Goal: Connect with others: Establish contact or relationships with other users

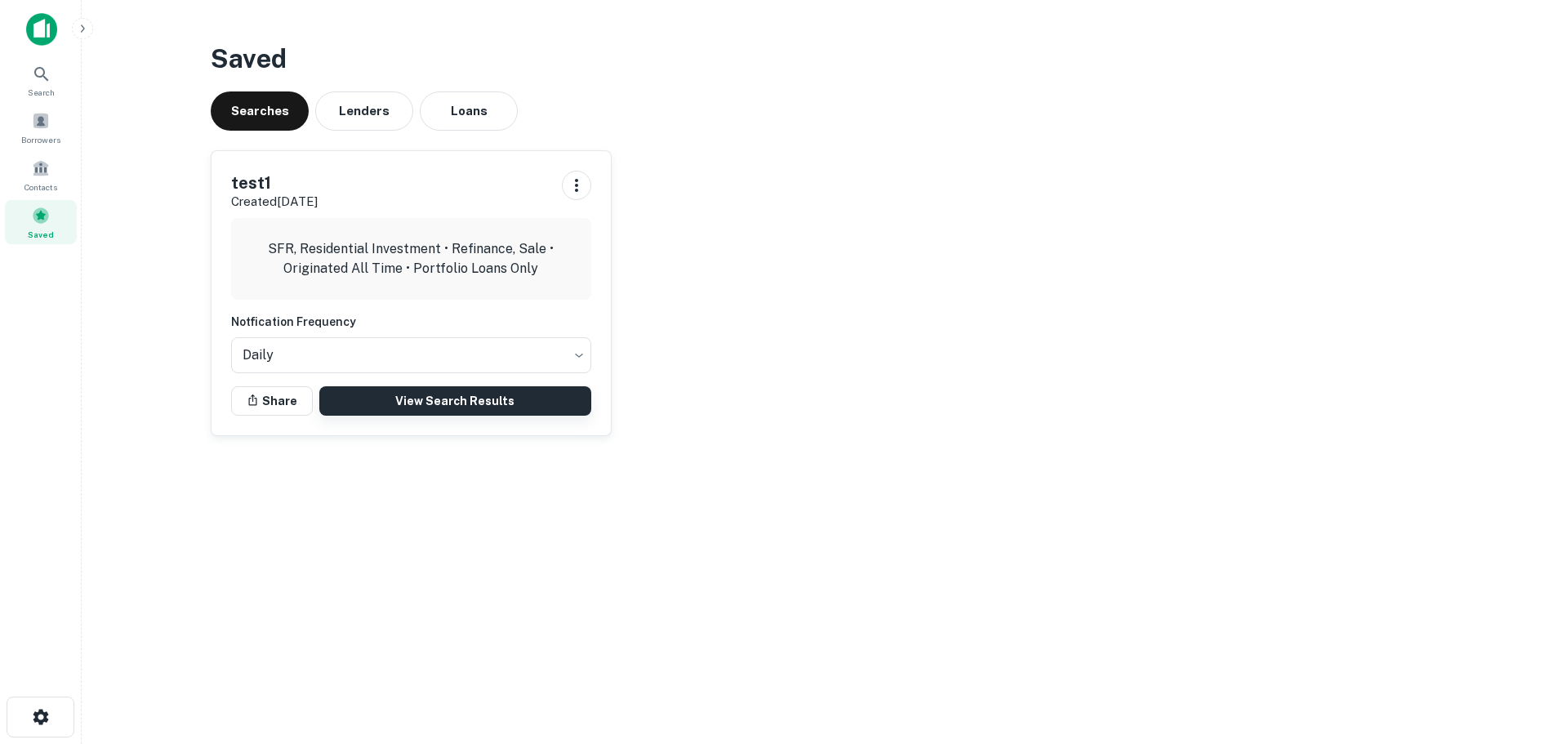
click at [469, 405] on link "View Search Results" at bounding box center [455, 401] width 272 height 29
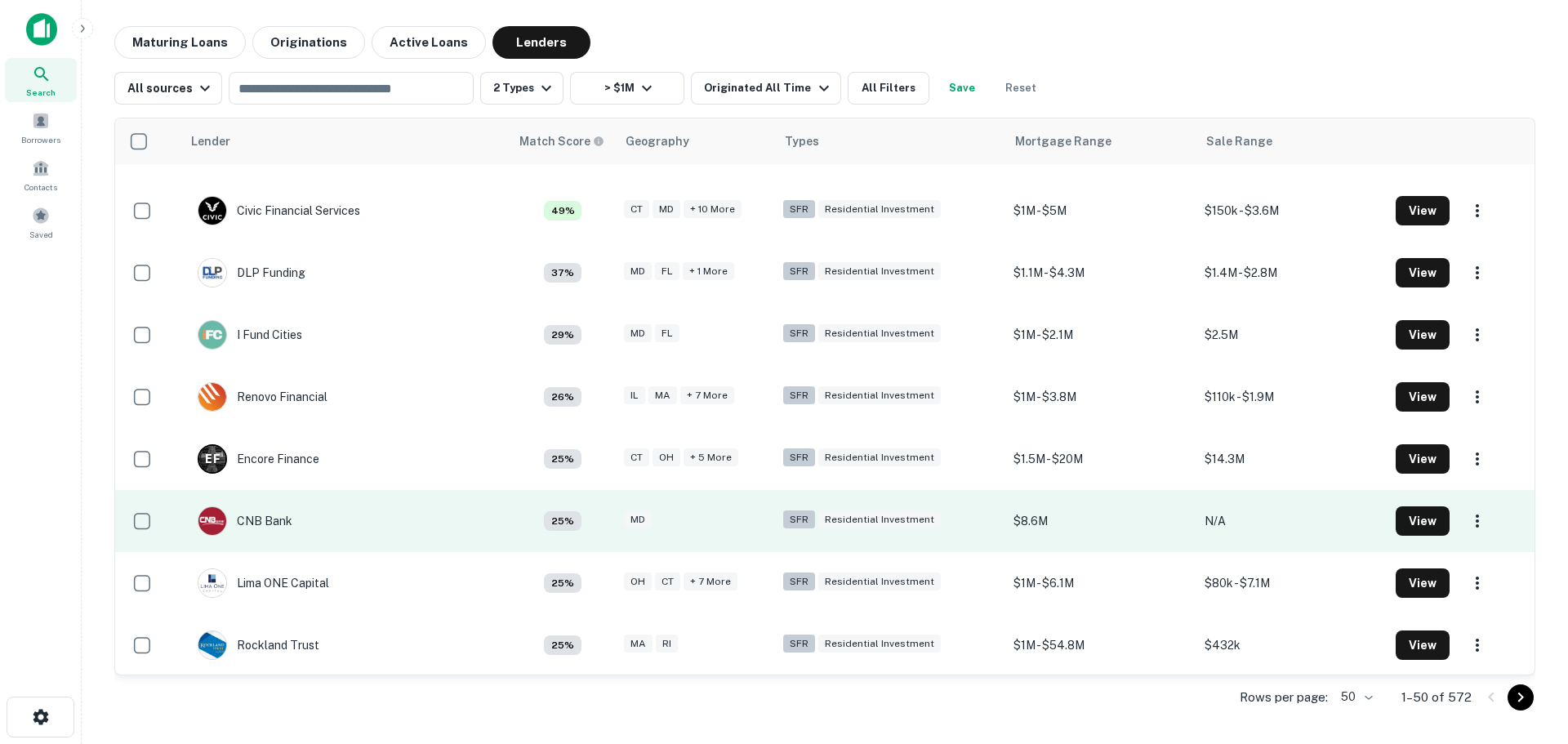
scroll to position [110, 0]
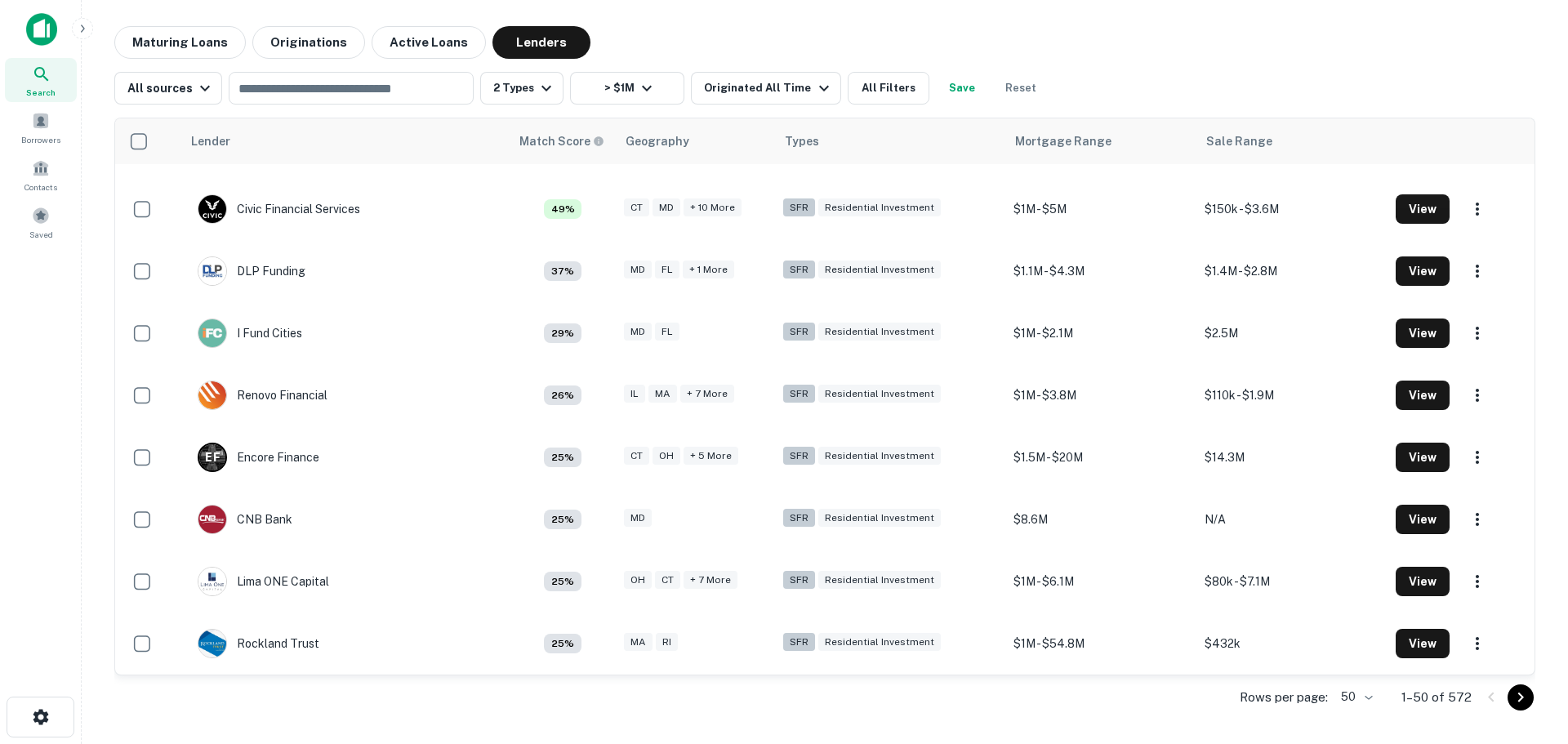
click at [1524, 701] on icon "Go to next page" at bounding box center [1520, 697] width 19 height 19
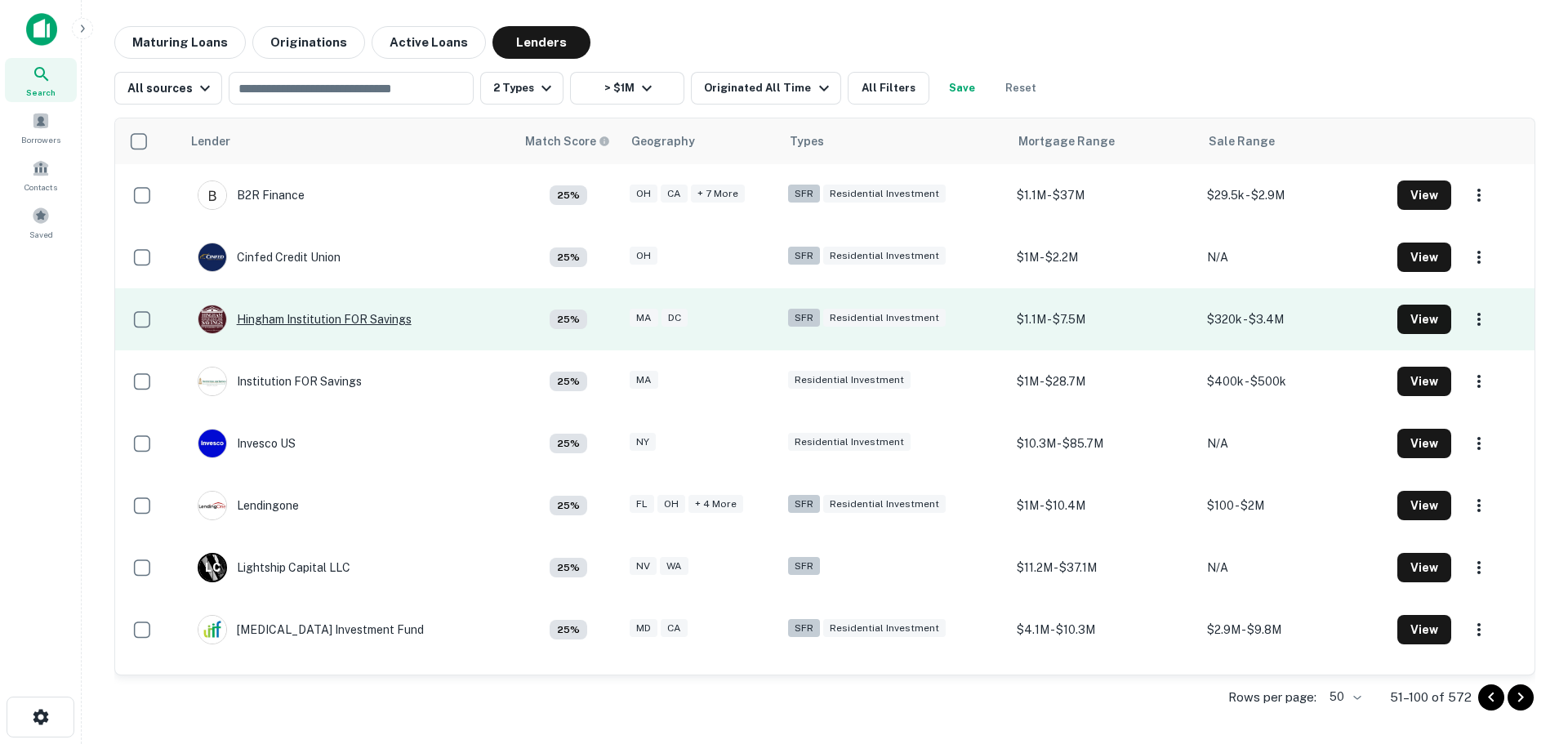
click at [294, 316] on div "Hingham Institution FOR Savings" at bounding box center [304, 319] width 214 height 29
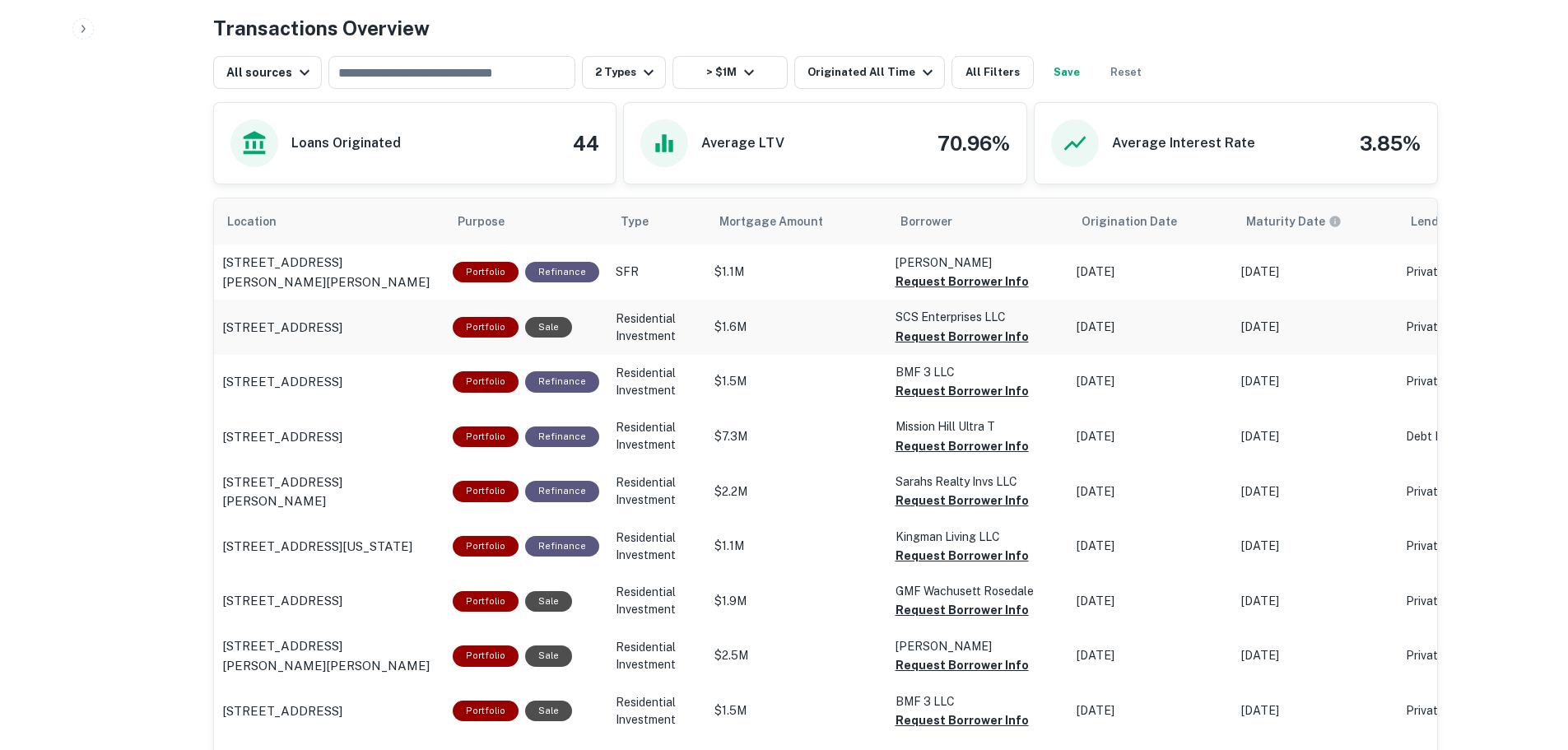
scroll to position [824, 0]
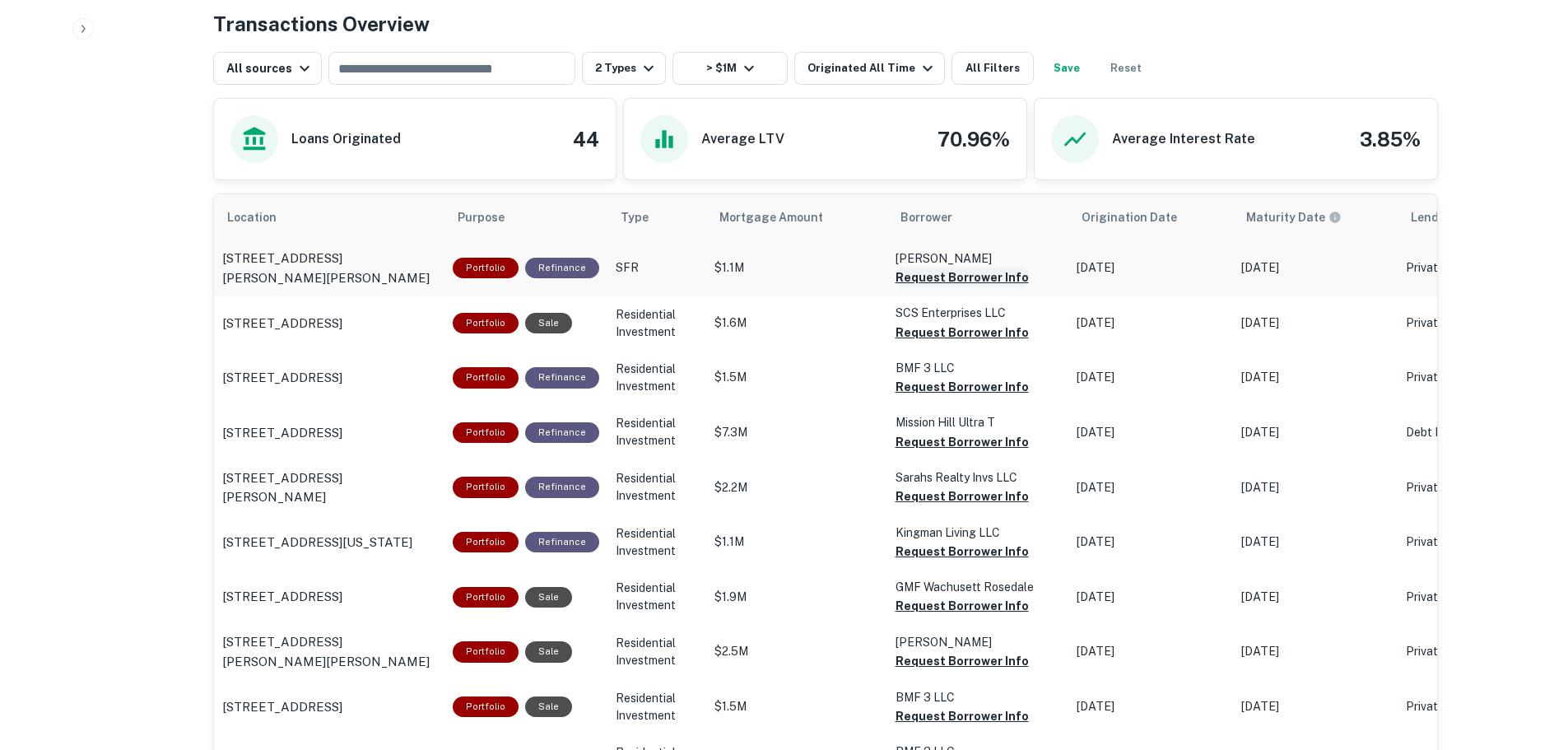
click at [946, 273] on button "Request Borrower Info" at bounding box center [962, 278] width 133 height 20
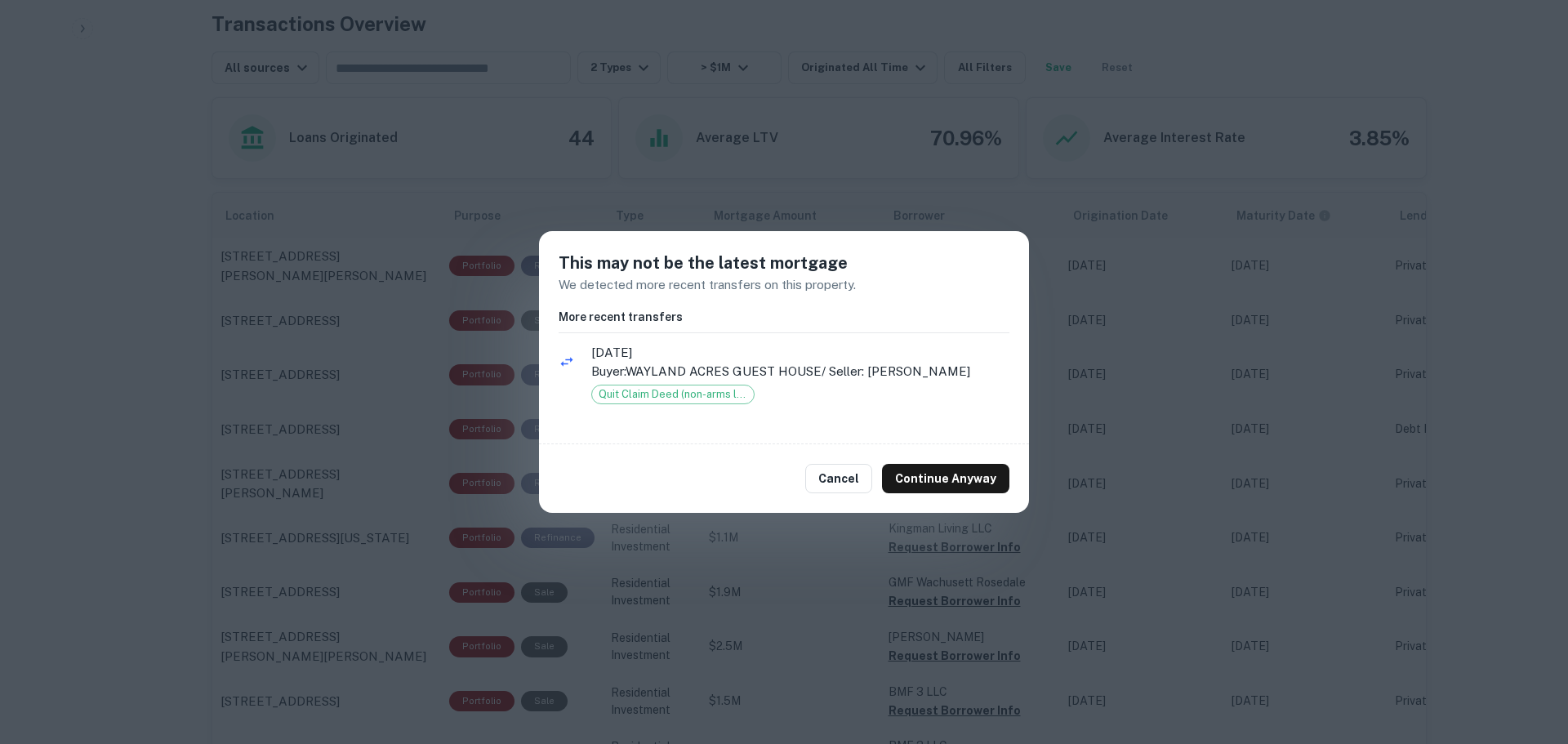
click at [936, 496] on div "Cancel Continue Anyway" at bounding box center [784, 479] width 490 height 69
click at [939, 478] on button "Continue Anyway" at bounding box center [946, 478] width 127 height 29
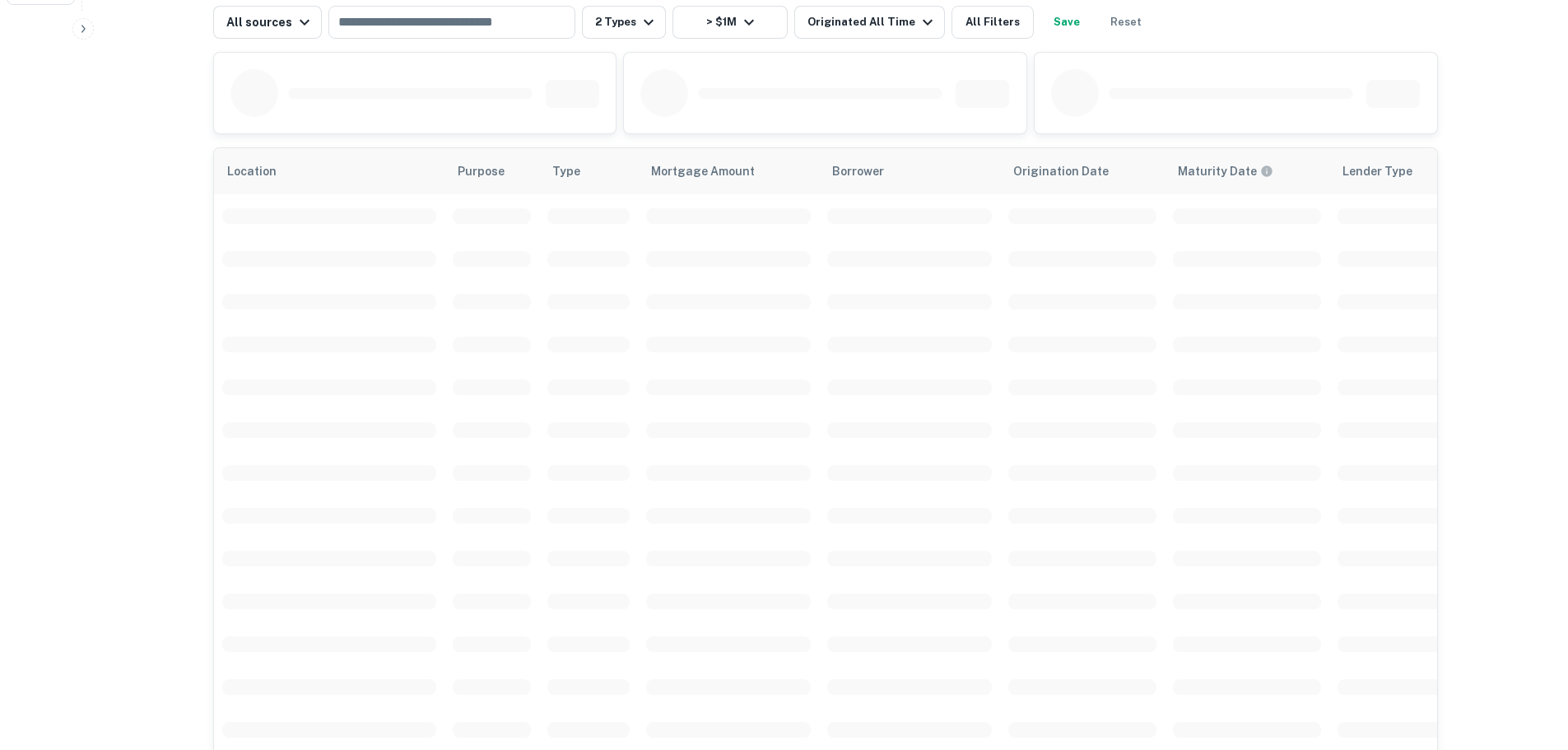
scroll to position [741, 0]
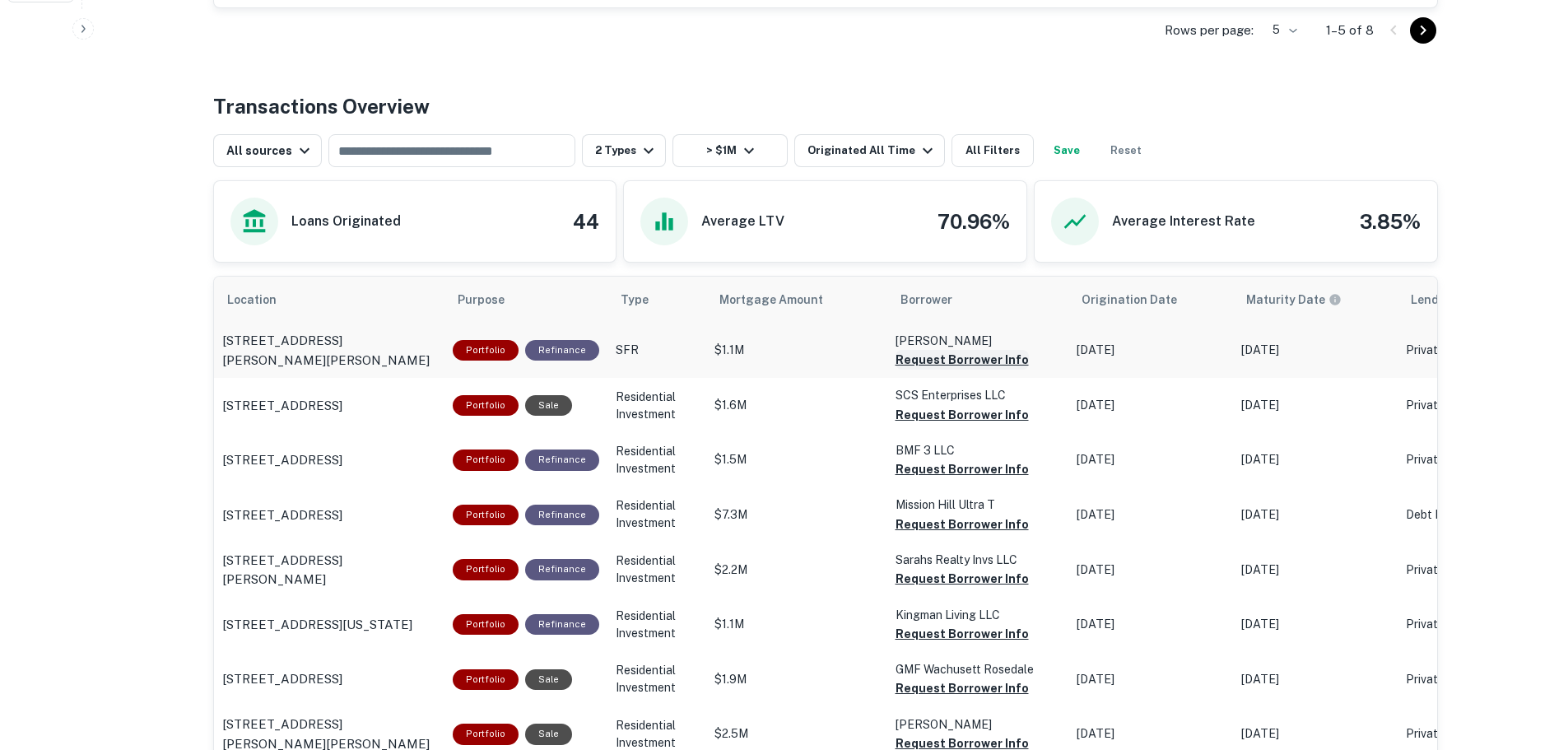
click at [911, 357] on button "Request Borrower Info" at bounding box center [962, 359] width 133 height 20
click at [1532, 37] on div "You have reached your daily borrower request limit of 20." at bounding box center [1417, 48] width 232 height 50
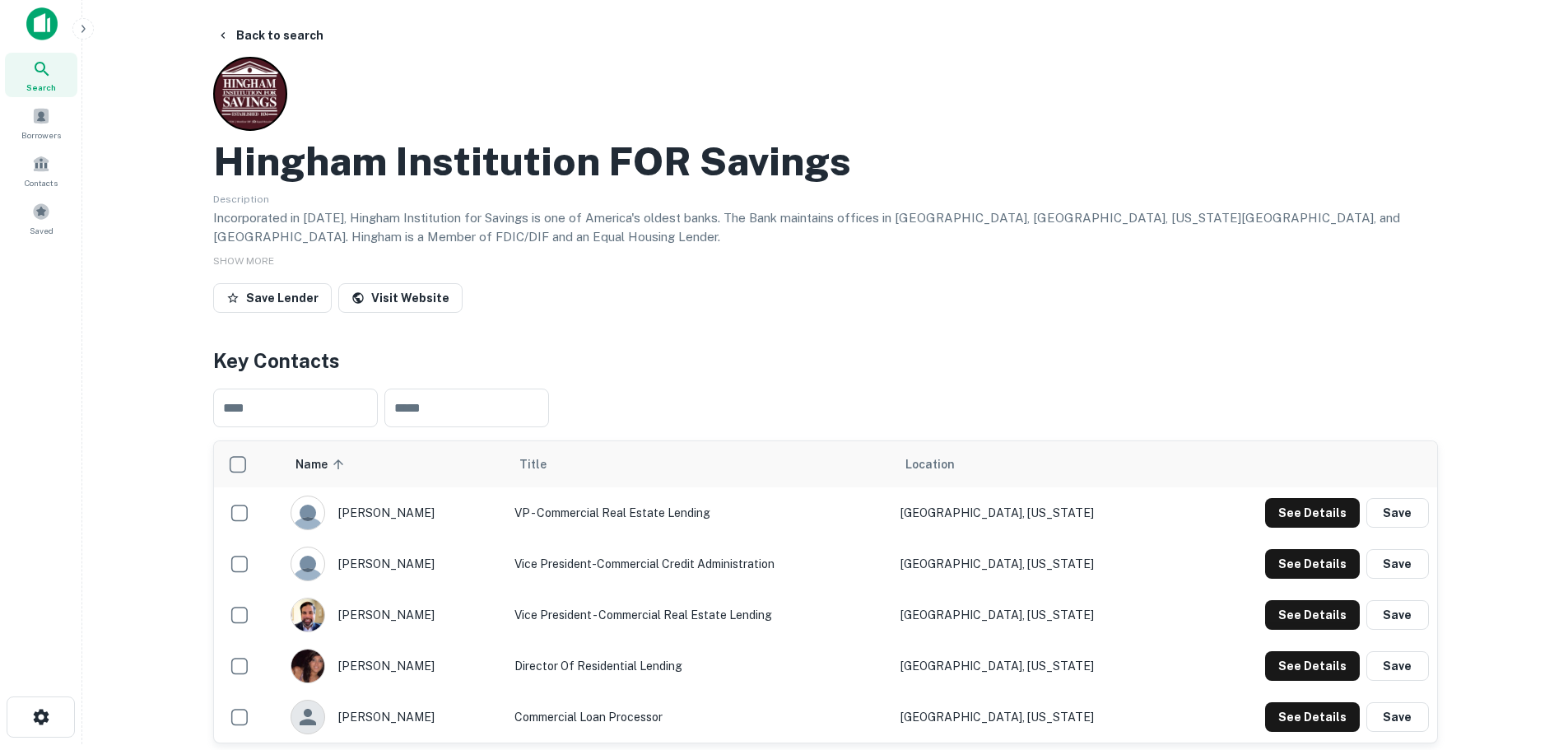
scroll to position [0, 0]
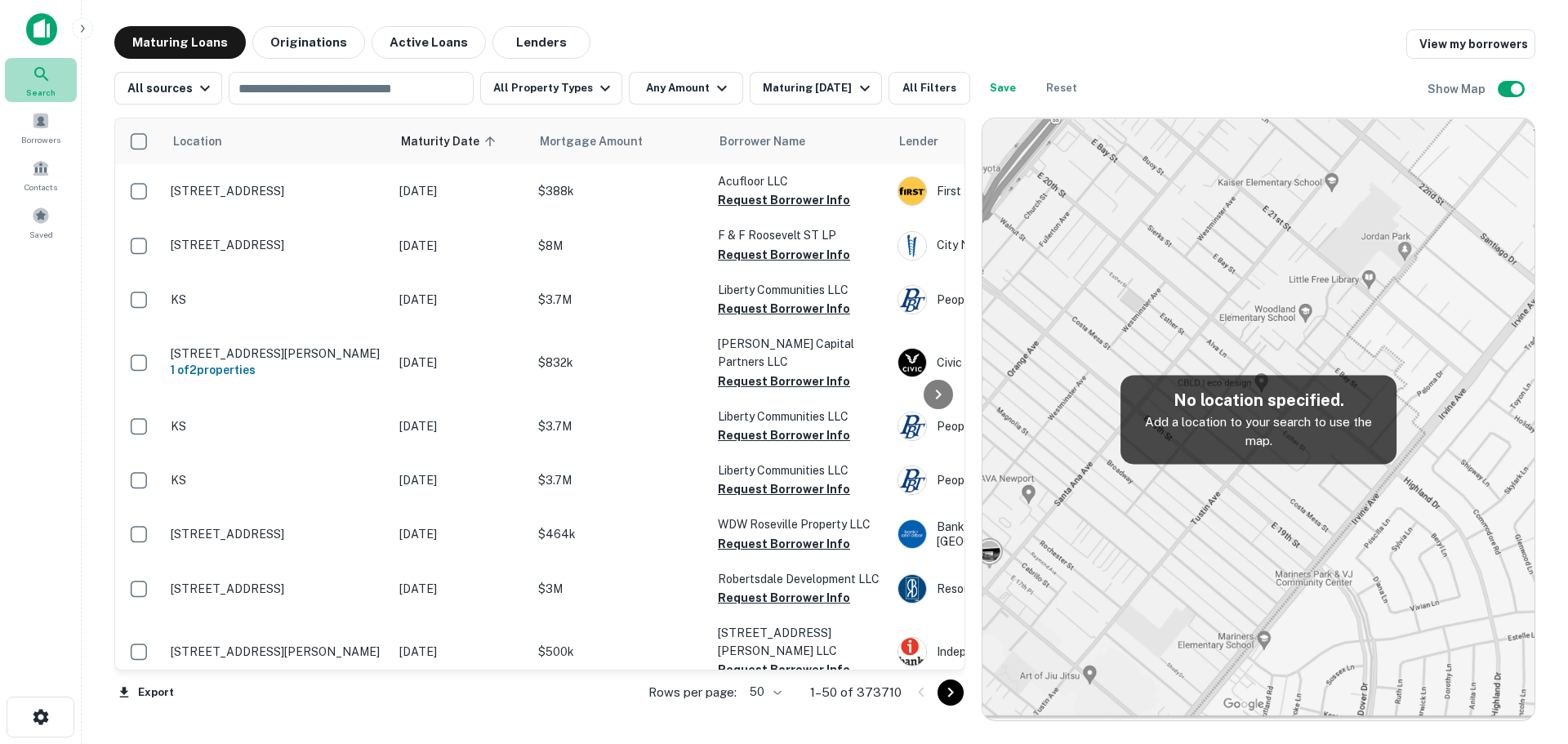
click at [53, 78] on div "Search" at bounding box center [41, 80] width 71 height 44
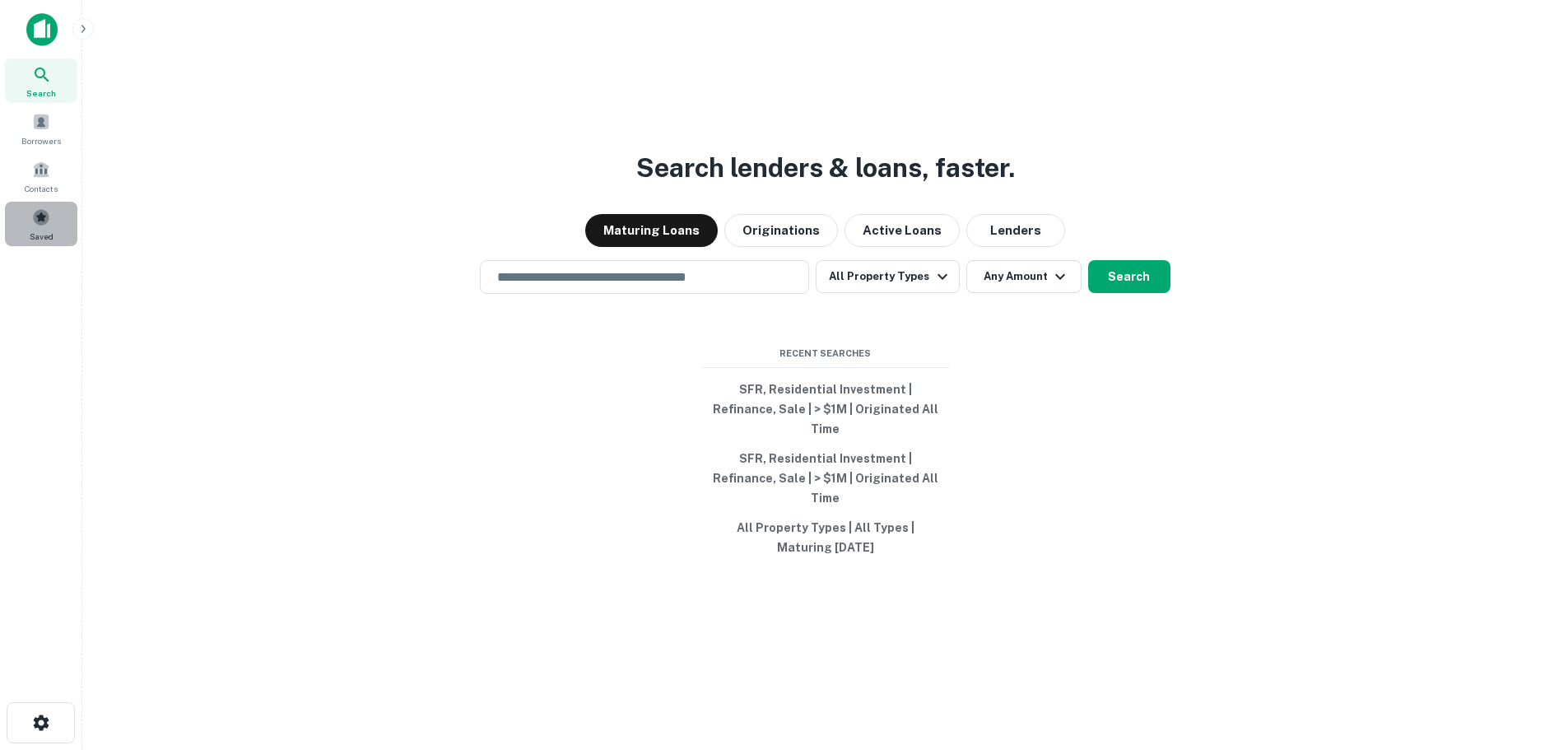
click at [47, 242] on span "Saved" at bounding box center [41, 236] width 24 height 13
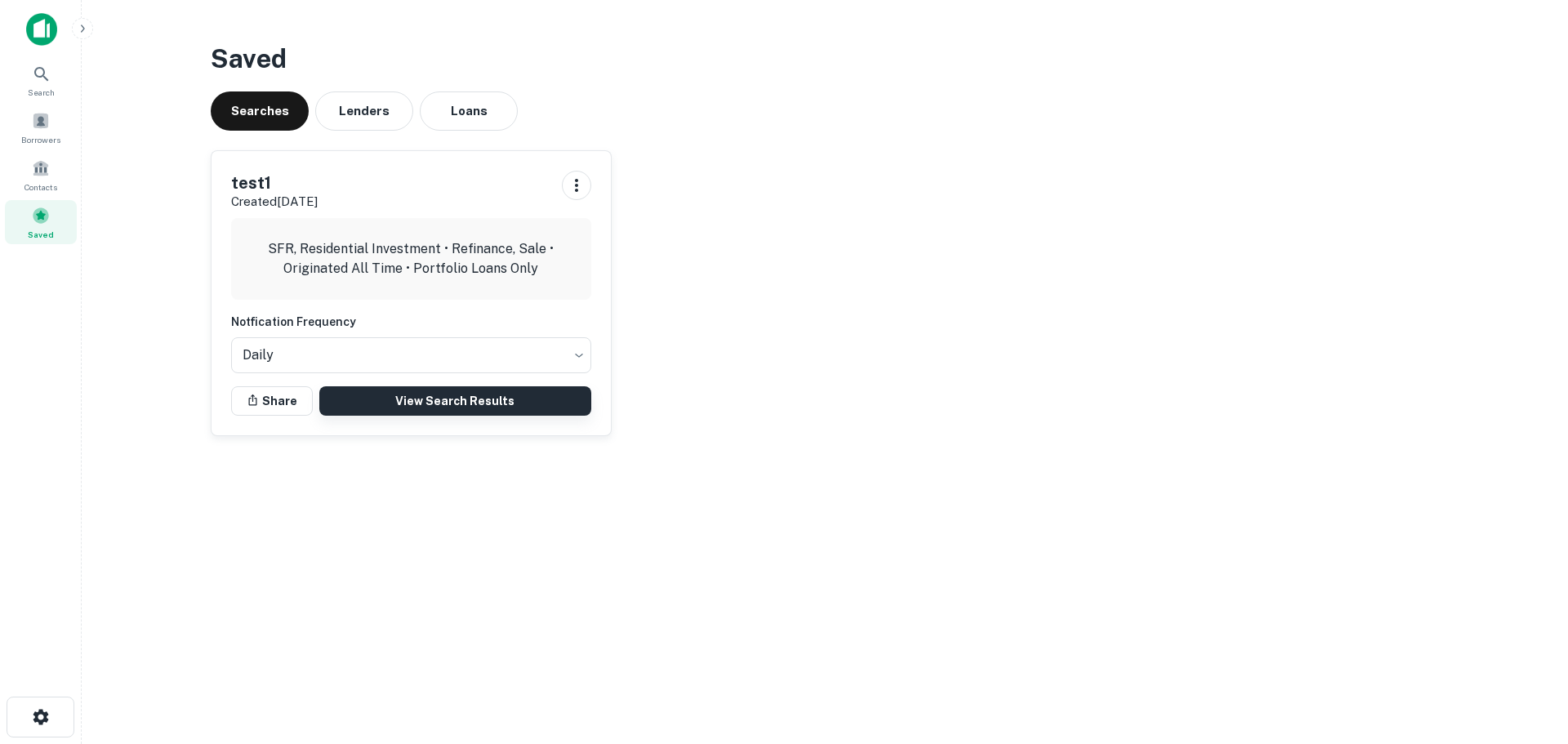
click at [395, 410] on link "View Search Results" at bounding box center [455, 401] width 272 height 29
click at [34, 138] on span "Borrowers" at bounding box center [41, 139] width 39 height 13
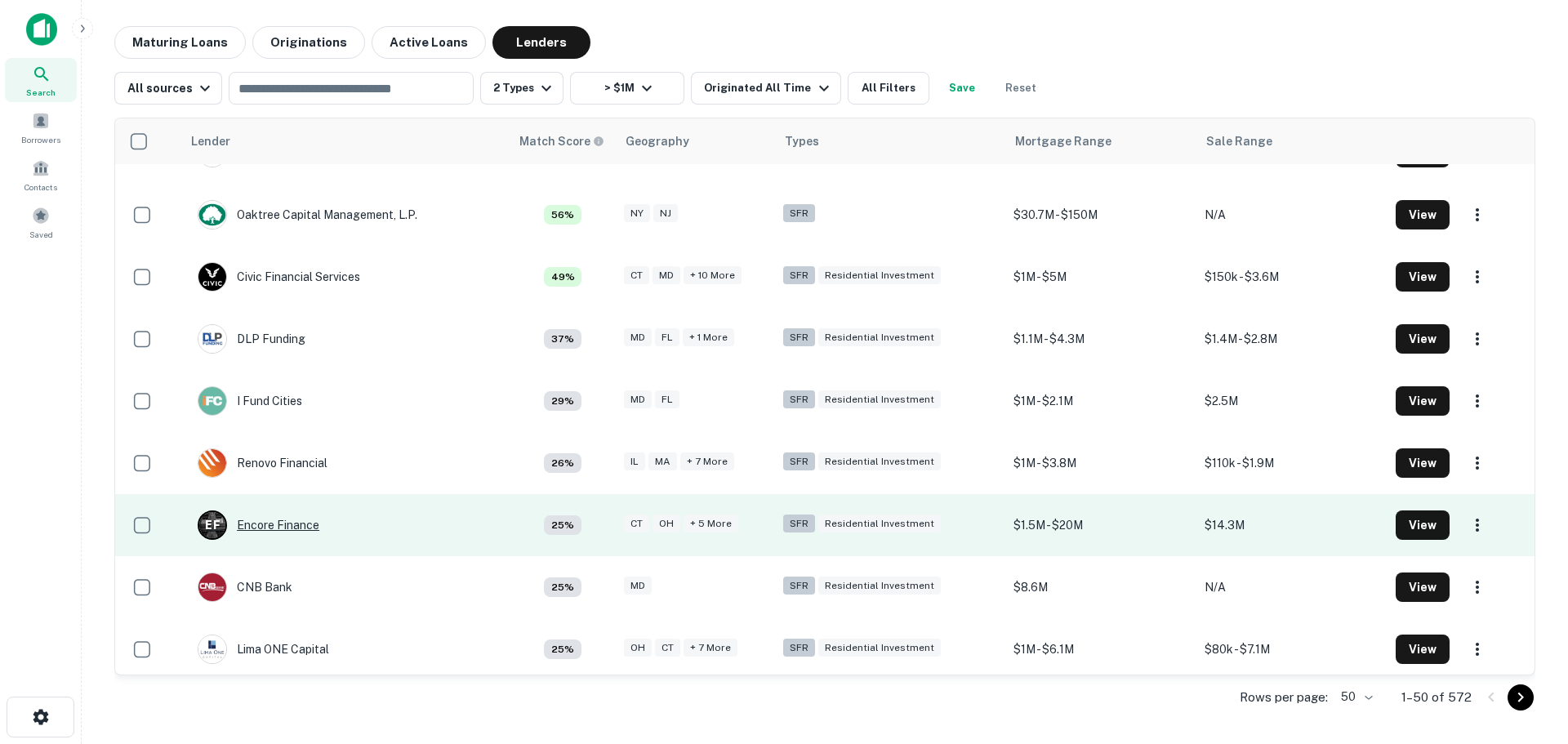
scroll to position [110, 0]
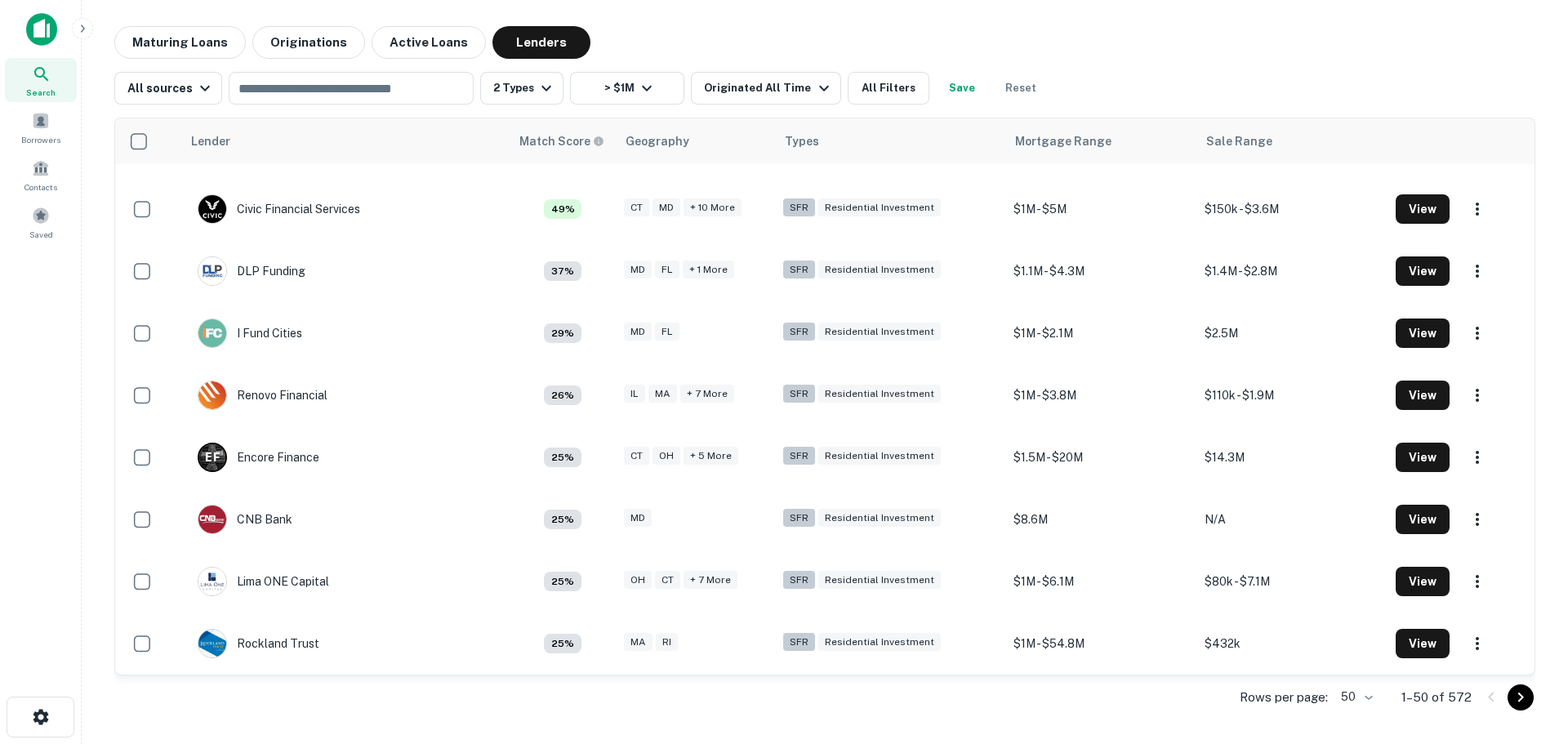
click at [1513, 698] on icon "Go to next page" at bounding box center [1520, 697] width 19 height 19
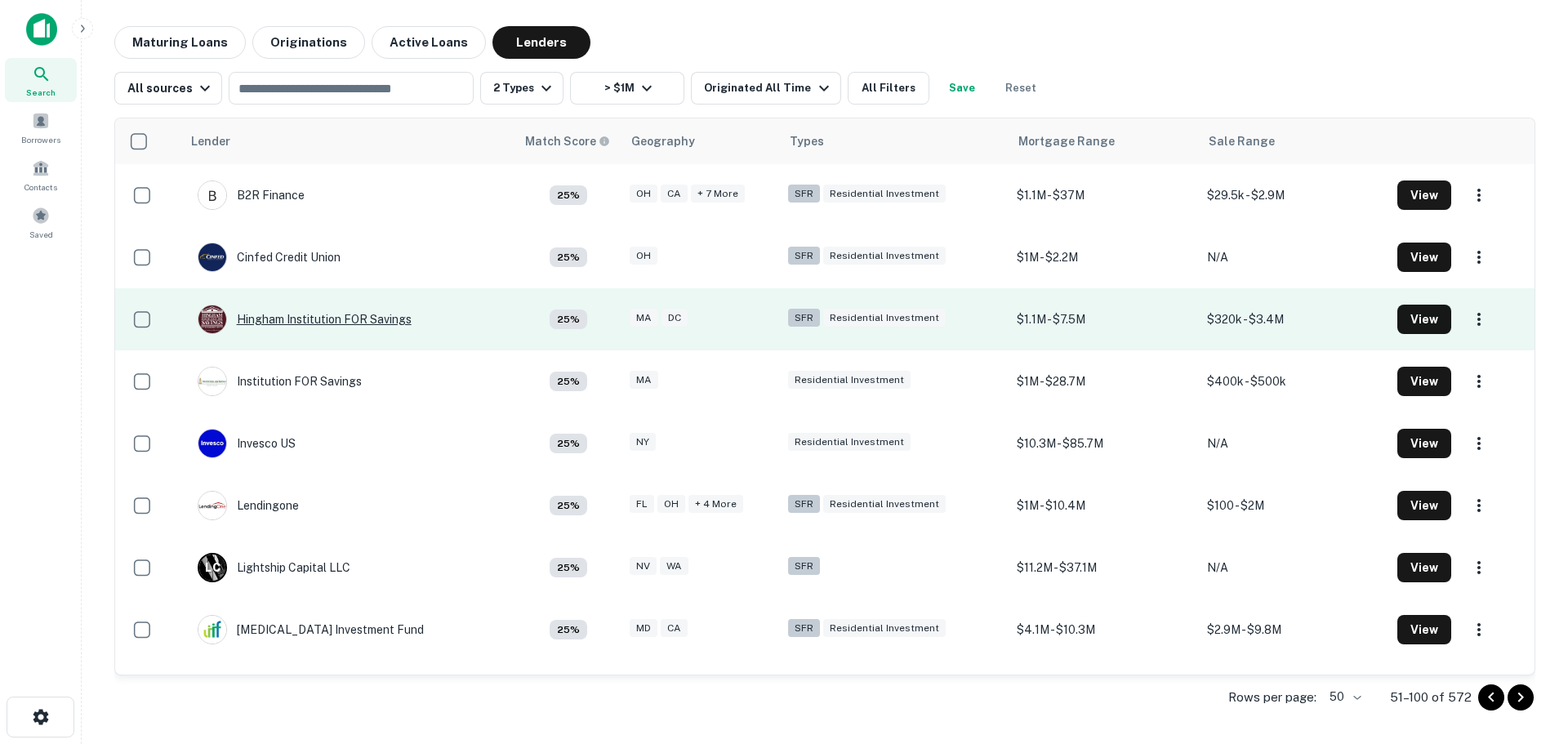
click at [291, 312] on div "Hingham Institution FOR Savings" at bounding box center [304, 319] width 214 height 29
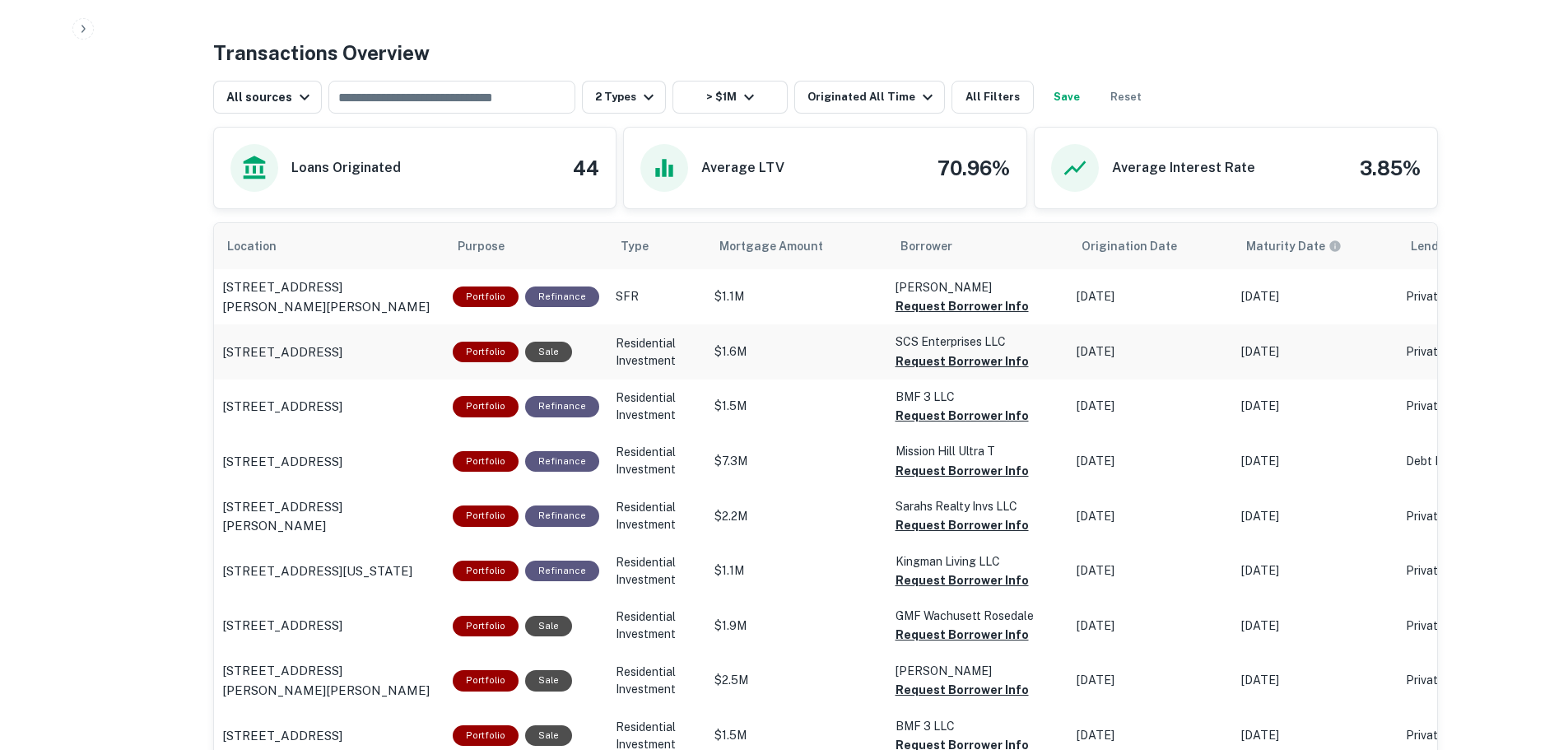
scroll to position [824, 0]
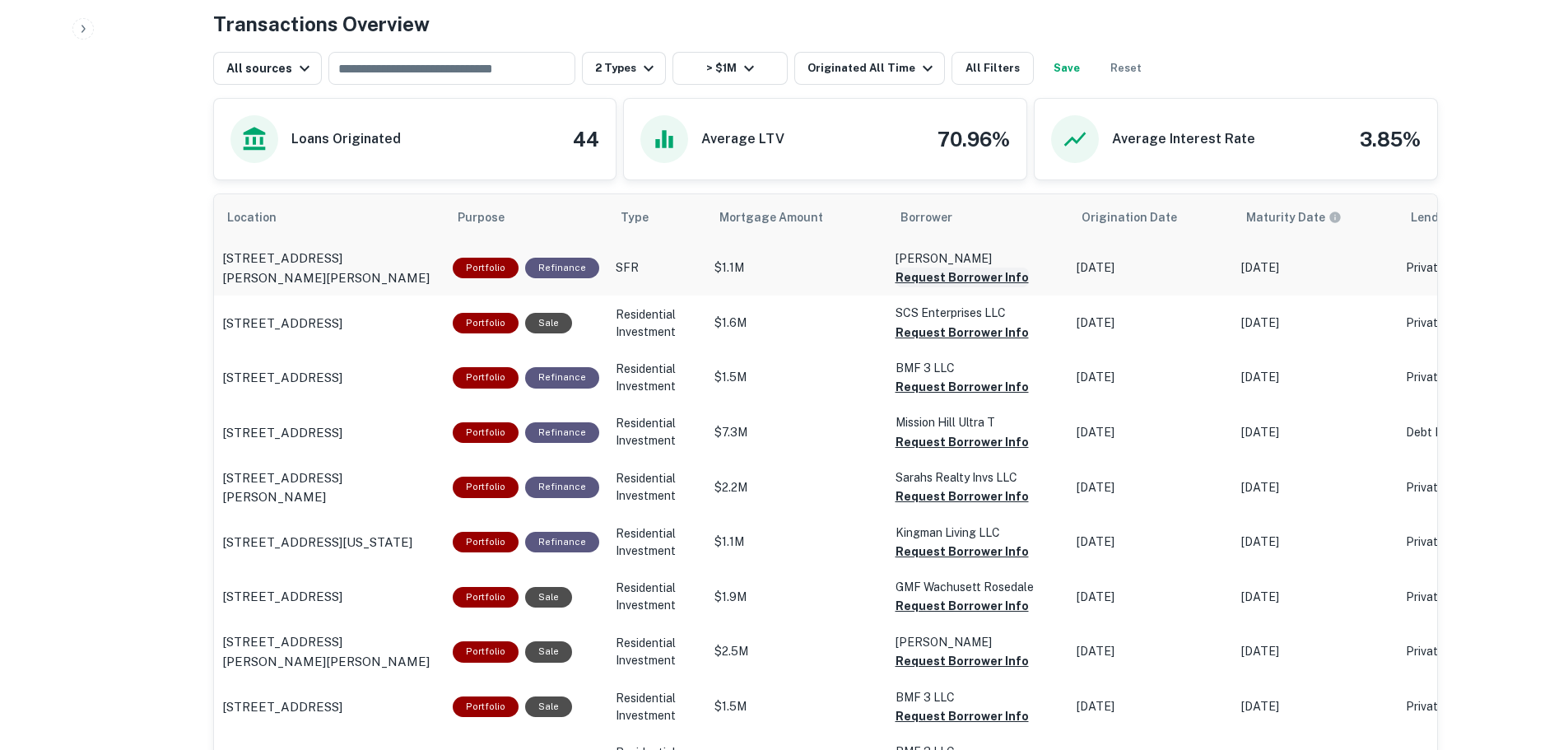
click at [913, 282] on button "Request Borrower Info" at bounding box center [962, 278] width 133 height 20
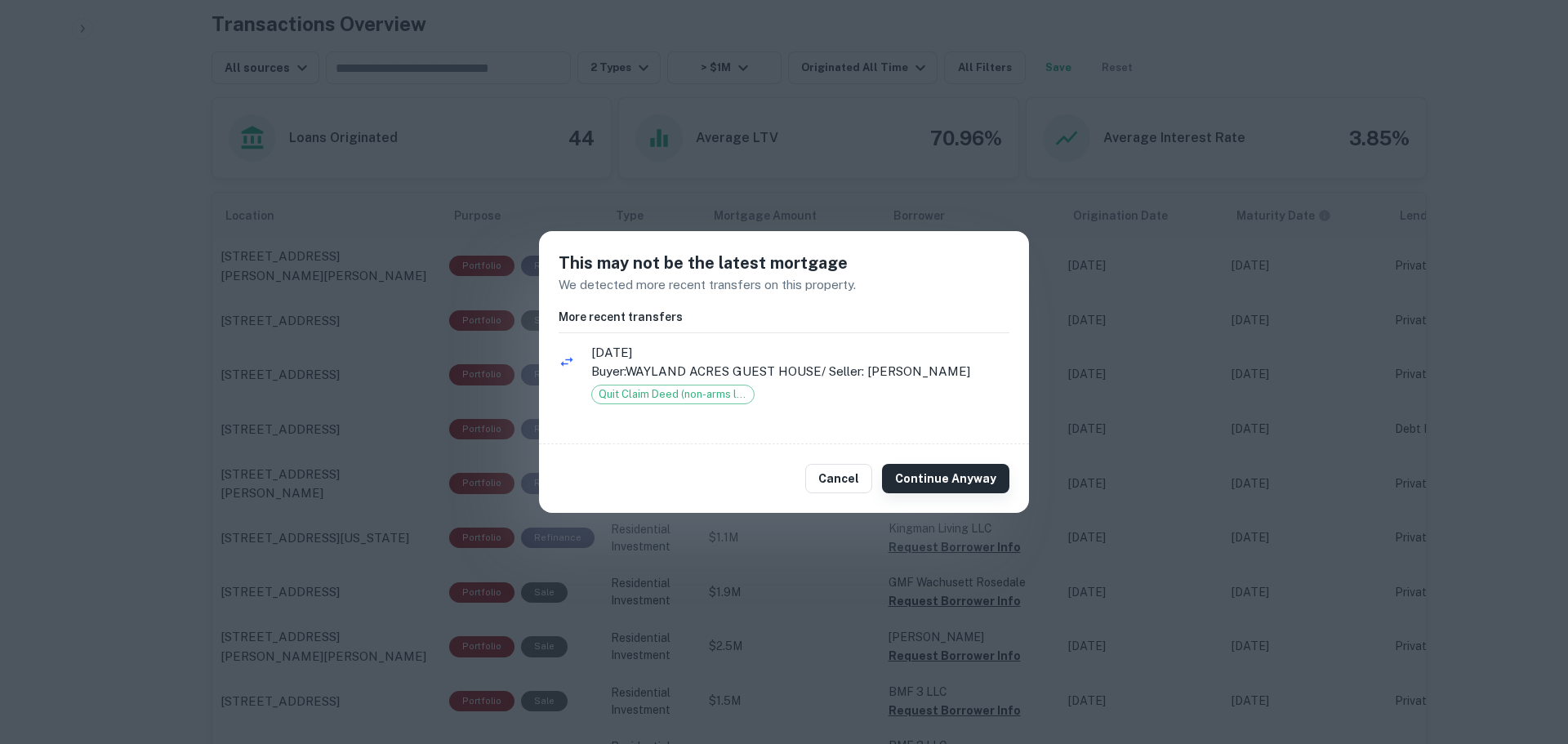
click at [979, 487] on button "Continue Anyway" at bounding box center [946, 478] width 127 height 29
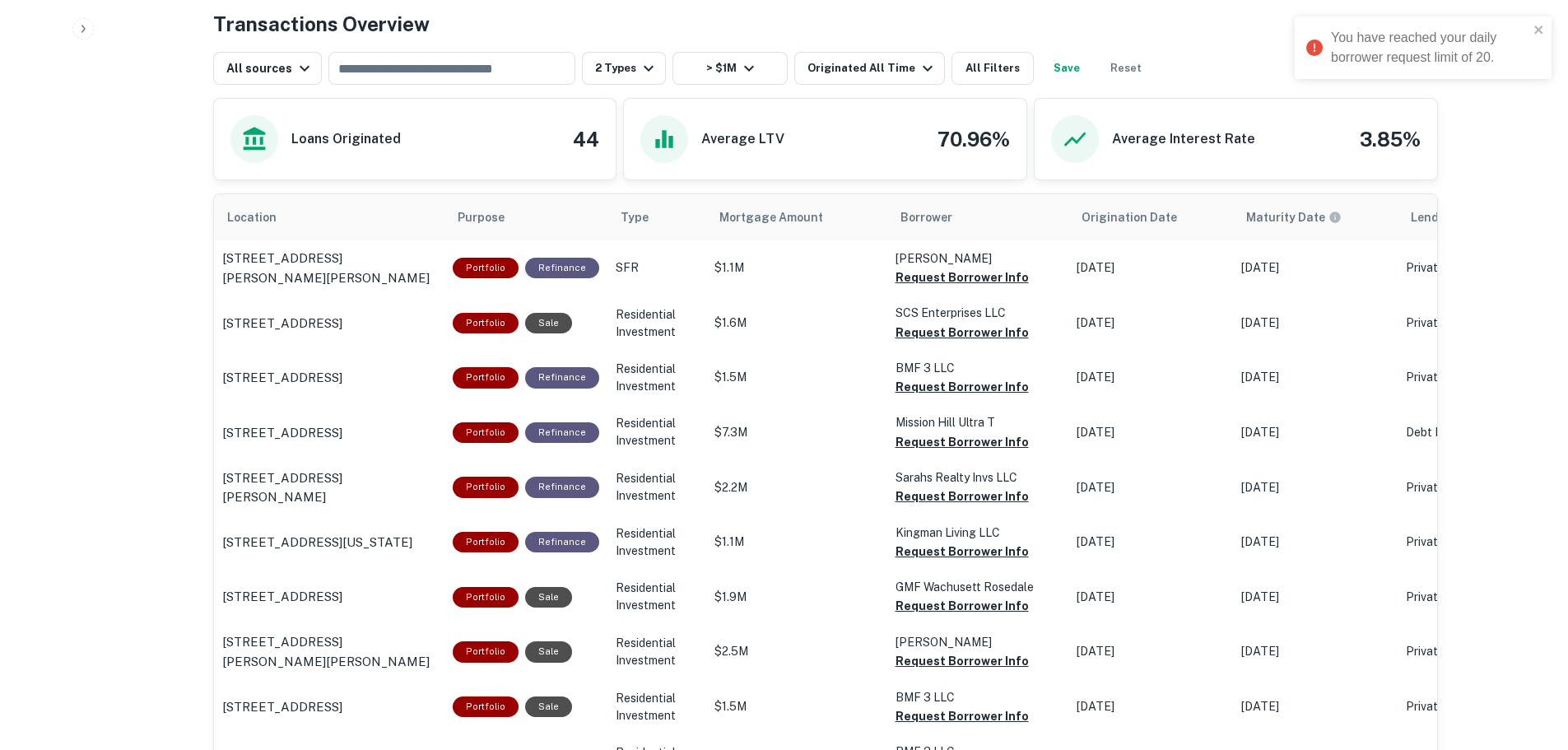
click at [1435, 44] on div "You have reached your daily borrower request limit of 20." at bounding box center [1430, 47] width 197 height 39
click at [952, 287] on button "Request Borrower Info" at bounding box center [962, 278] width 133 height 20
click at [961, 281] on button "Request Borrower Info" at bounding box center [962, 278] width 133 height 20
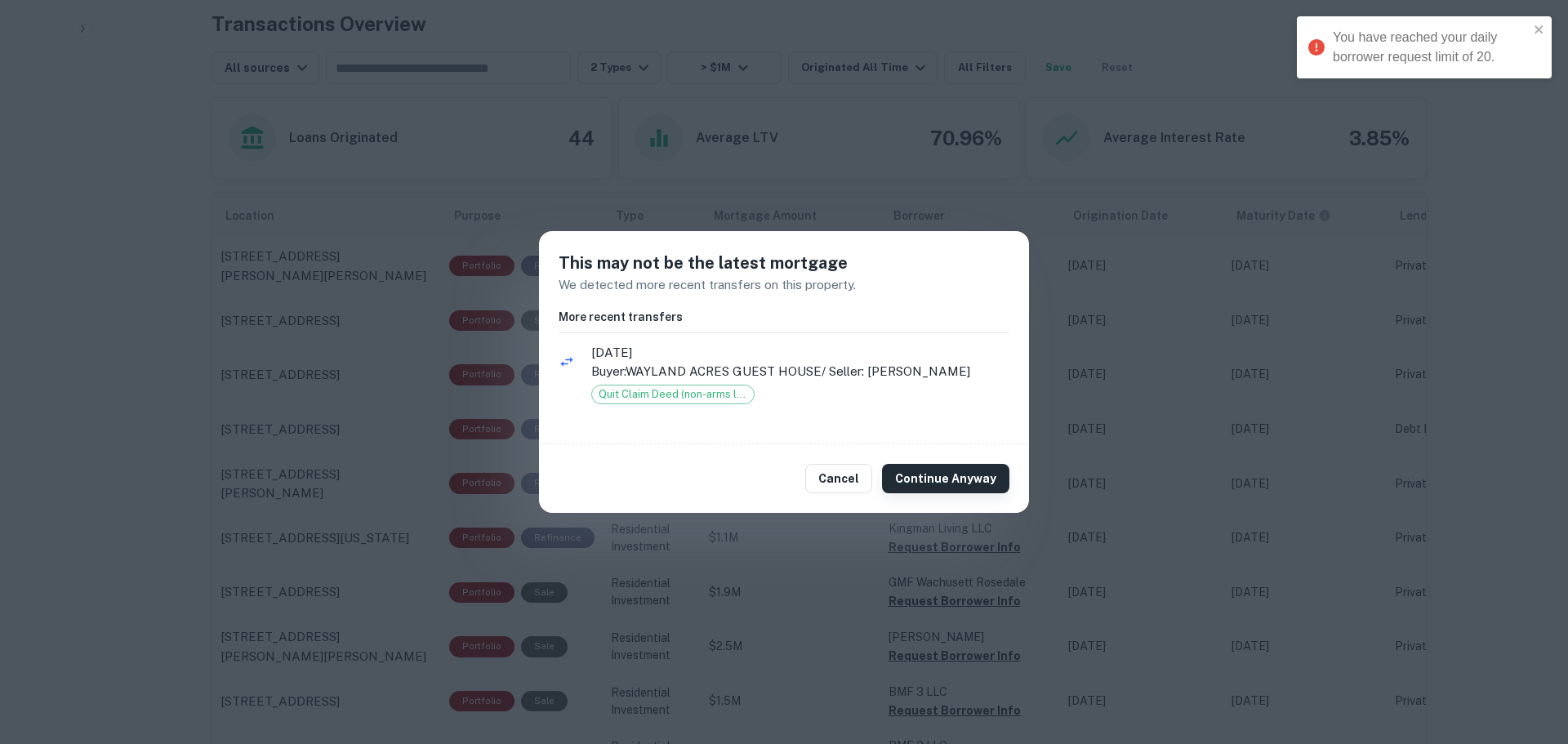
click at [920, 464] on button "Continue Anyway" at bounding box center [946, 478] width 127 height 29
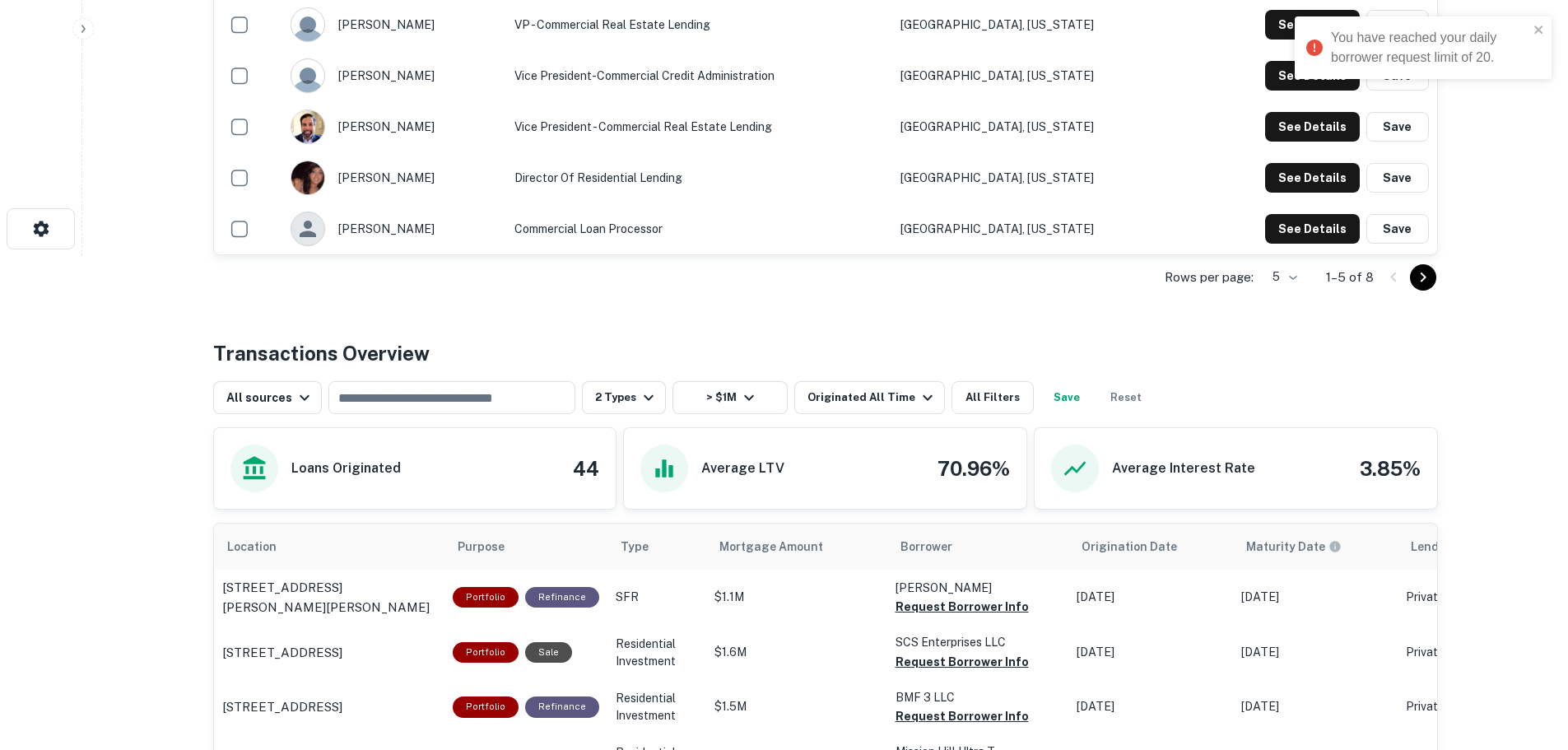
scroll to position [0, 0]
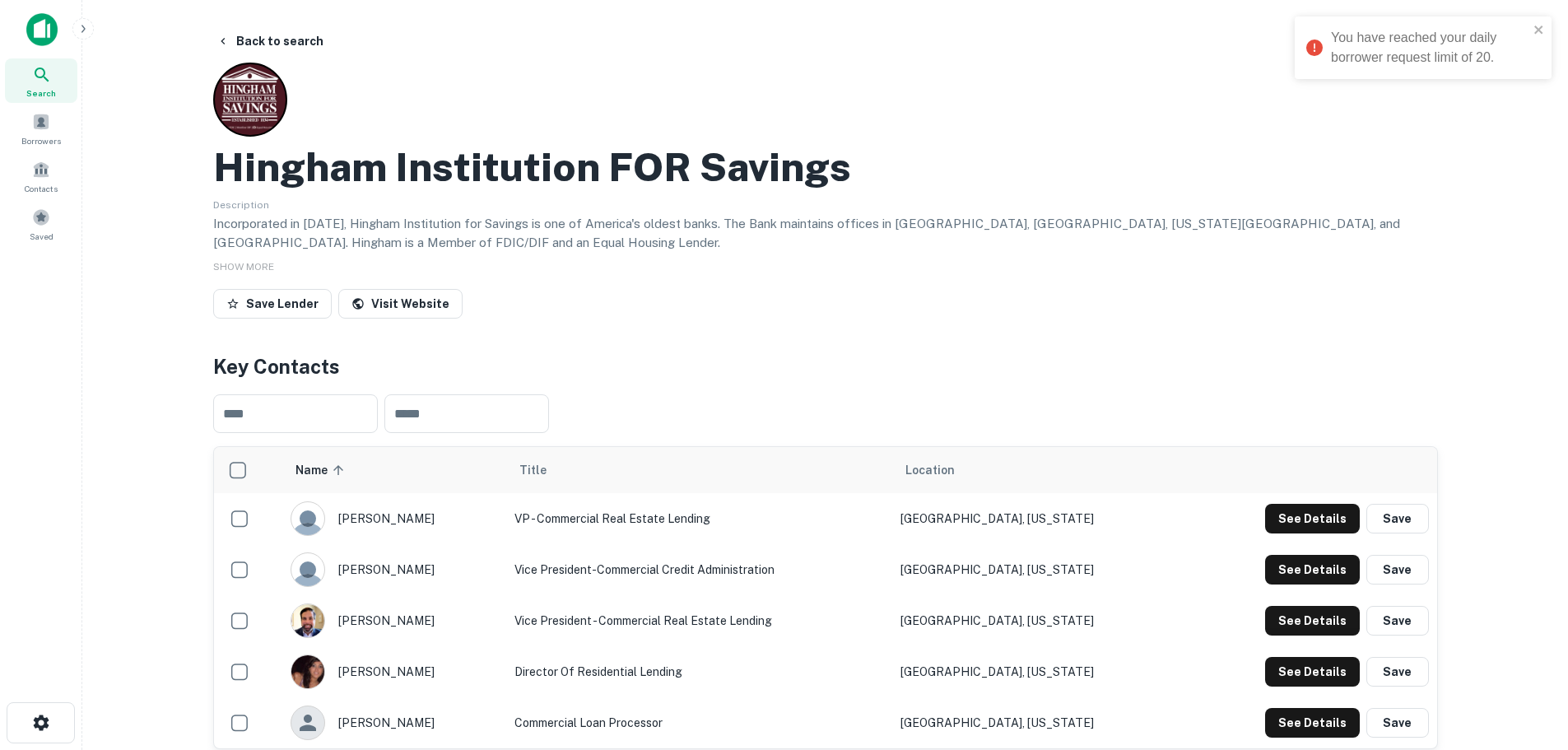
click at [1532, 35] on div "You have reached your daily borrower request limit of 20." at bounding box center [1417, 48] width 232 height 50
click at [40, 716] on icon "button" at bounding box center [41, 722] width 16 height 16
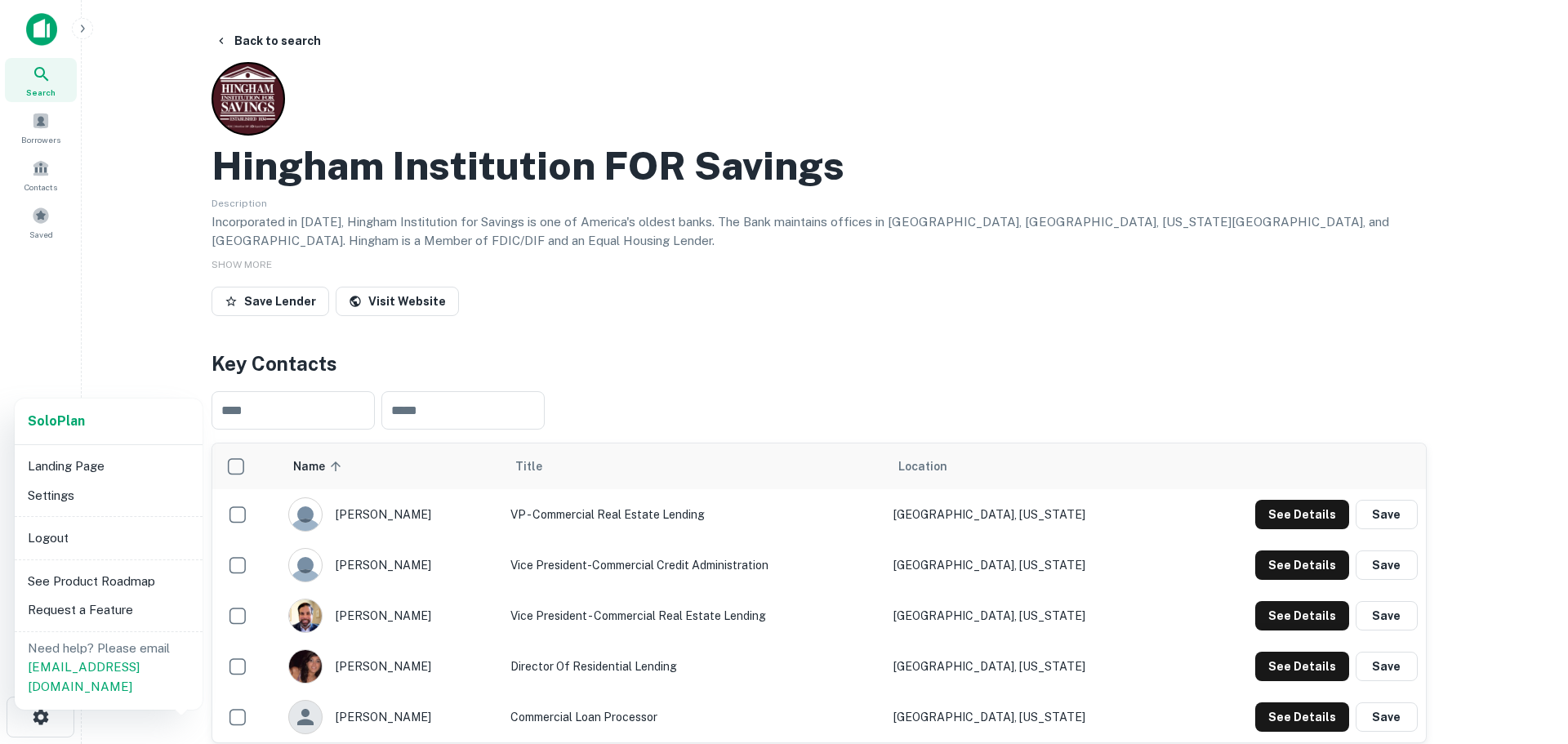
click at [941, 115] on div at bounding box center [784, 372] width 1568 height 744
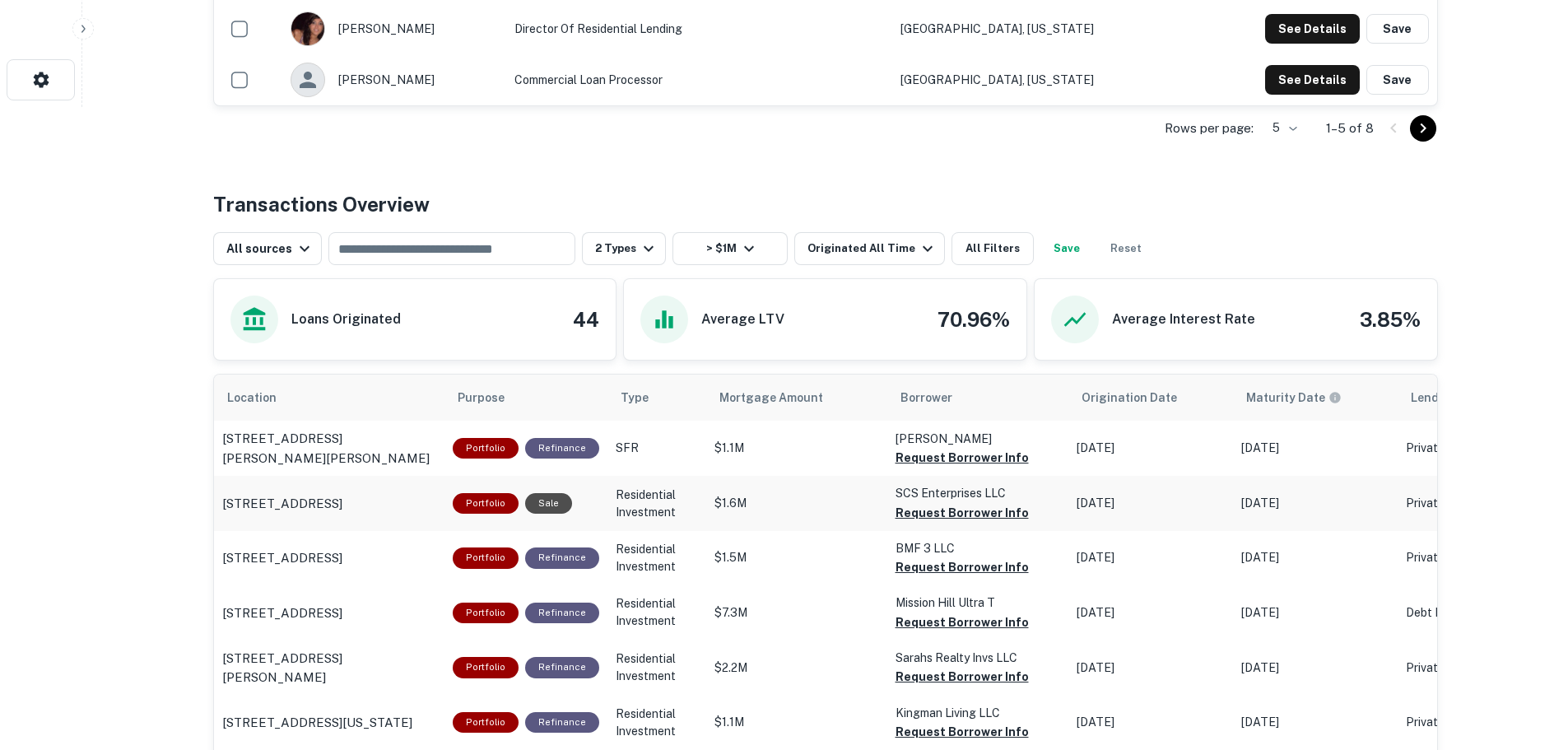
scroll to position [658, 0]
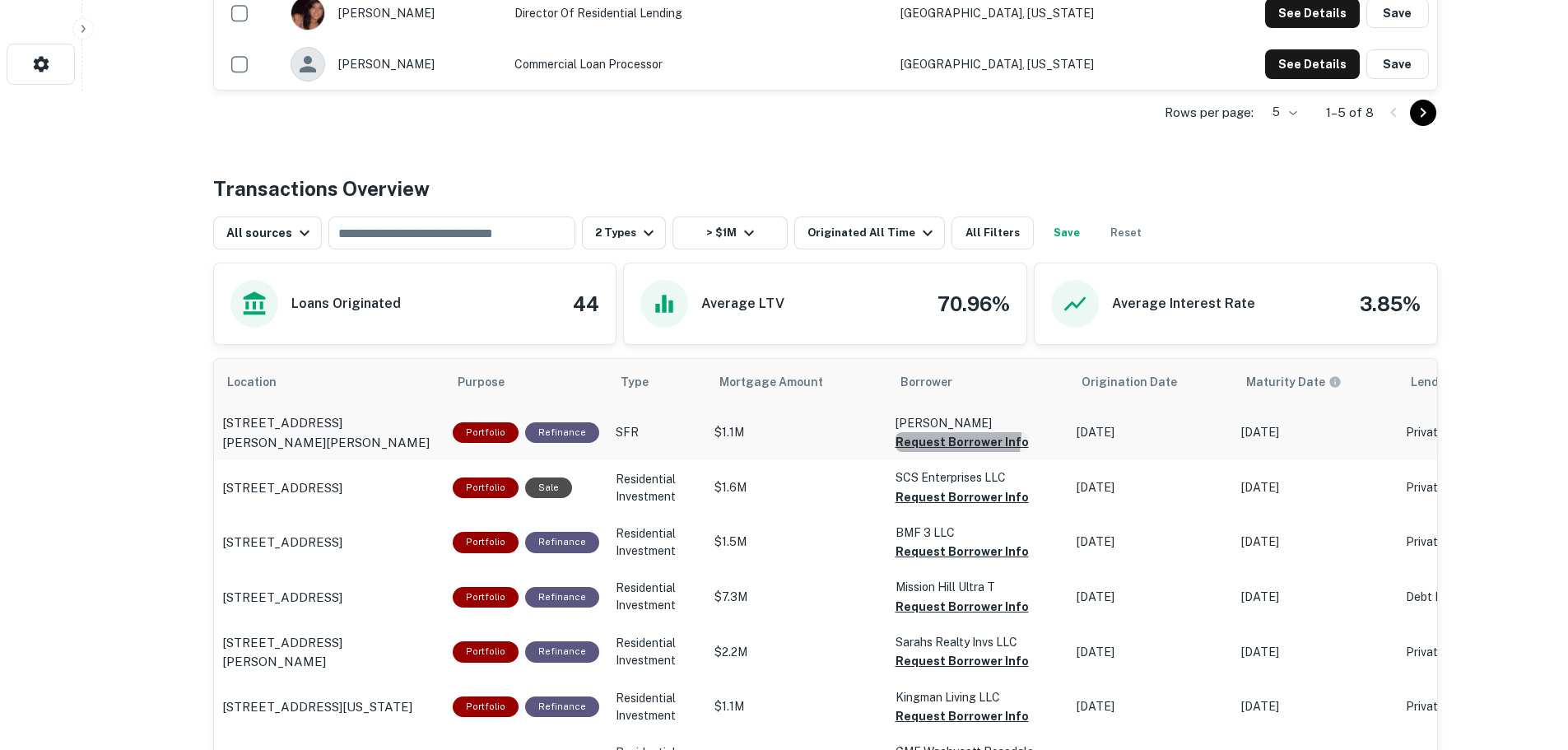
click at [914, 434] on button "Request Borrower Info" at bounding box center [962, 442] width 133 height 20
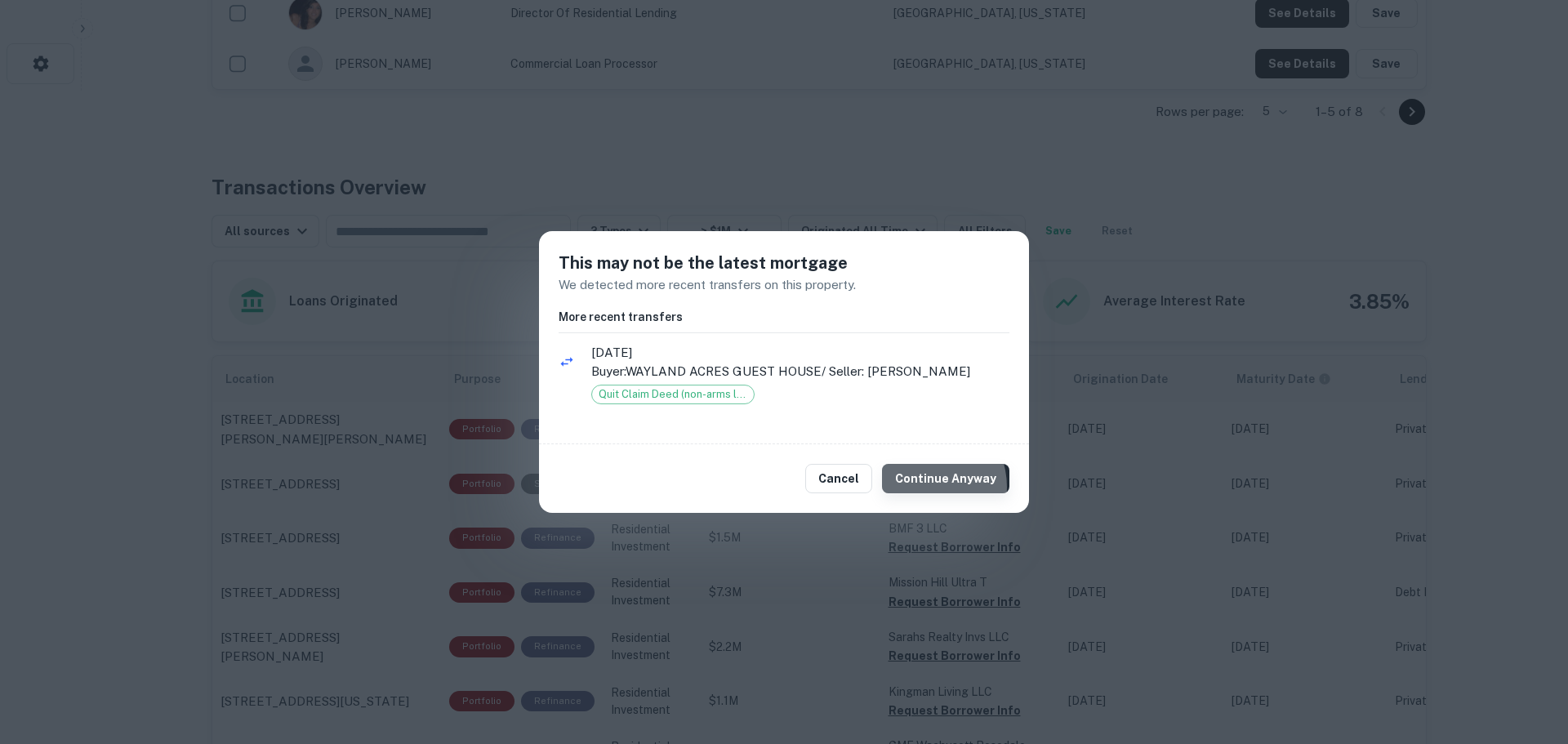
click at [930, 487] on button "Continue Anyway" at bounding box center [946, 478] width 127 height 29
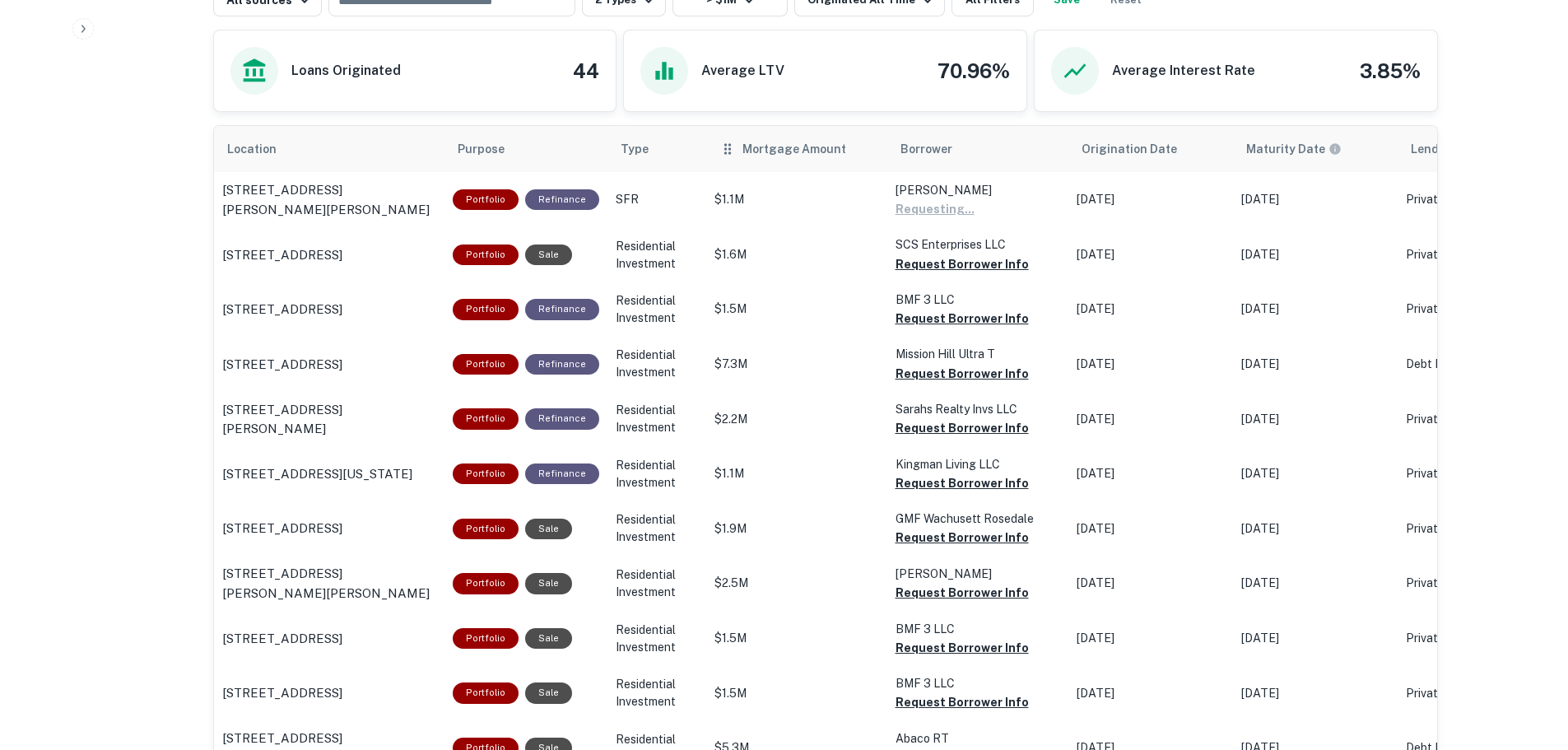
scroll to position [906, 0]
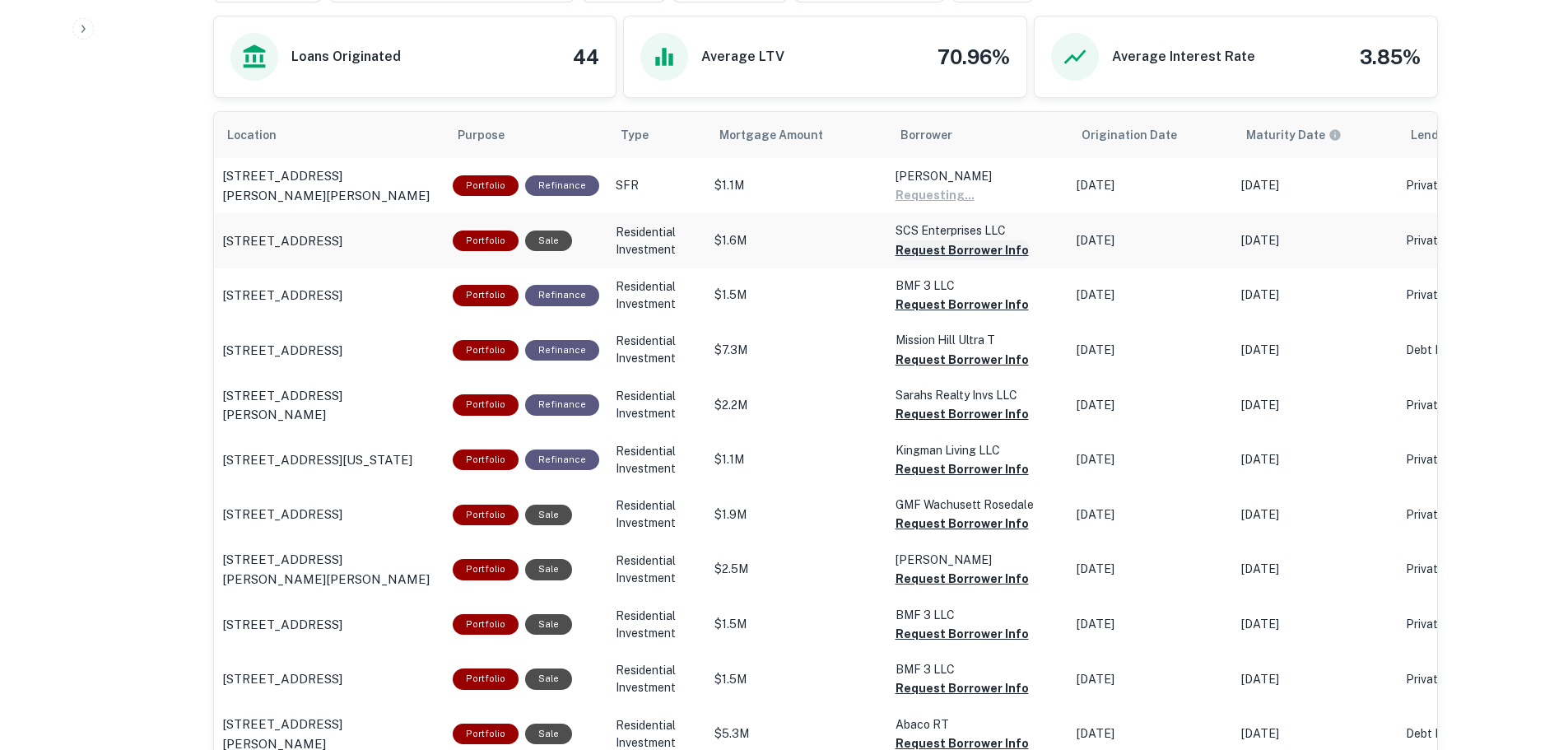
click at [921, 205] on button "Request Borrower Info" at bounding box center [935, 195] width 79 height 20
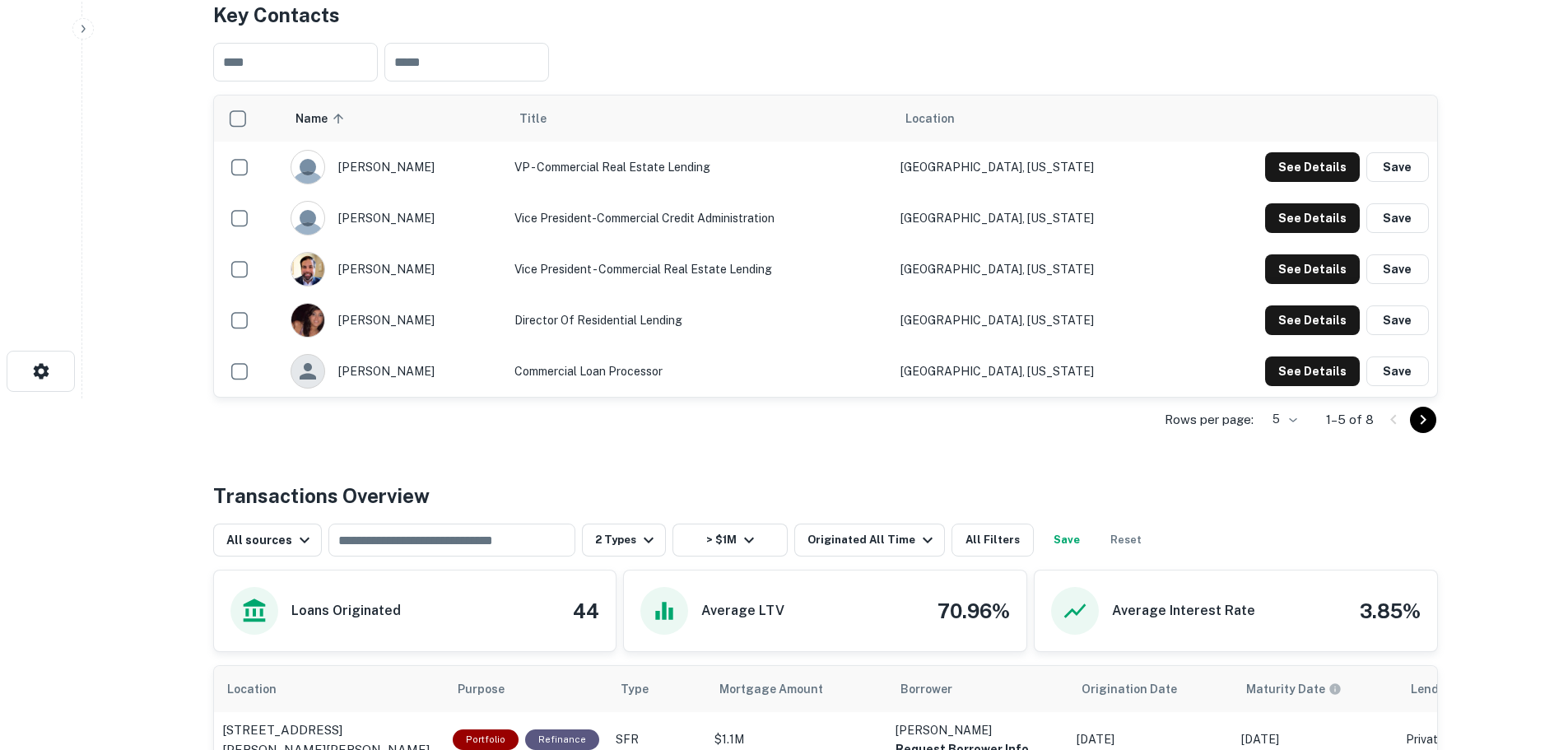
scroll to position [824, 0]
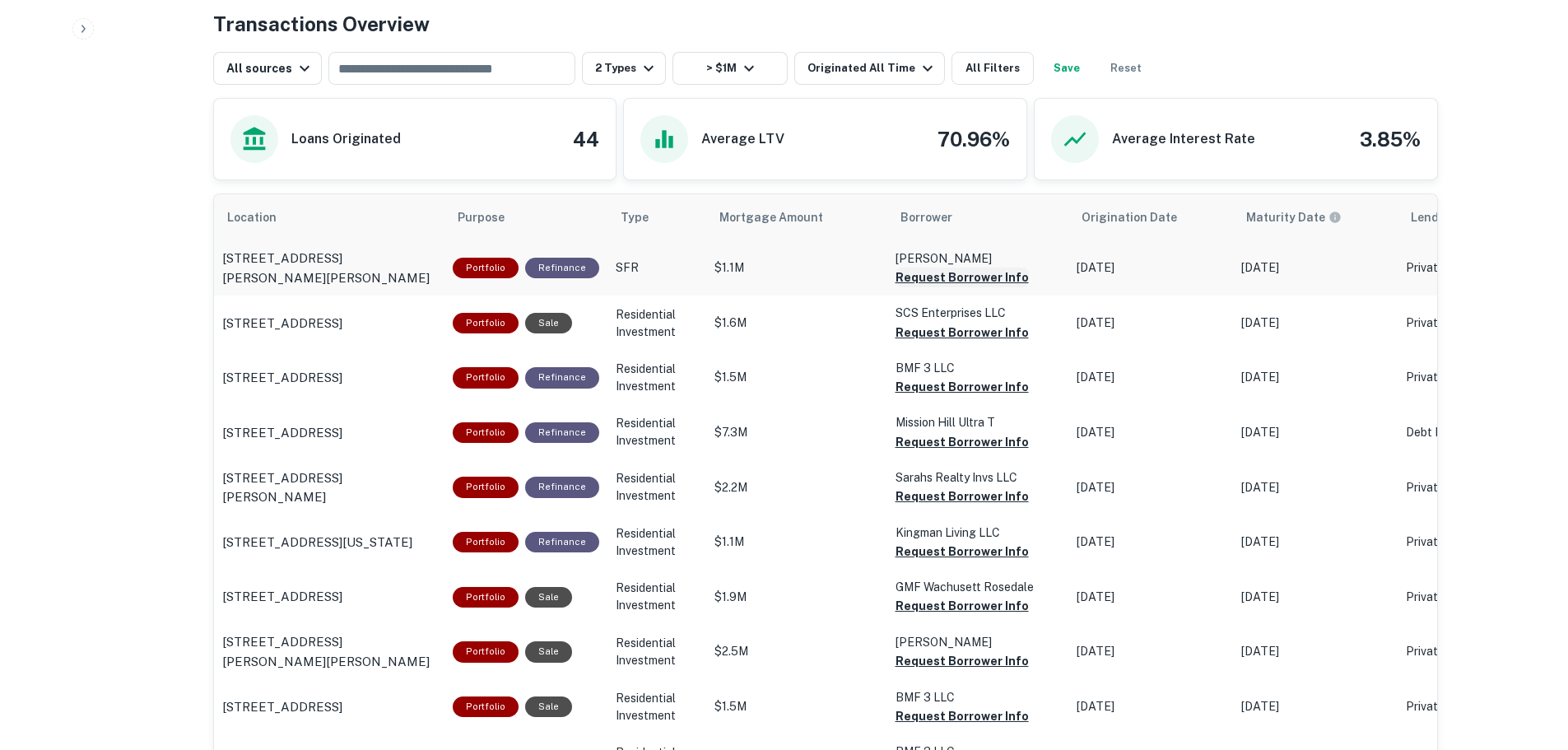
click at [948, 275] on button "Request Borrower Info" at bounding box center [962, 278] width 133 height 20
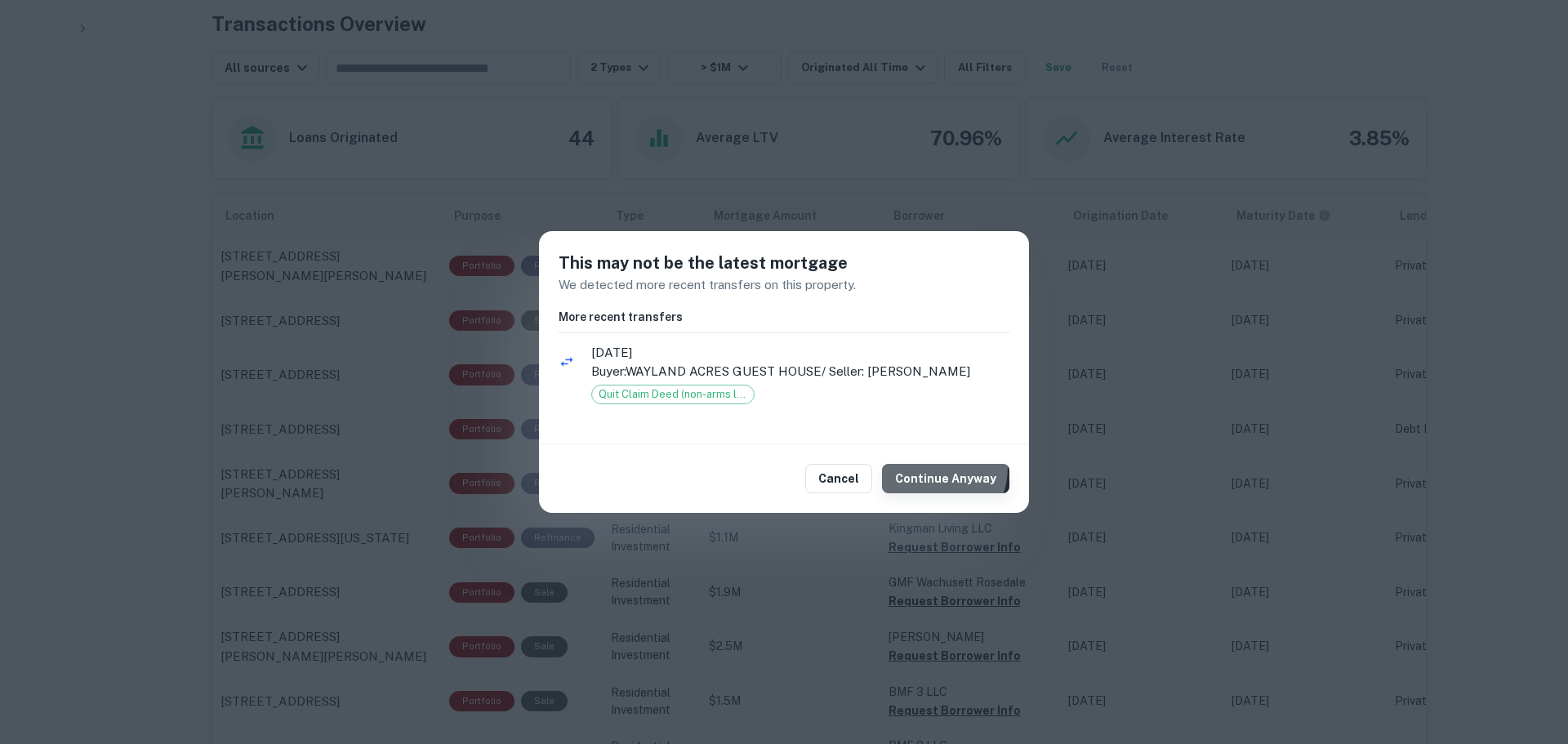
click at [931, 467] on button "Continue Anyway" at bounding box center [946, 478] width 127 height 29
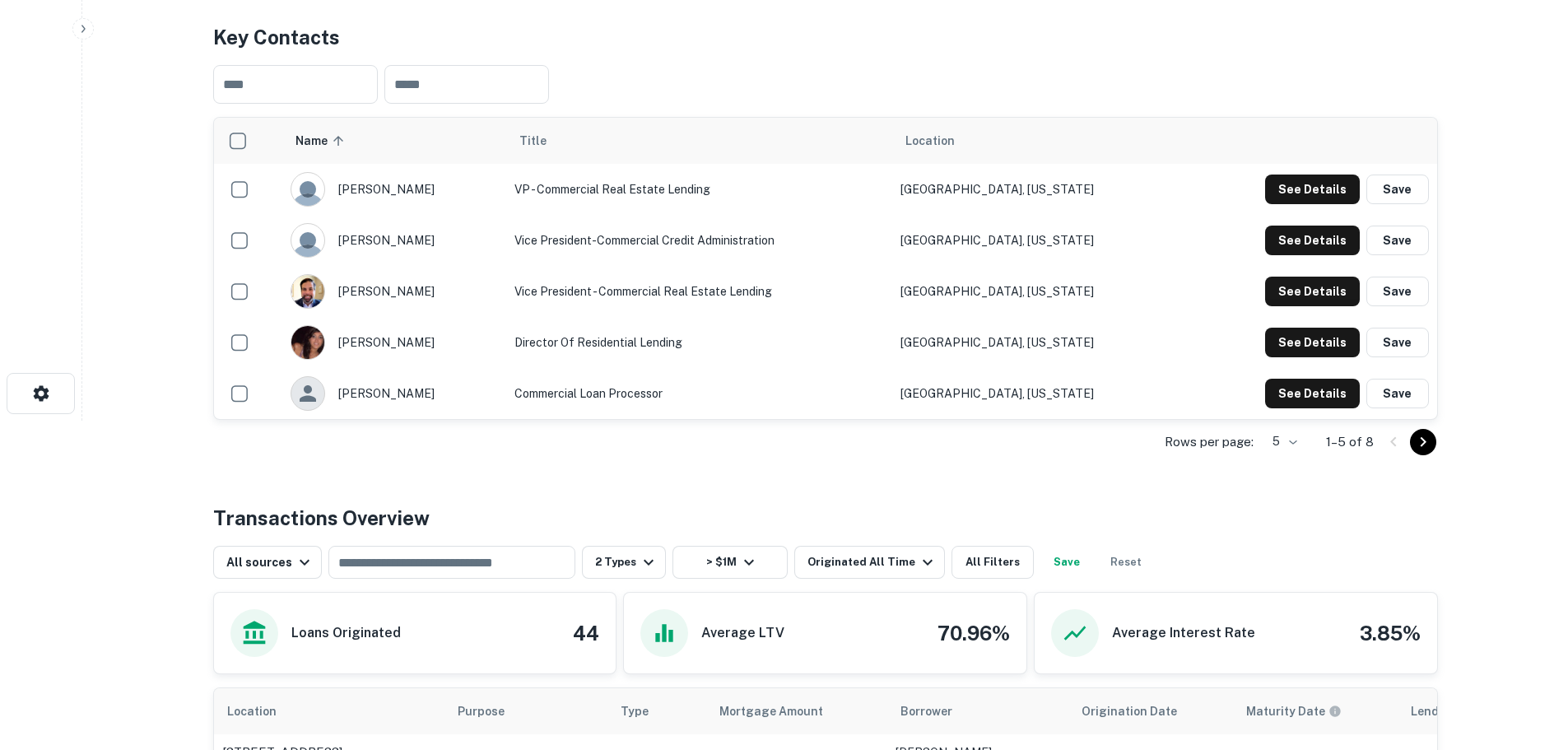
scroll to position [0, 0]
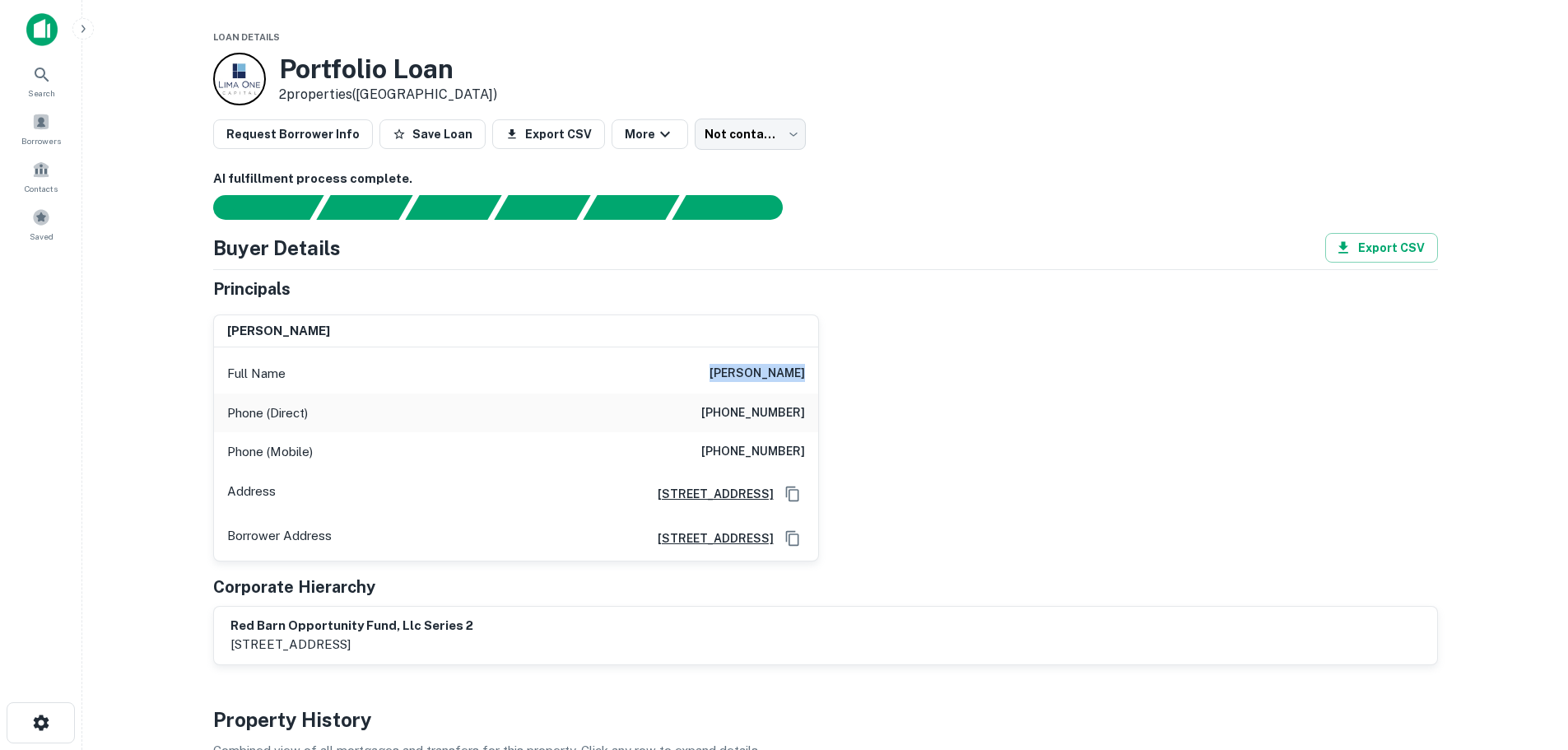
drag, startPoint x: 728, startPoint y: 372, endPoint x: 860, endPoint y: 389, distance: 133.1
click at [860, 389] on div "[PERSON_NAME] Full Name [PERSON_NAME] Phone (Direct) [PHONE_NUMBER] Phone (Mobi…" at bounding box center [819, 431] width 1238 height 260
copy h6 "[PERSON_NAME]"
click at [1378, 238] on button "Export CSV" at bounding box center [1381, 247] width 113 height 29
drag, startPoint x: 715, startPoint y: 413, endPoint x: 791, endPoint y: 413, distance: 76.0
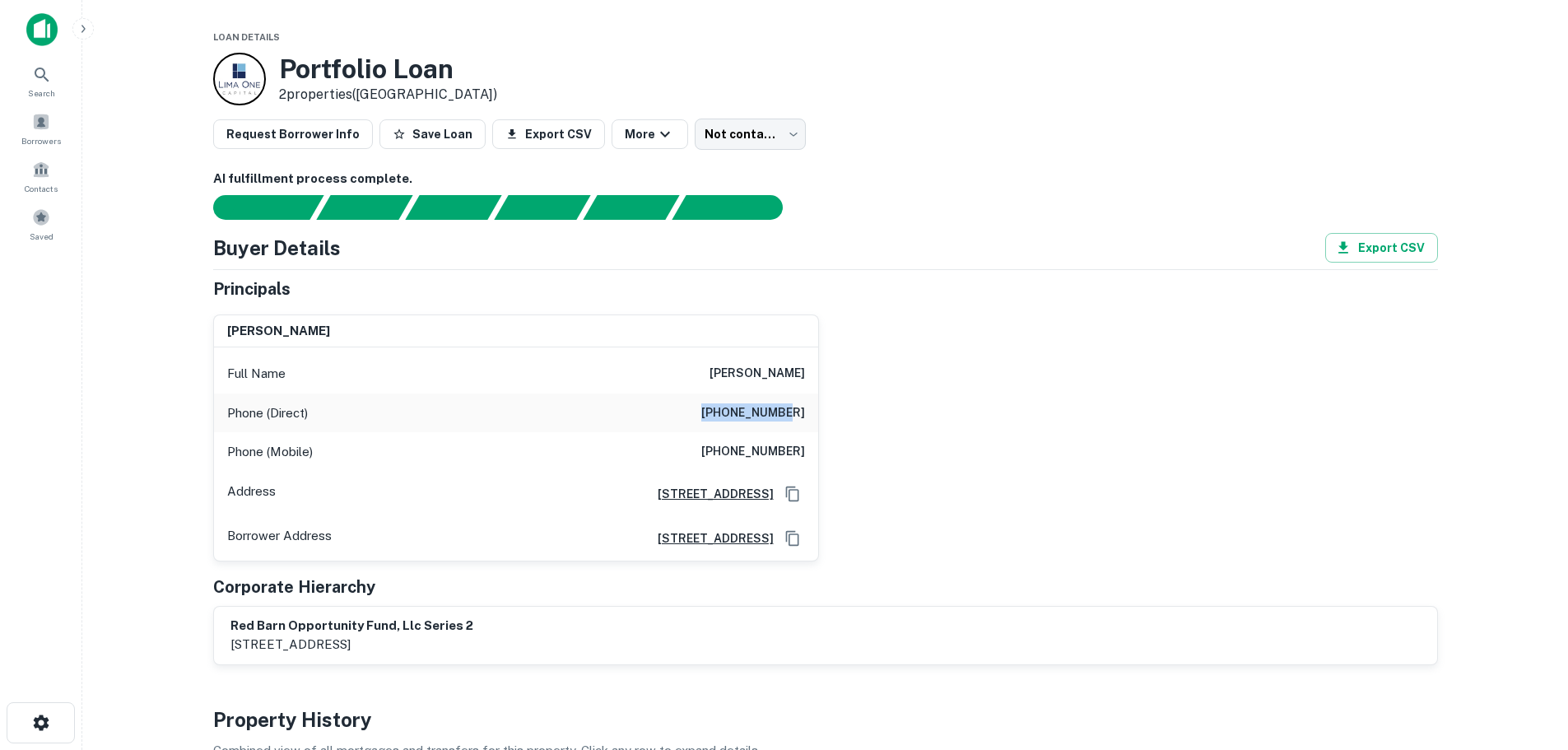
click at [791, 413] on h6 "(630) 236-2020" at bounding box center [753, 414] width 104 height 20
drag, startPoint x: 813, startPoint y: 445, endPoint x: 725, endPoint y: 455, distance: 88.6
click at [725, 455] on div "Phone (Mobile) (312) 560-1861" at bounding box center [516, 452] width 604 height 39
copy h6 "(312) 560-1861"
drag, startPoint x: 706, startPoint y: 414, endPoint x: 817, endPoint y: 415, distance: 111.0
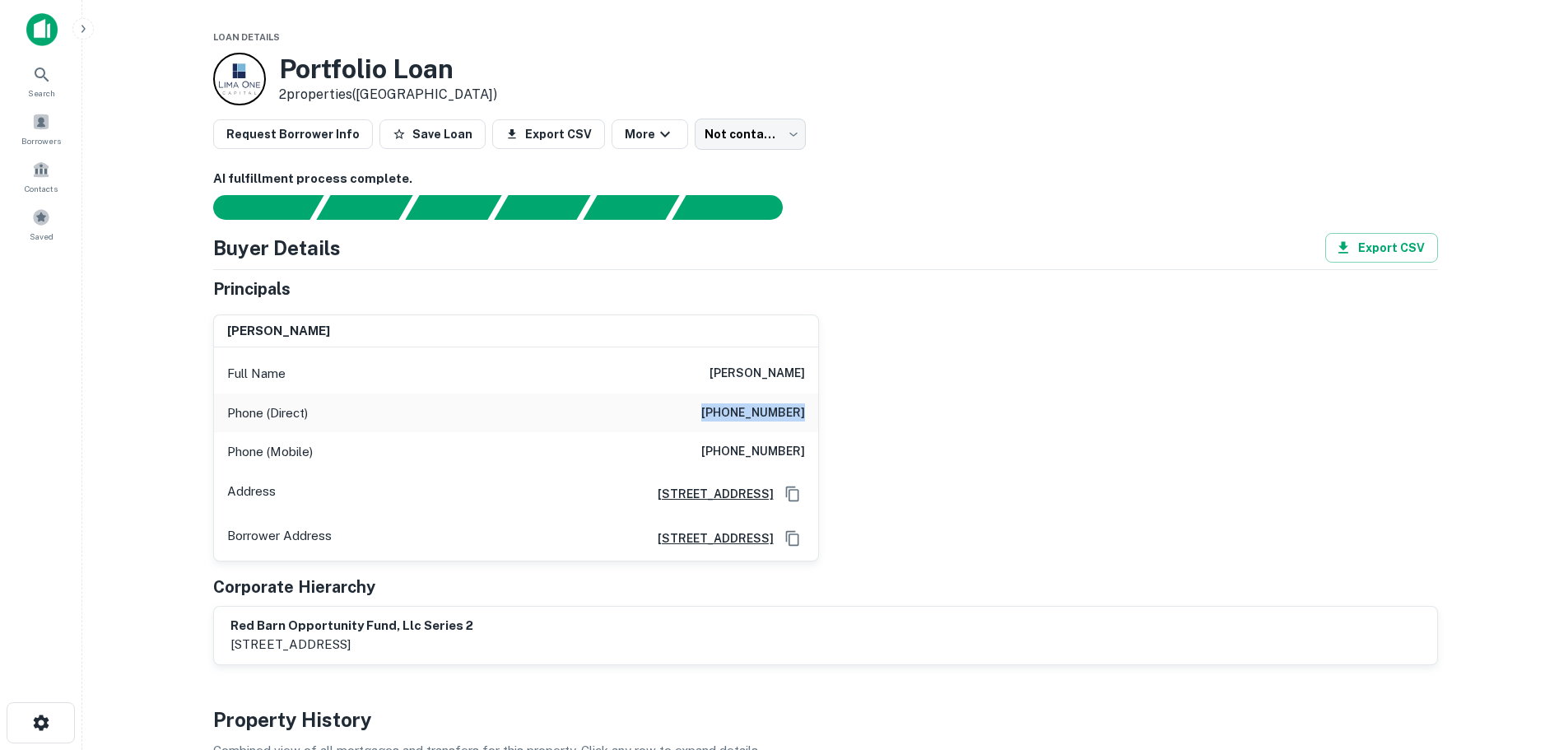
click at [817, 415] on div "Phone (Direct) (630) 236-2020" at bounding box center [516, 413] width 604 height 39
copy h6 "(630) 236-2020"
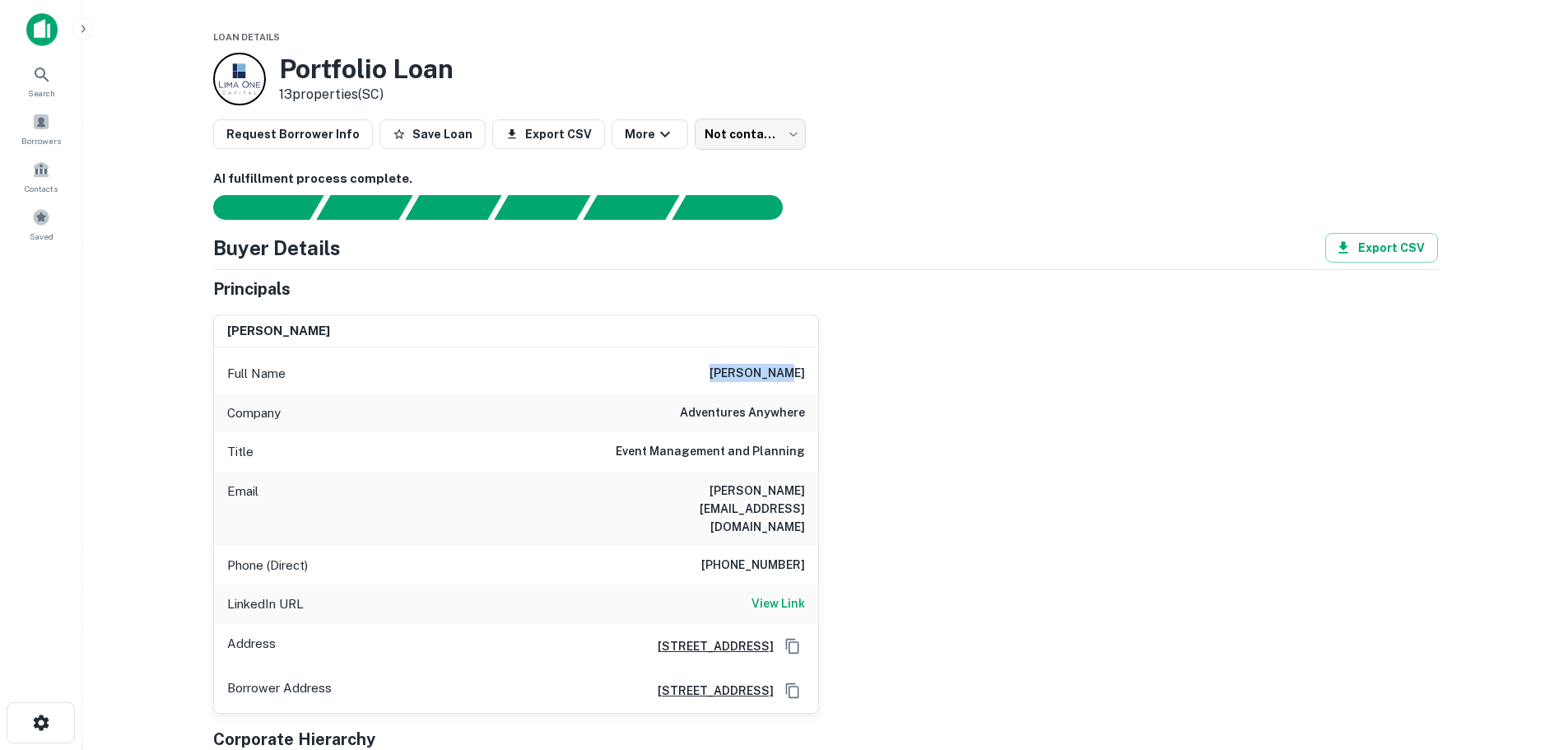
drag, startPoint x: 732, startPoint y: 371, endPoint x: 808, endPoint y: 375, distance: 76.1
click at [808, 375] on div "Full Name tamara boyd" at bounding box center [516, 374] width 604 height 39
copy h6 "tamara boyd"
drag, startPoint x: 688, startPoint y: 403, endPoint x: 812, endPoint y: 411, distance: 124.3
click at [812, 411] on div "Company adventures anywhere" at bounding box center [516, 413] width 604 height 39
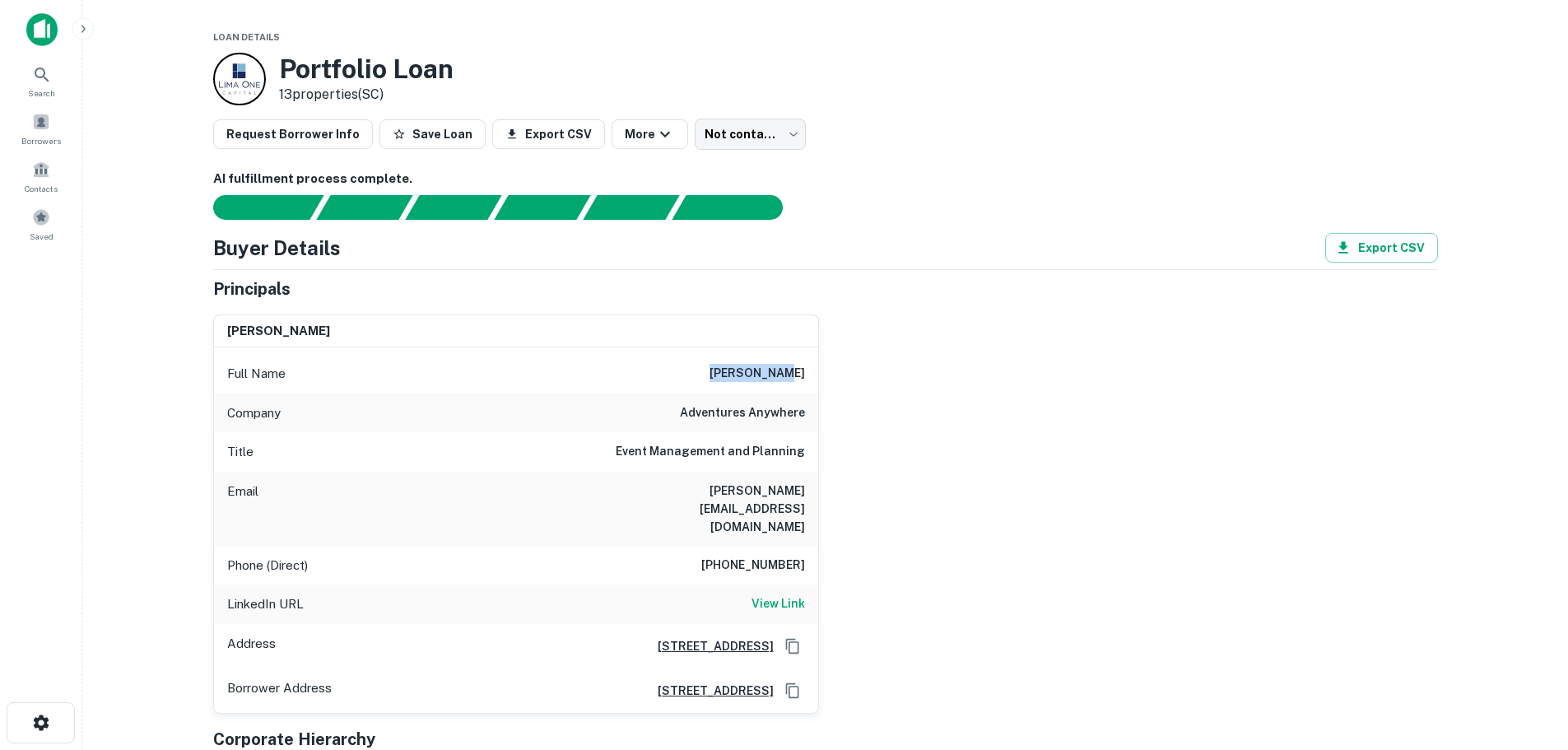
drag, startPoint x: 709, startPoint y: 367, endPoint x: 813, endPoint y: 381, distance: 104.9
click at [813, 381] on div "Full Name tamara boyd" at bounding box center [516, 374] width 604 height 39
click at [787, 594] on h6 "View Link" at bounding box center [778, 603] width 53 height 18
click at [937, 412] on div "tamara boyd Full Name tamara boyd Company adventures anywhere Title Event Manag…" at bounding box center [819, 508] width 1238 height 413
drag, startPoint x: 623, startPoint y: 490, endPoint x: 812, endPoint y: 497, distance: 189.1
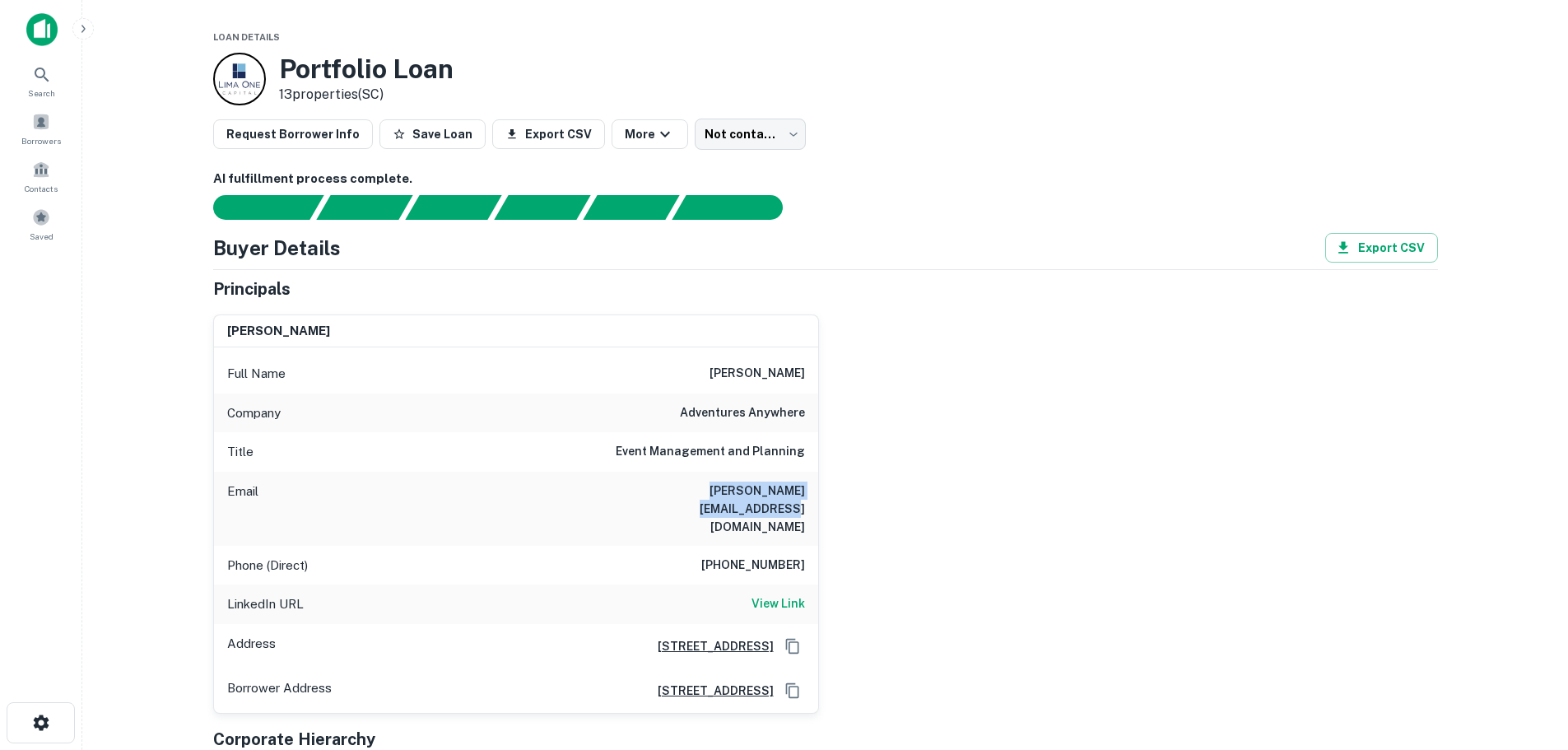
click at [812, 497] on div "Email tammy@adventureanywhere.org" at bounding box center [516, 508] width 604 height 74
copy h6 "tammy@adventureanywhere.org"
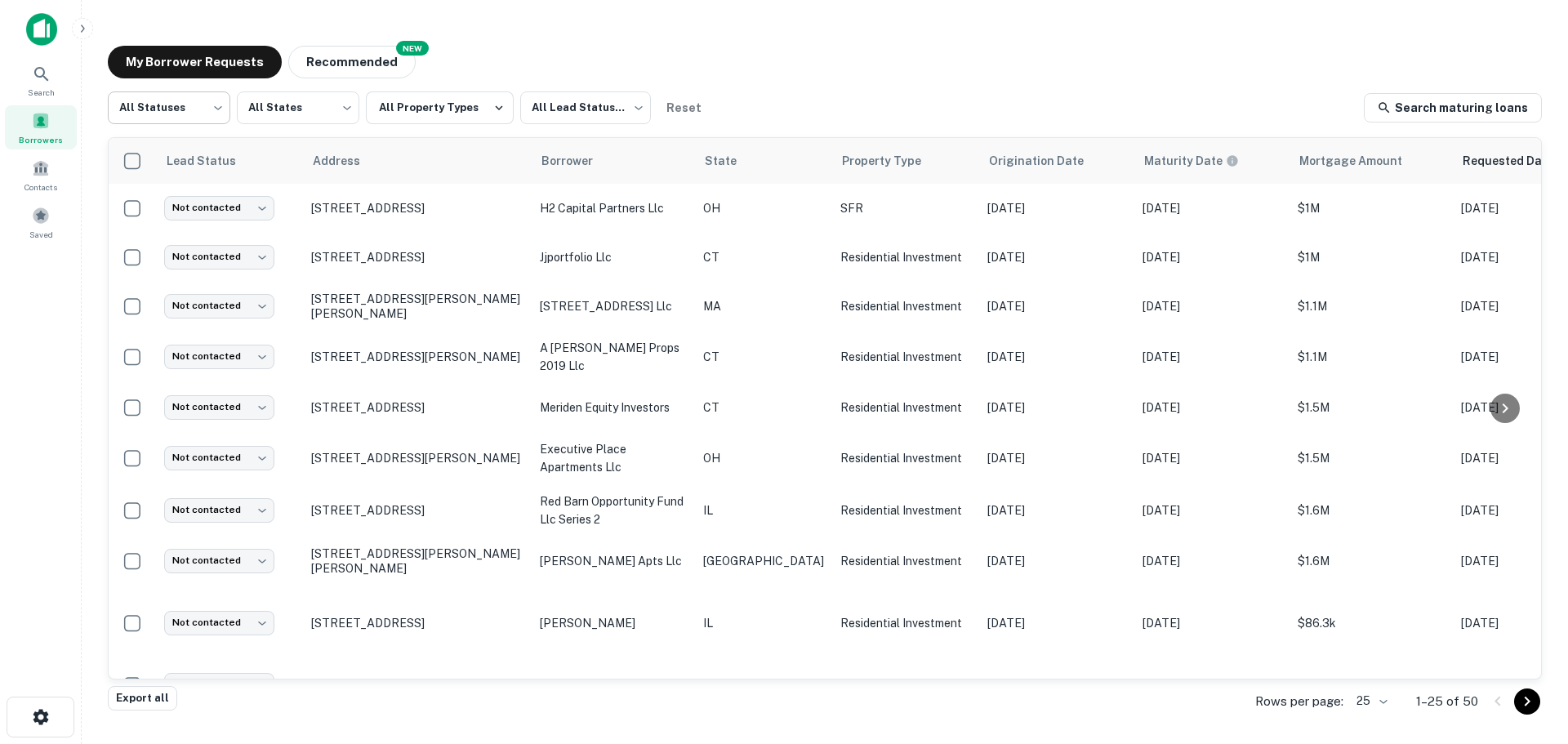
click at [204, 104] on body "Search Borrowers Contacts Saved My Borrower Requests NEW Recommended All Status…" at bounding box center [784, 372] width 1568 height 744
click at [177, 208] on li "Fulfilled" at bounding box center [169, 208] width 123 height 29
type input "*********"
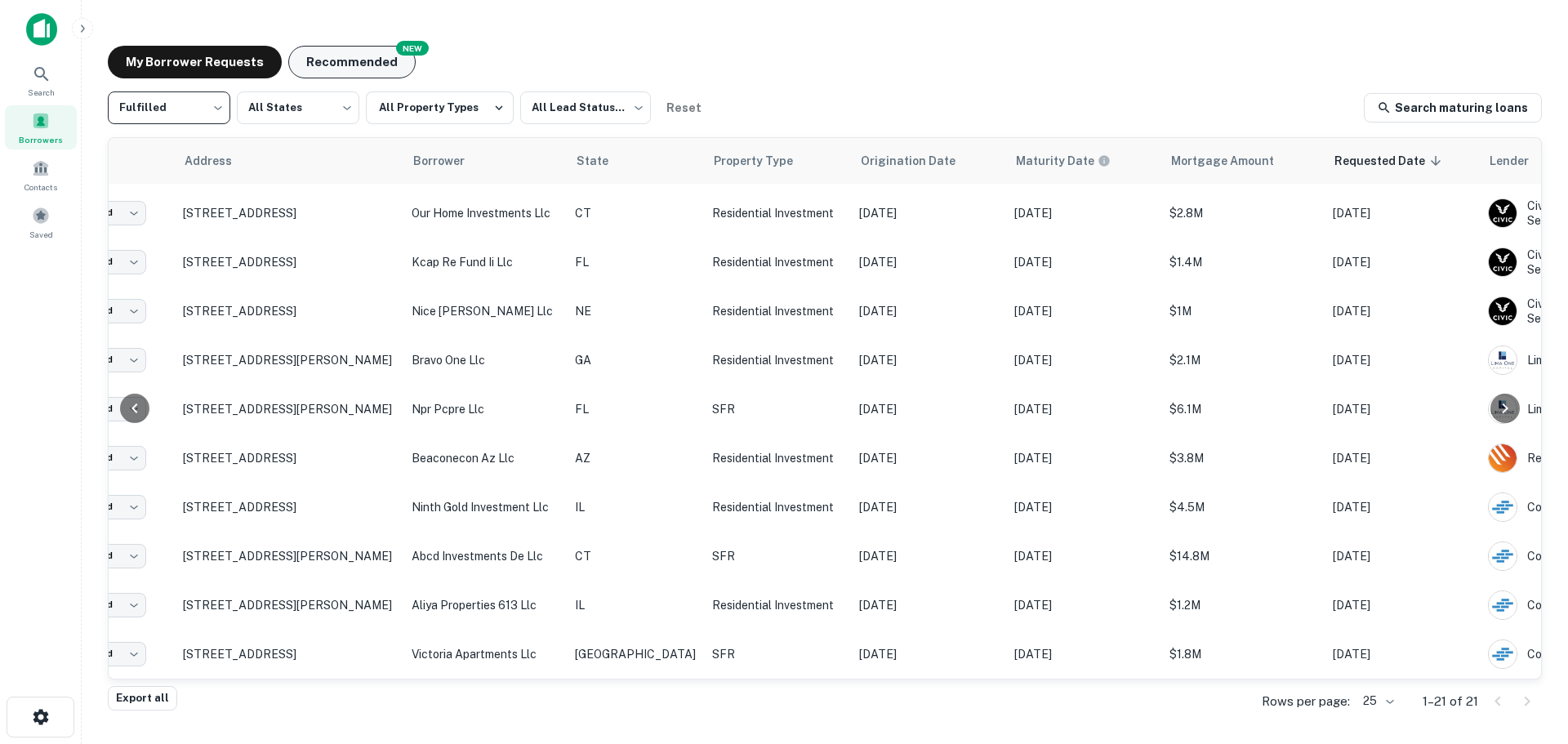
scroll to position [553, 116]
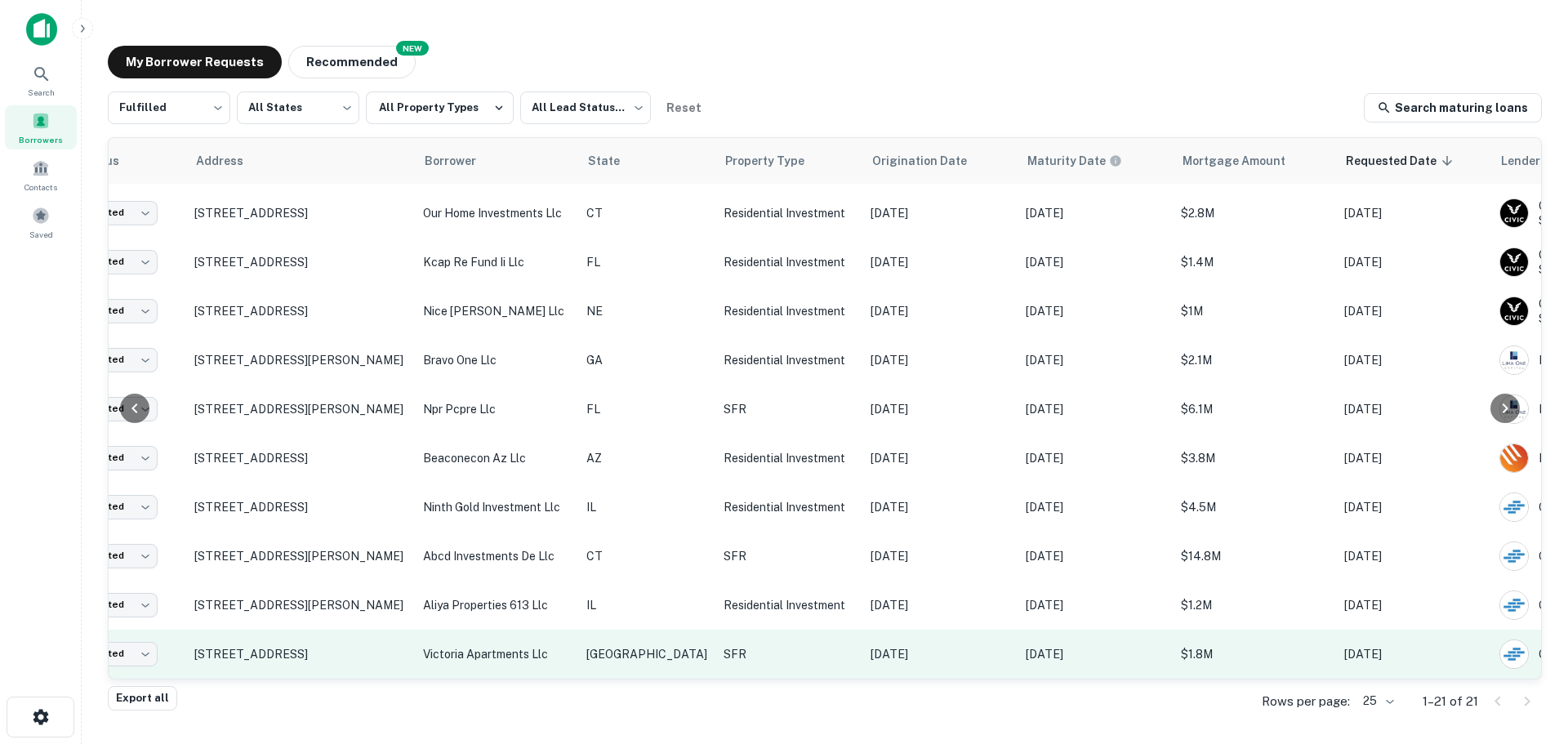
click at [427, 645] on p "victoria apartments llc" at bounding box center [496, 654] width 147 height 18
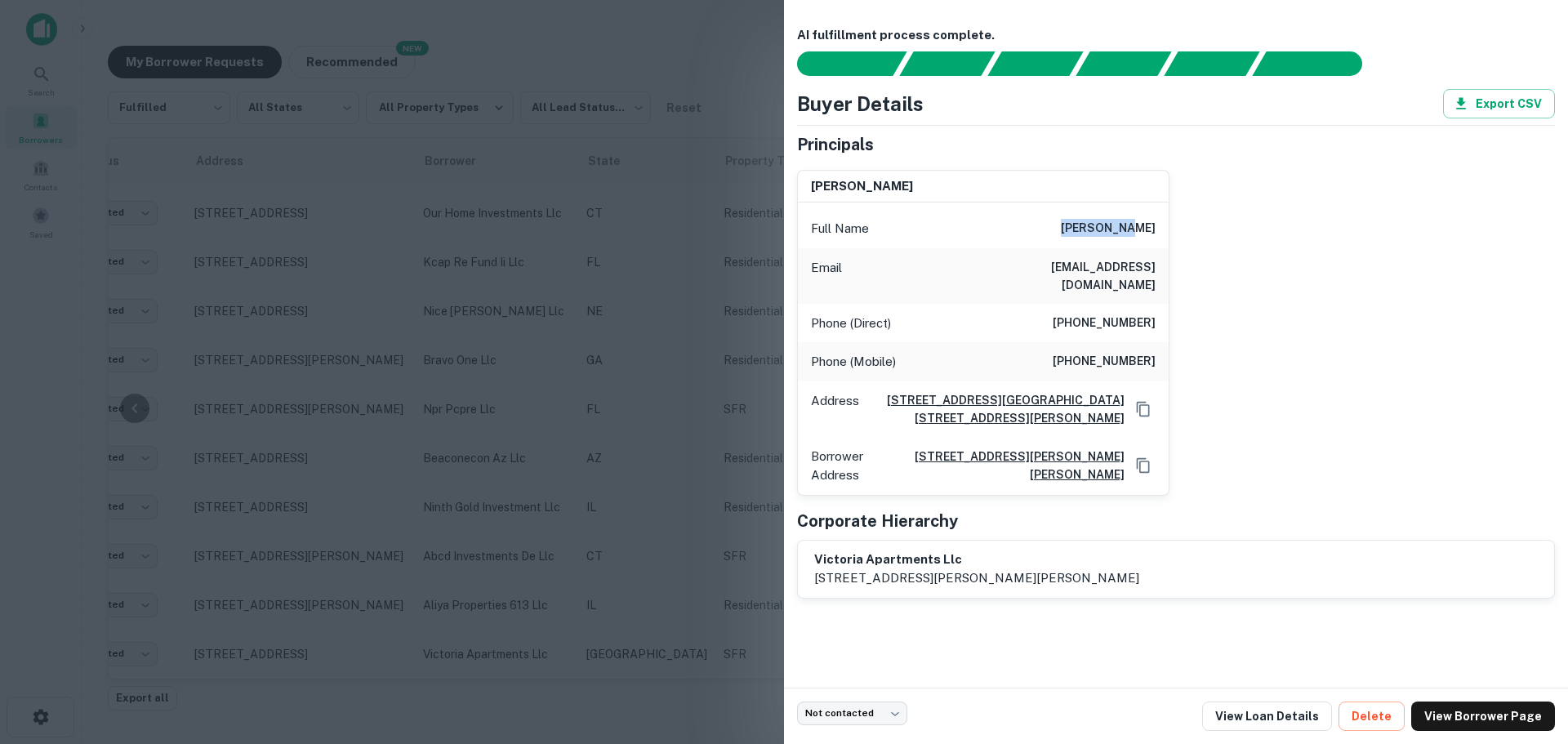
drag, startPoint x: 1092, startPoint y: 231, endPoint x: 1159, endPoint y: 227, distance: 67.1
click at [1159, 227] on div "Full Name david wick" at bounding box center [983, 229] width 371 height 39
copy h6 "david wick"
drag, startPoint x: 1053, startPoint y: 265, endPoint x: 1163, endPoint y: 269, distance: 110.1
click at [1163, 269] on div "Email dwi_ck@juno.com" at bounding box center [983, 275] width 371 height 56
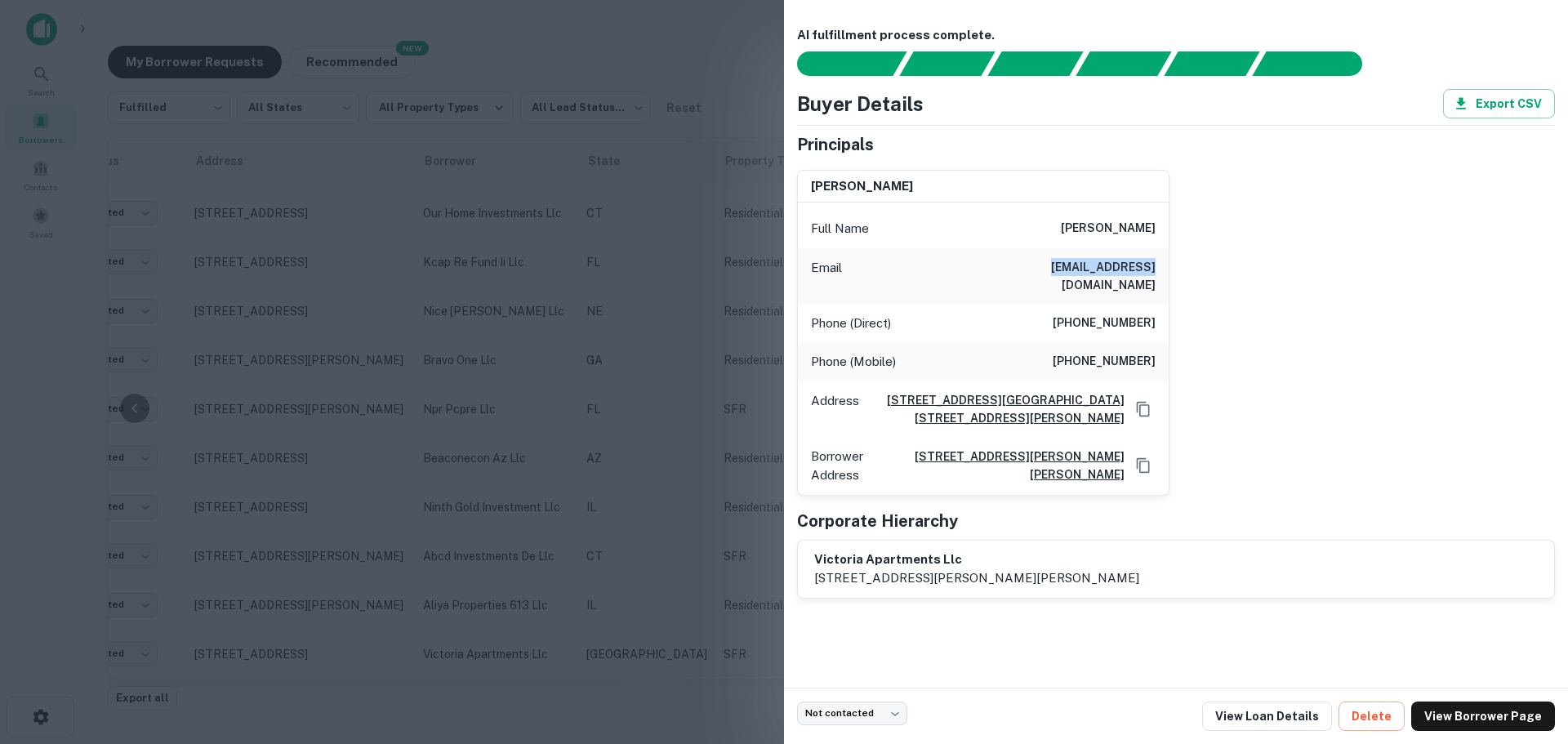
copy h6 "dwi_ck@juno.com"
drag, startPoint x: 1059, startPoint y: 343, endPoint x: 1118, endPoint y: 332, distance: 60.0
click at [1152, 352] on h6 "(619) 954-6688" at bounding box center [1104, 362] width 103 height 19
drag, startPoint x: 1056, startPoint y: 312, endPoint x: 1153, endPoint y: 312, distance: 97.0
click at [1153, 312] on div "Phone (Direct) (760) 489-1093" at bounding box center [983, 323] width 371 height 39
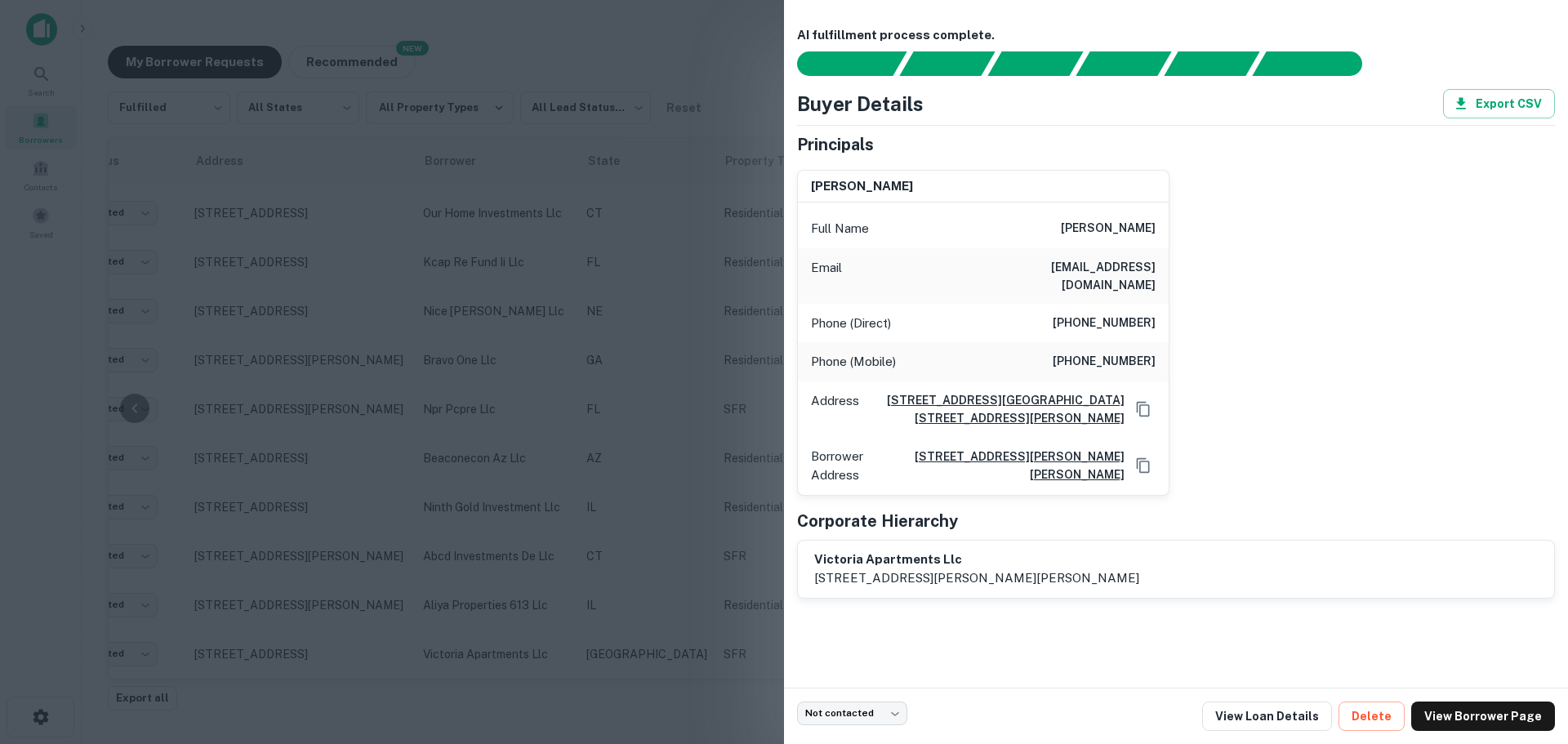
click at [612, 370] on div at bounding box center [784, 372] width 1568 height 744
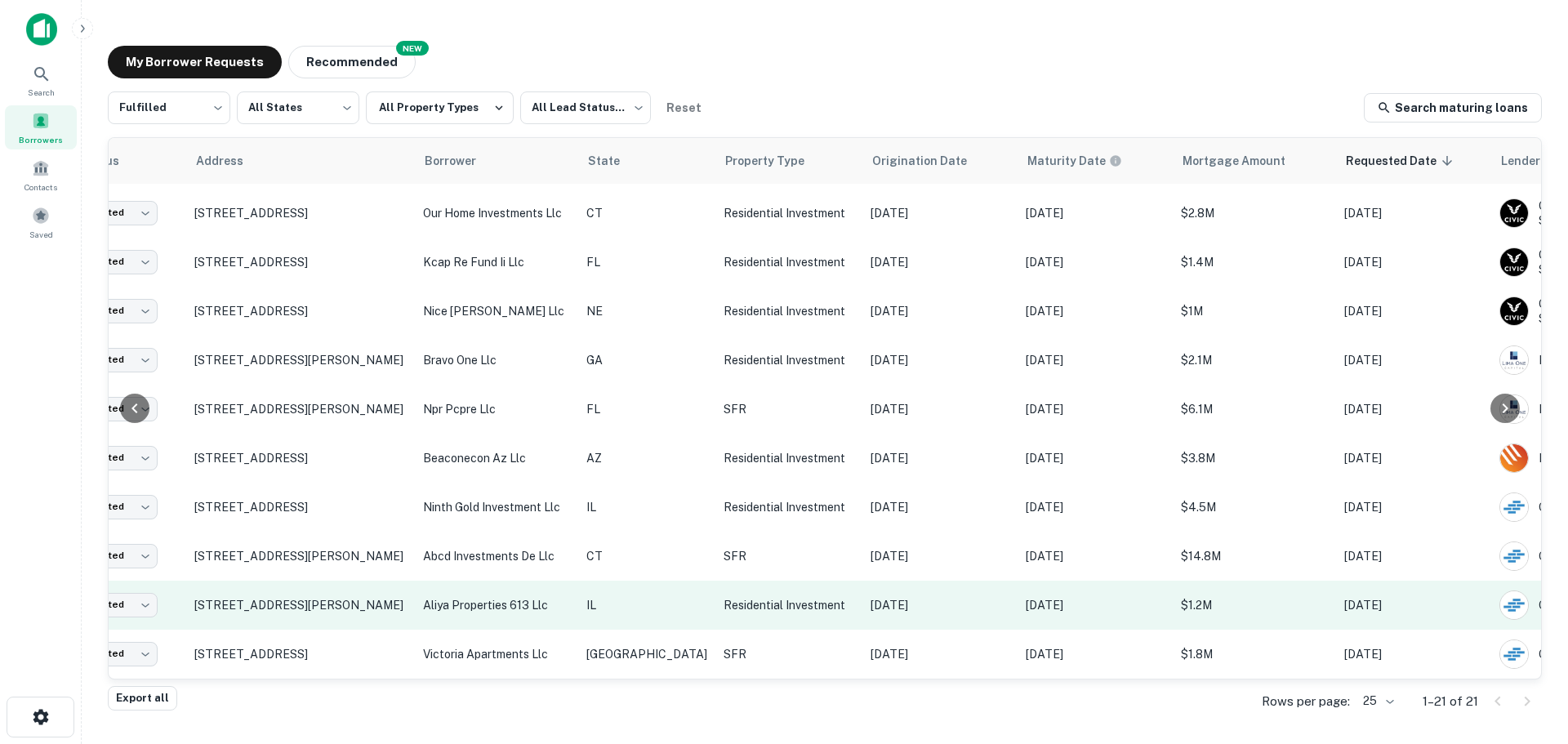
click at [496, 597] on p "aliya properties 613 llc" at bounding box center [496, 605] width 147 height 18
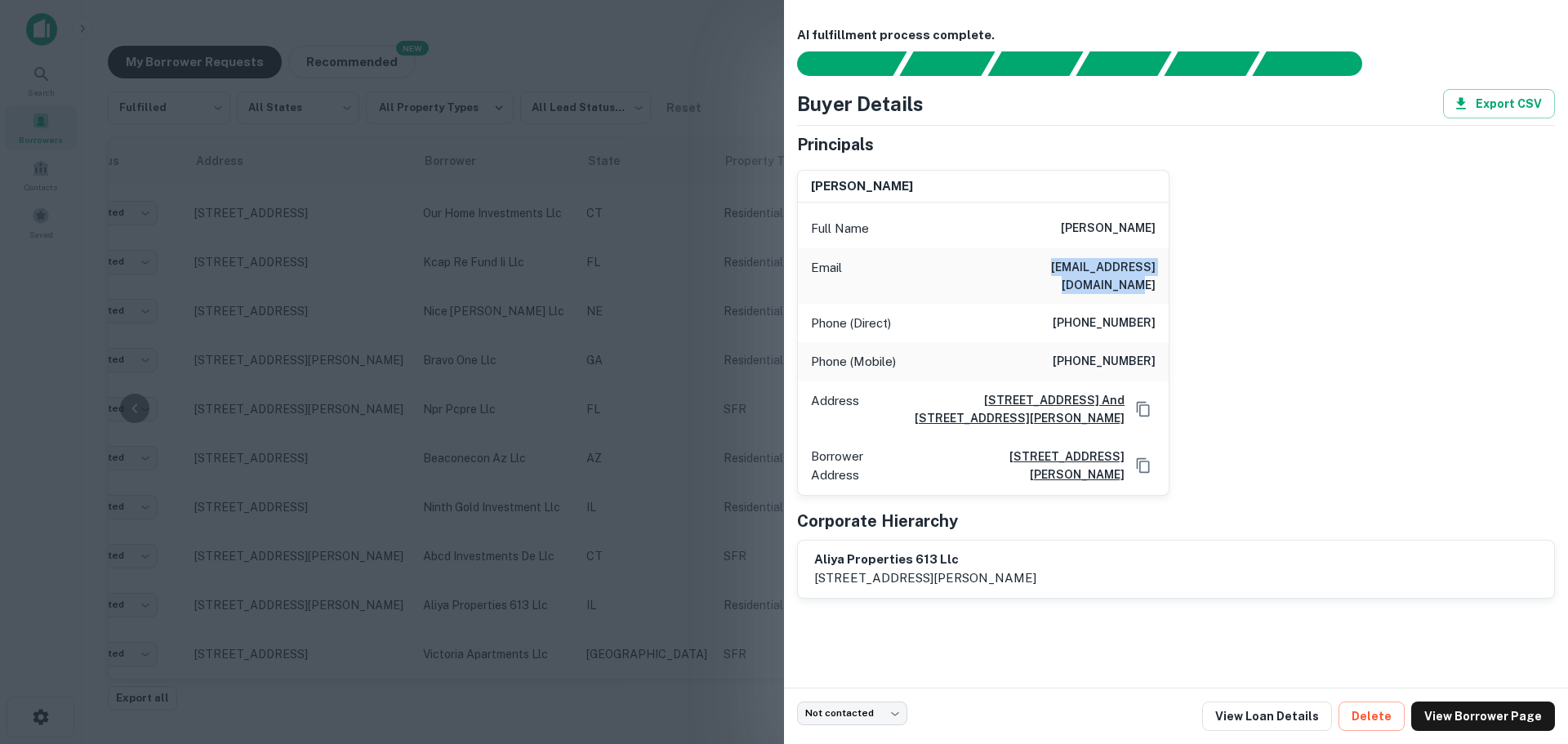
drag, startPoint x: 1004, startPoint y: 263, endPoint x: 1173, endPoint y: 268, distance: 169.1
click at [1173, 268] on div "ari turk Full Name ari turk Email ari@turkfinancialgroup.com Phone (Direct) (56…" at bounding box center [1170, 327] width 771 height 339
copy h6 "ari@turkfinancialgroup.com"
click at [596, 395] on div at bounding box center [784, 372] width 1568 height 744
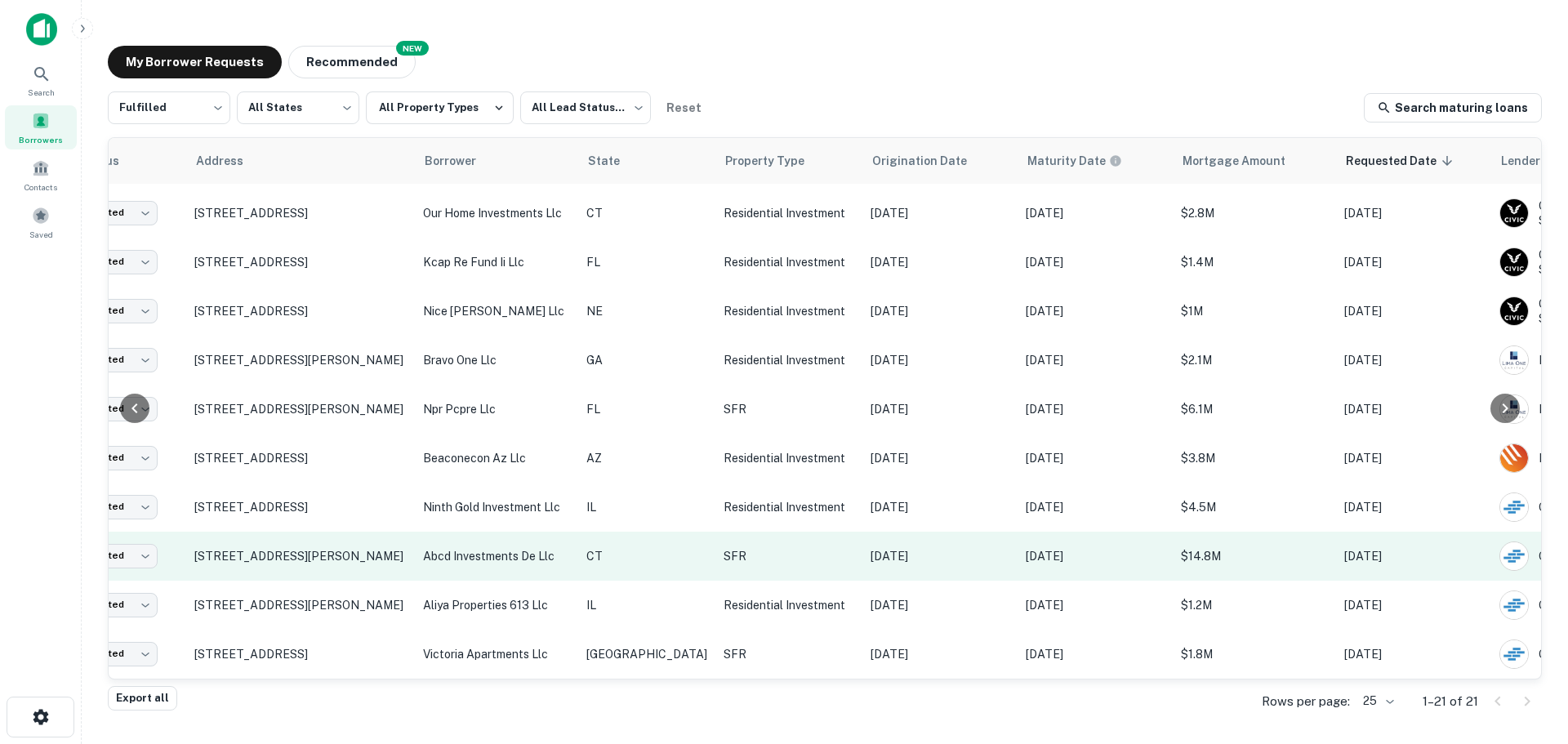
click at [479, 561] on td "abcd investments de llc" at bounding box center [496, 557] width 163 height 49
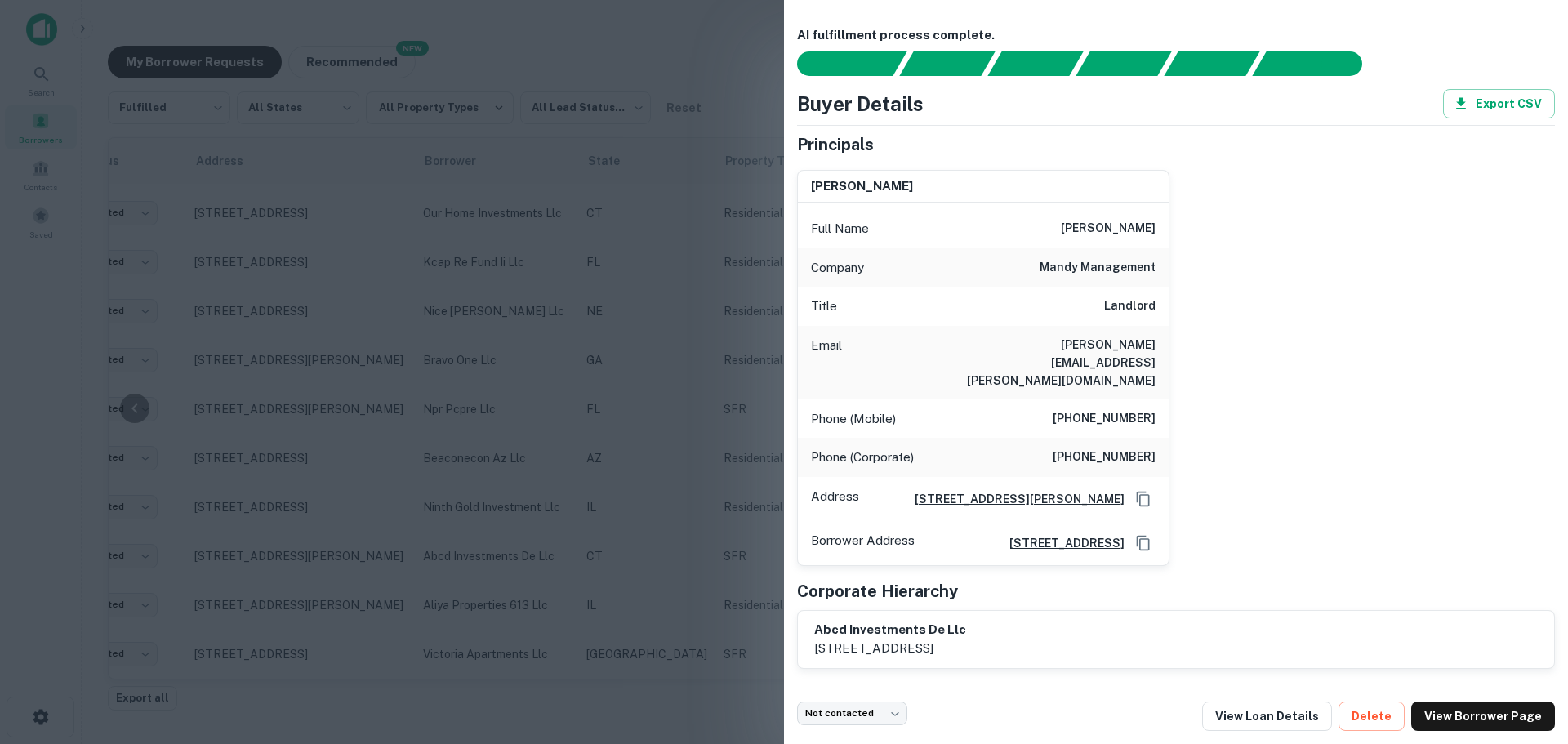
click at [477, 508] on div at bounding box center [784, 372] width 1568 height 744
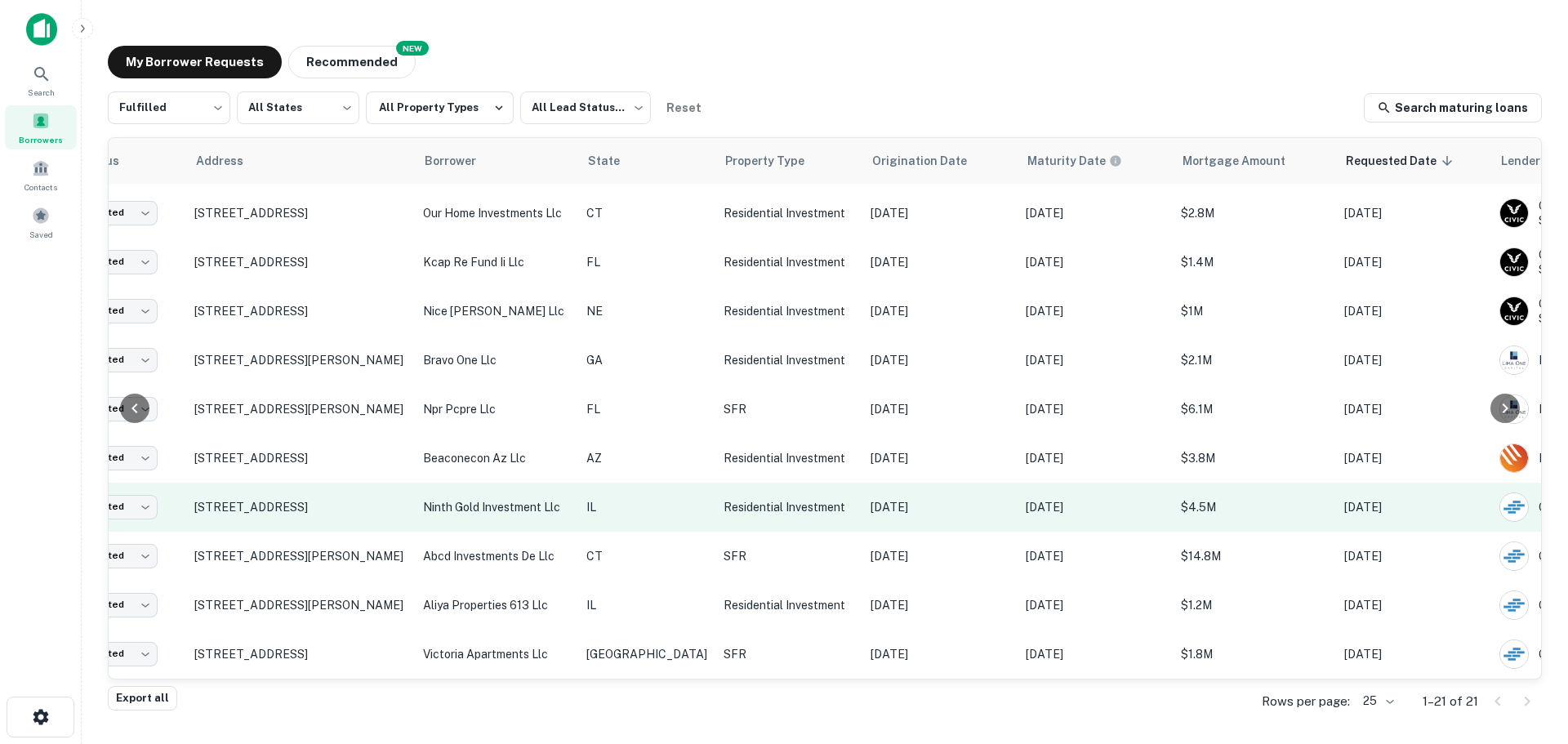
click at [478, 501] on p "ninth gold investment llc" at bounding box center [496, 507] width 147 height 18
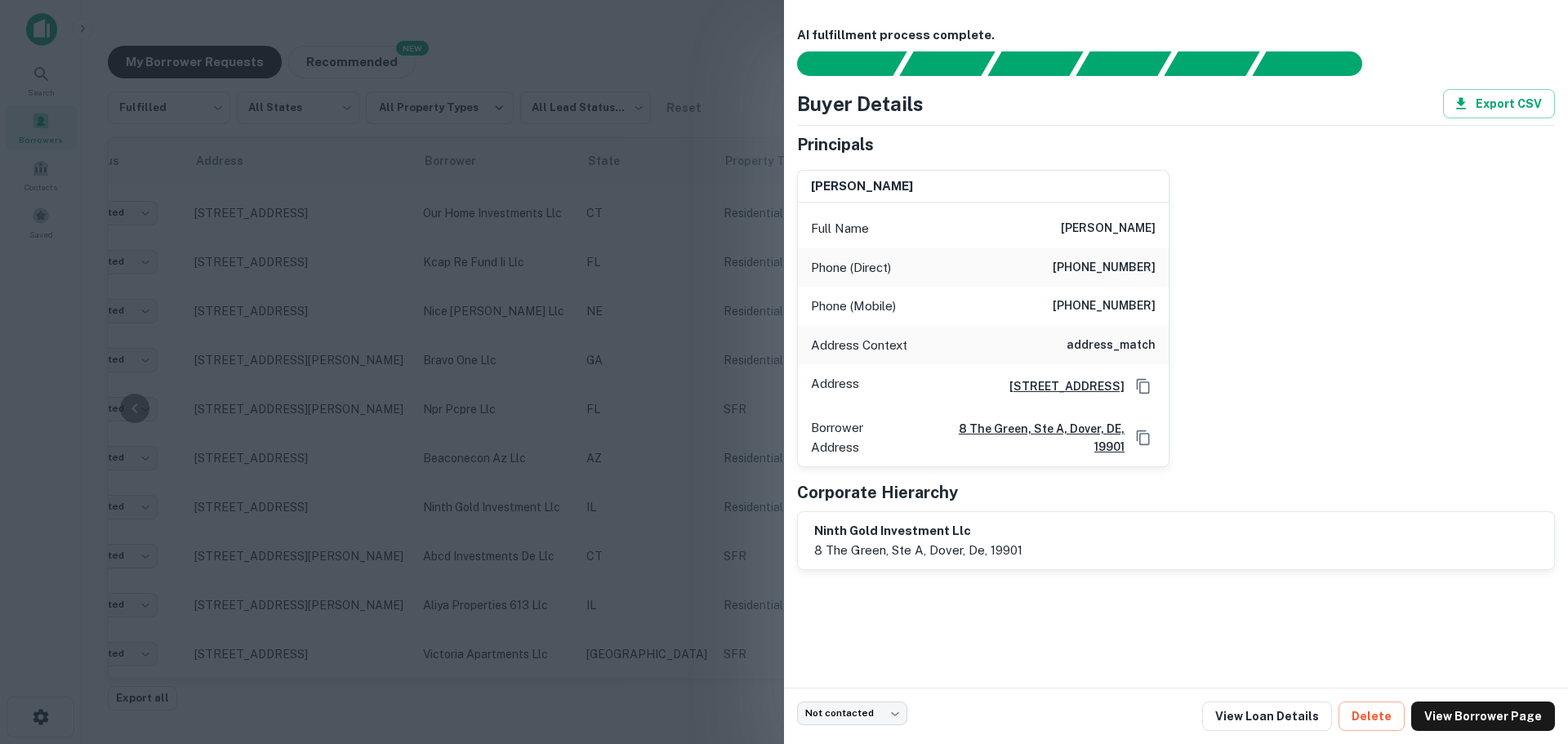
click at [566, 422] on div at bounding box center [784, 372] width 1568 height 744
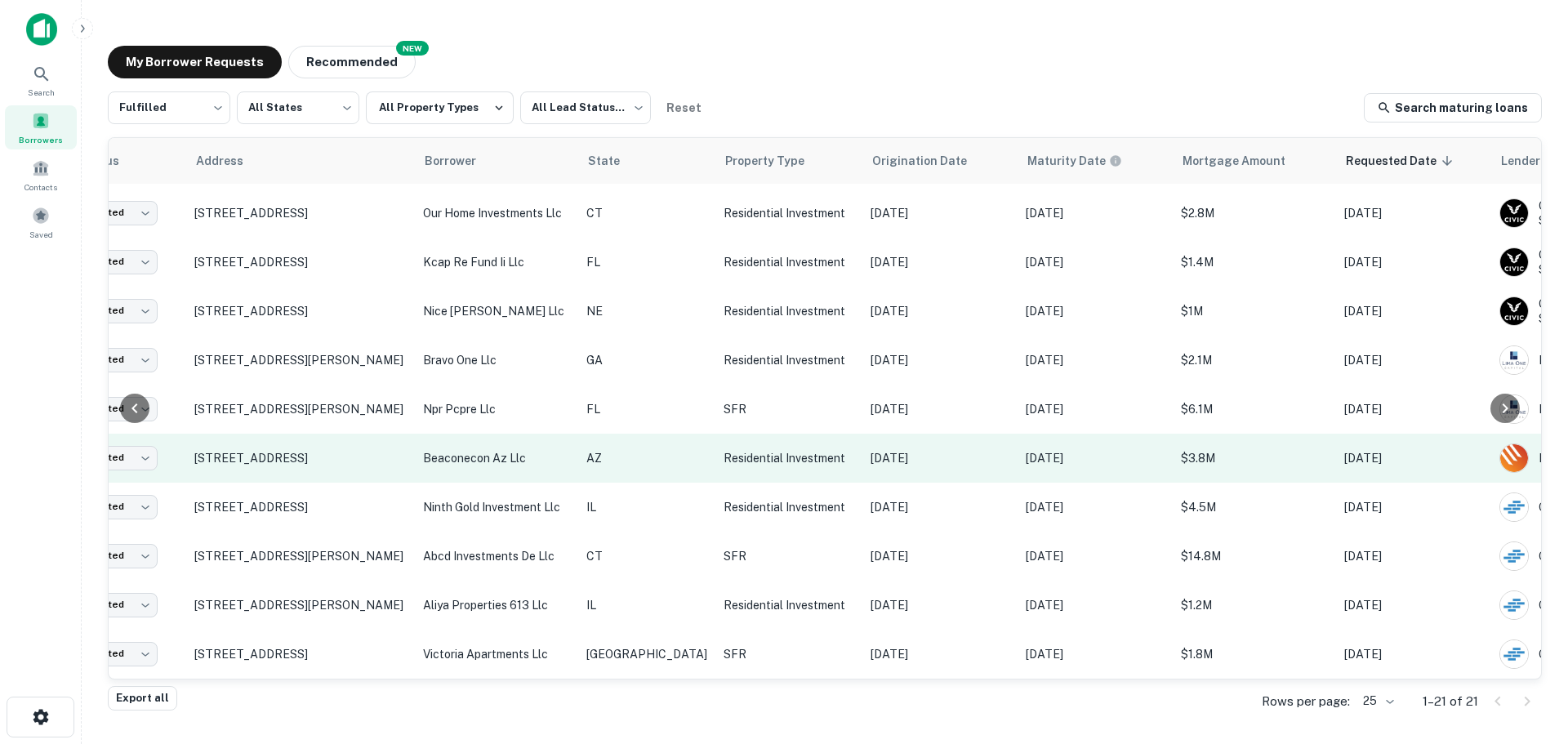
click at [516, 450] on p "beaconecon az llc" at bounding box center [496, 458] width 147 height 18
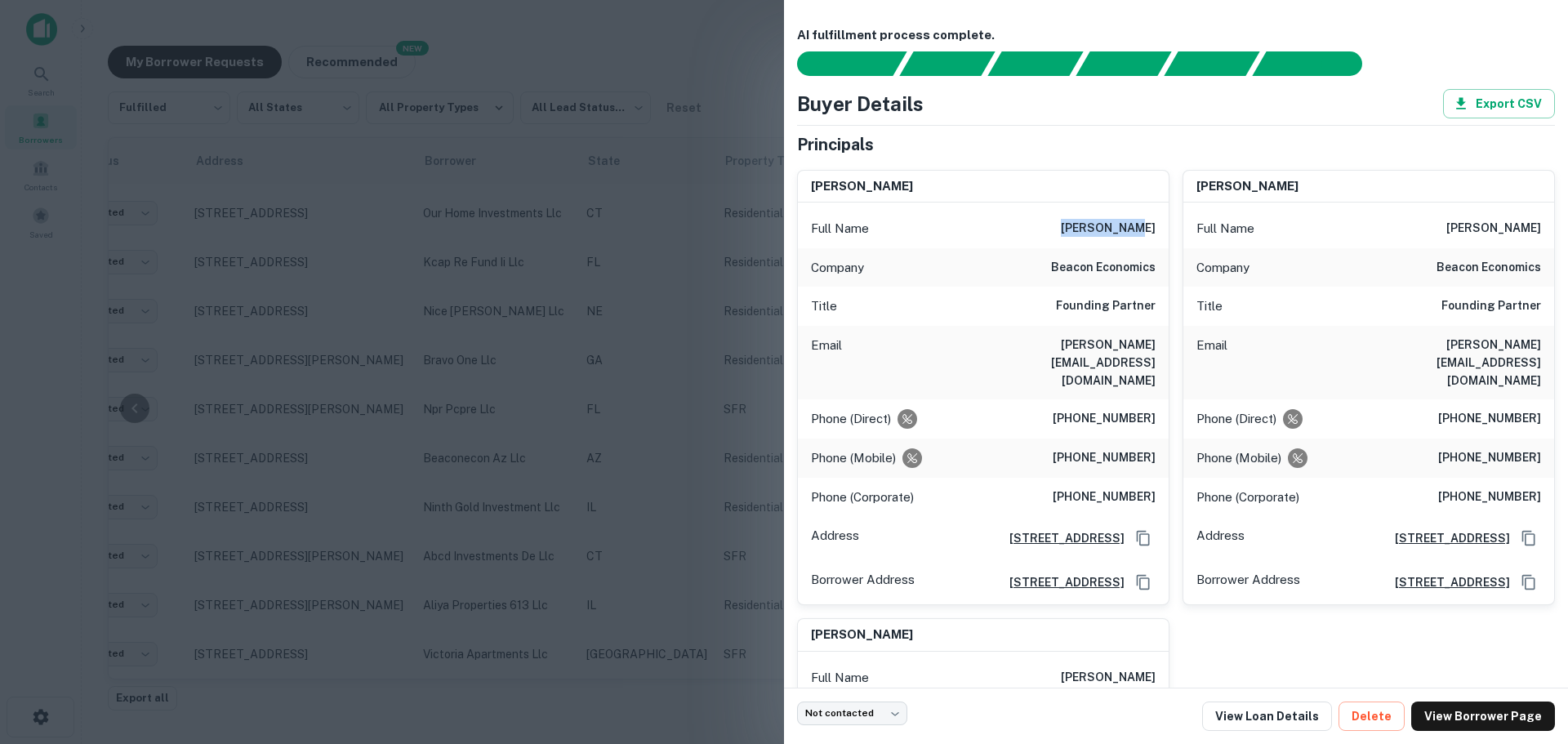
drag, startPoint x: 1009, startPoint y: 230, endPoint x: 1077, endPoint y: 229, distance: 68.0
click at [1077, 229] on div "Full Name christopher f. thornberg" at bounding box center [983, 229] width 371 height 39
copy h6 "christopher"
drag, startPoint x: 1046, startPoint y: 268, endPoint x: 1150, endPoint y: 280, distance: 104.7
click at [1150, 280] on div "Company beacon economics" at bounding box center [983, 267] width 371 height 39
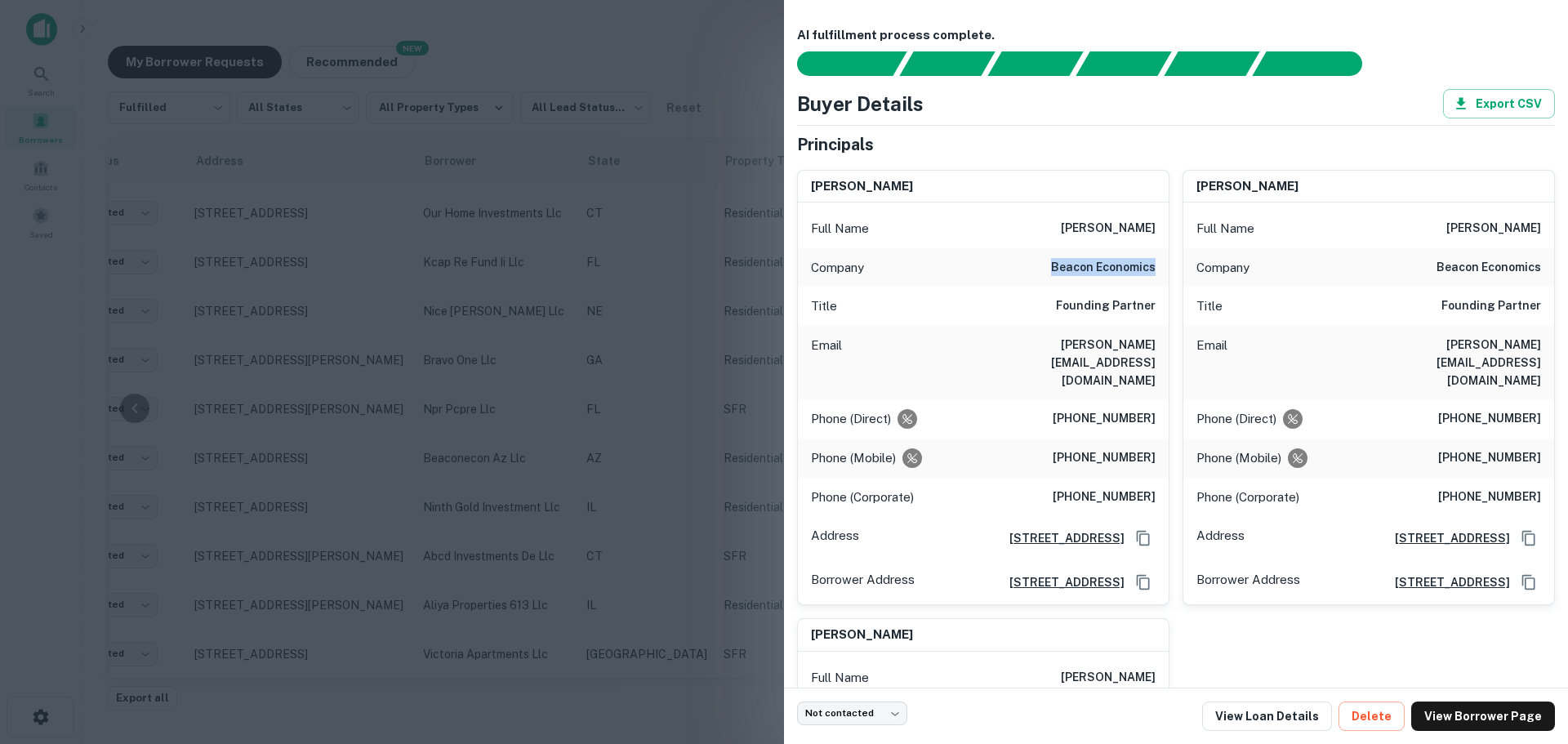
copy h6 "beacon economics"
drag, startPoint x: 1020, startPoint y: 342, endPoint x: 1150, endPoint y: 351, distance: 130.3
click at [1150, 351] on div "Email chris@beaconecon.com" at bounding box center [983, 362] width 371 height 73
copy h6 "chris@beaconecon.com"
click at [477, 415] on div at bounding box center [784, 372] width 1568 height 744
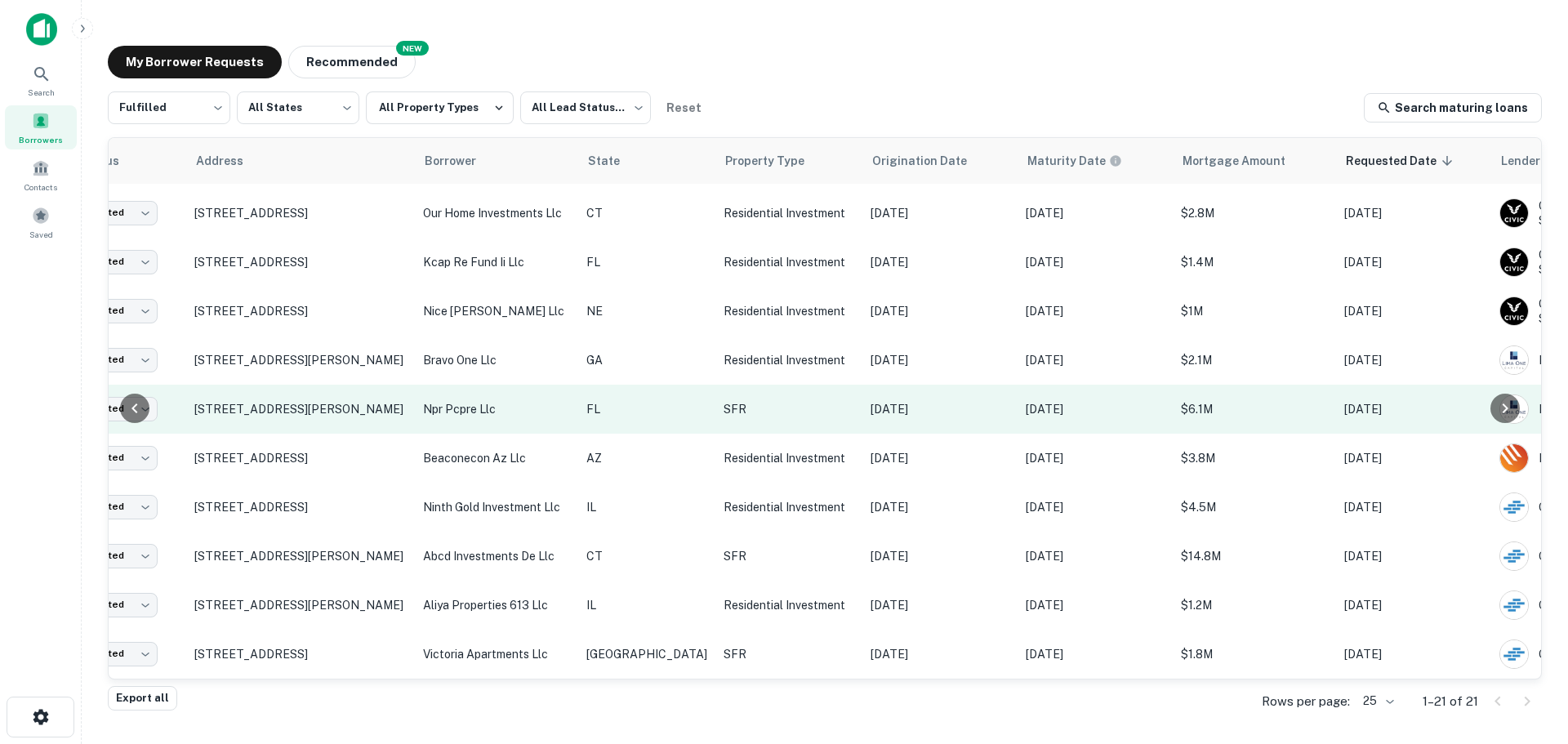
click at [488, 402] on p "npr pcpre llc" at bounding box center [496, 410] width 147 height 18
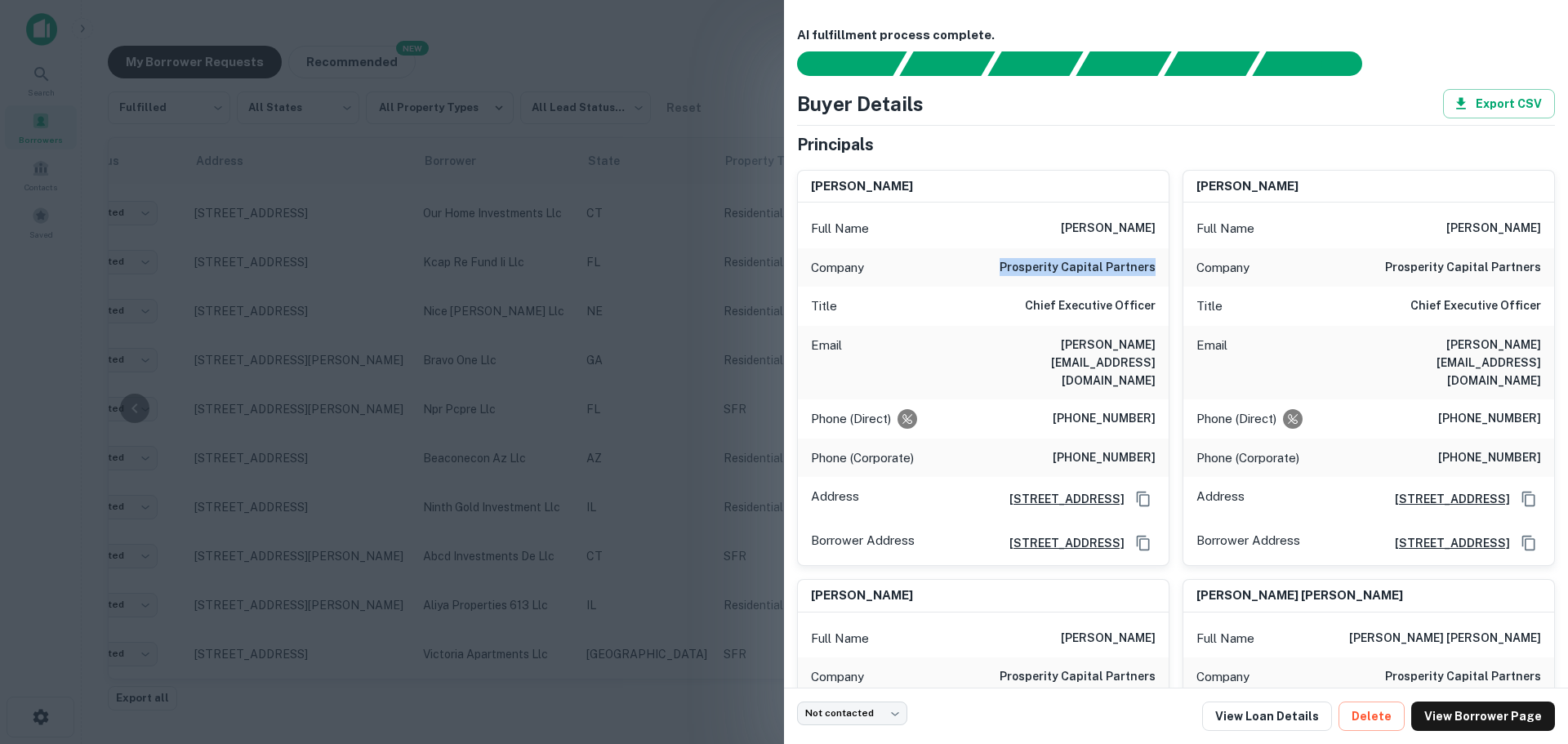
drag, startPoint x: 989, startPoint y: 261, endPoint x: 1150, endPoint y: 270, distance: 161.3
click at [1150, 270] on div "Company prosperity capital partners" at bounding box center [983, 267] width 371 height 39
copy h6 "prosperity capital partners"
drag, startPoint x: 1056, startPoint y: 349, endPoint x: 1159, endPoint y: 349, distance: 103.0
click at [1159, 349] on div "Email randy@pcpre.net" at bounding box center [983, 362] width 371 height 73
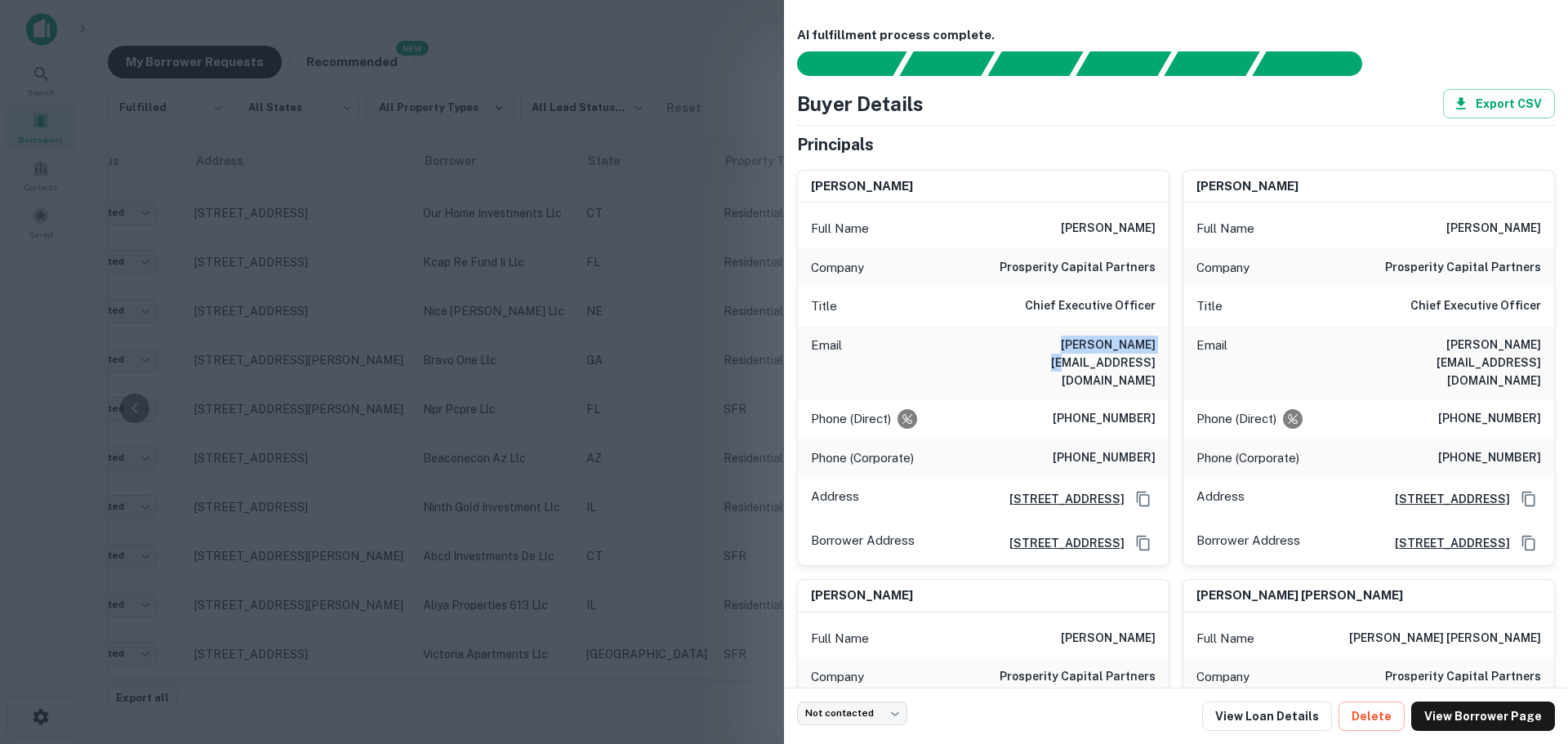
copy h6 "randy@pcpre.net"
click at [541, 486] on div at bounding box center [784, 372] width 1568 height 744
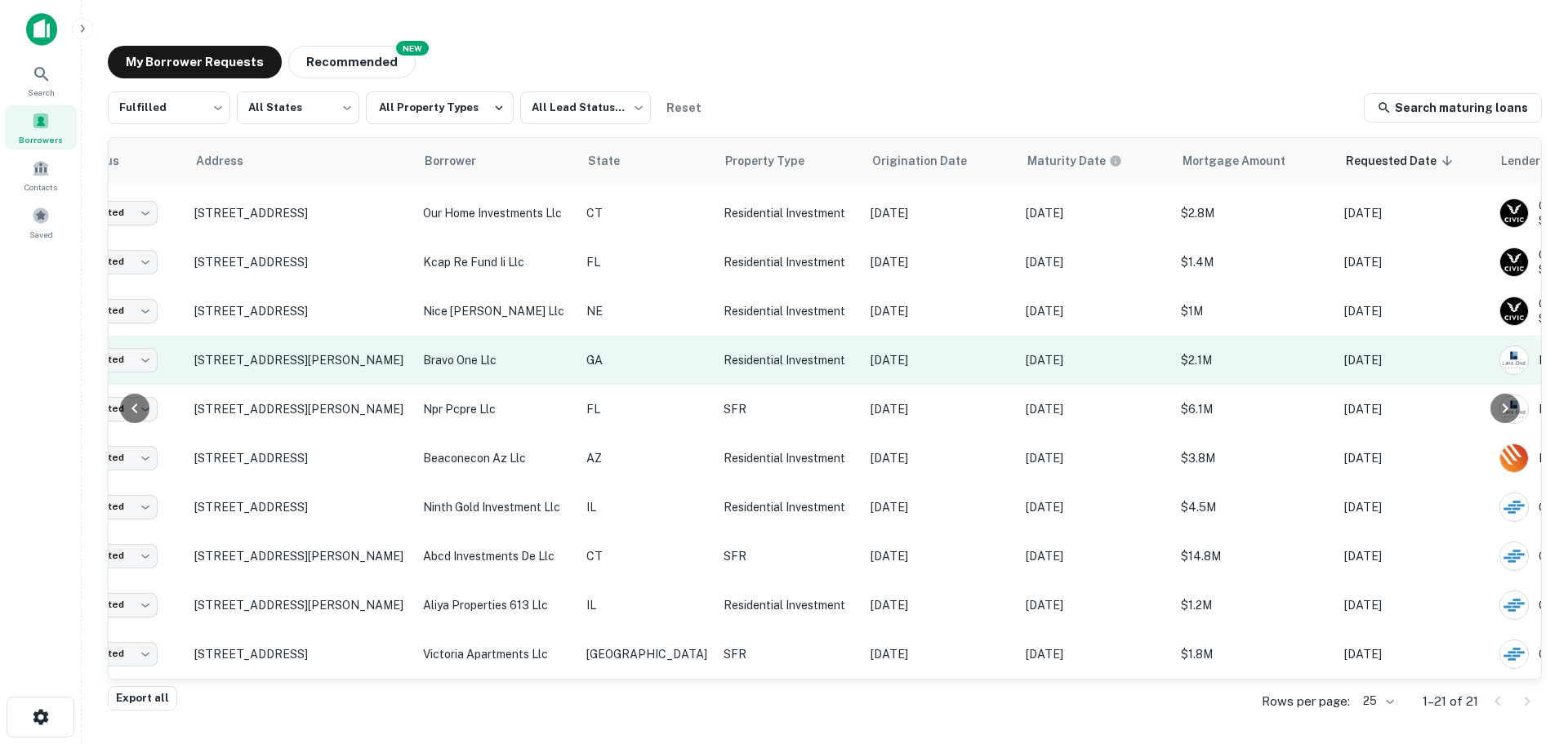
click at [516, 354] on p "bravo one llc" at bounding box center [496, 360] width 147 height 18
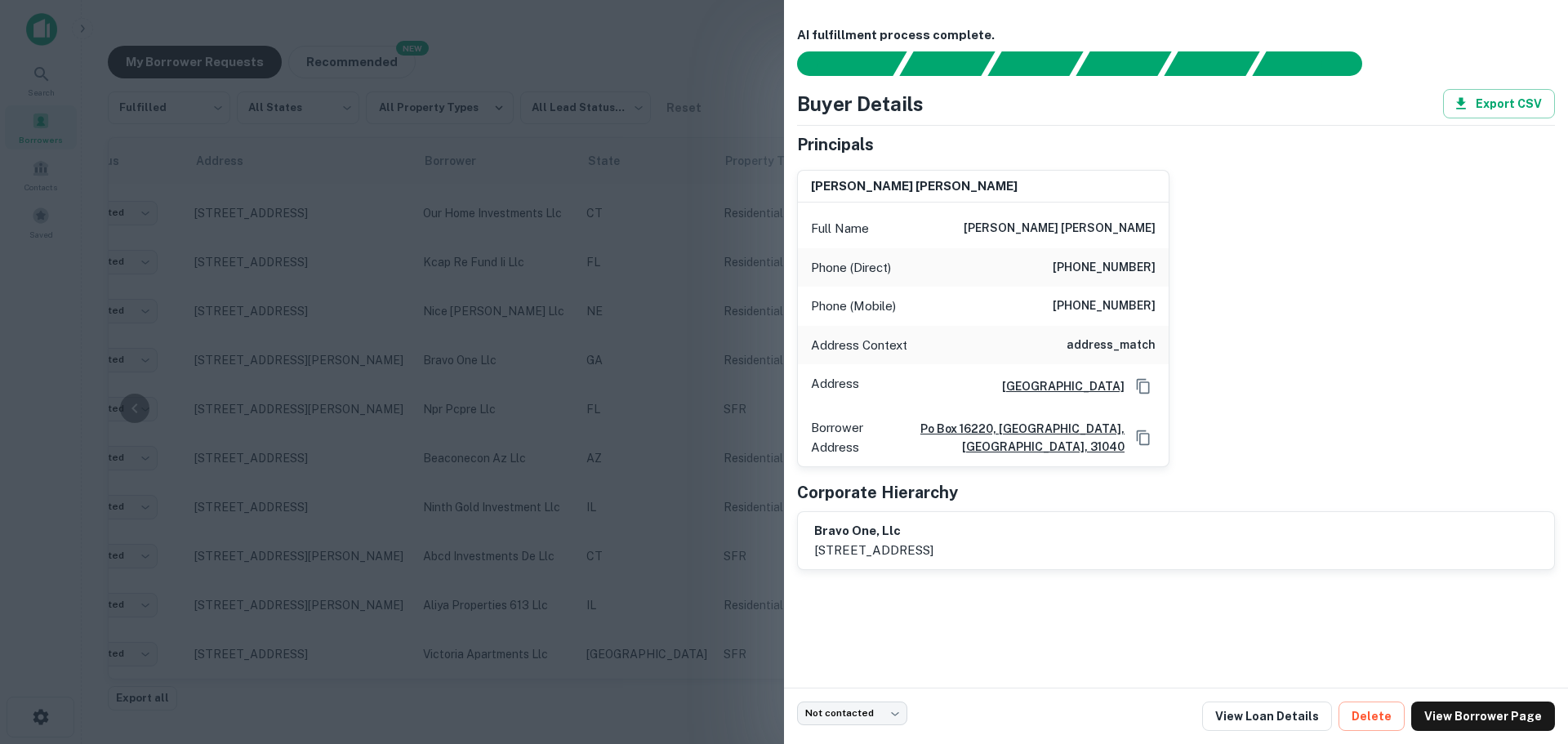
click at [485, 510] on div at bounding box center [784, 372] width 1568 height 744
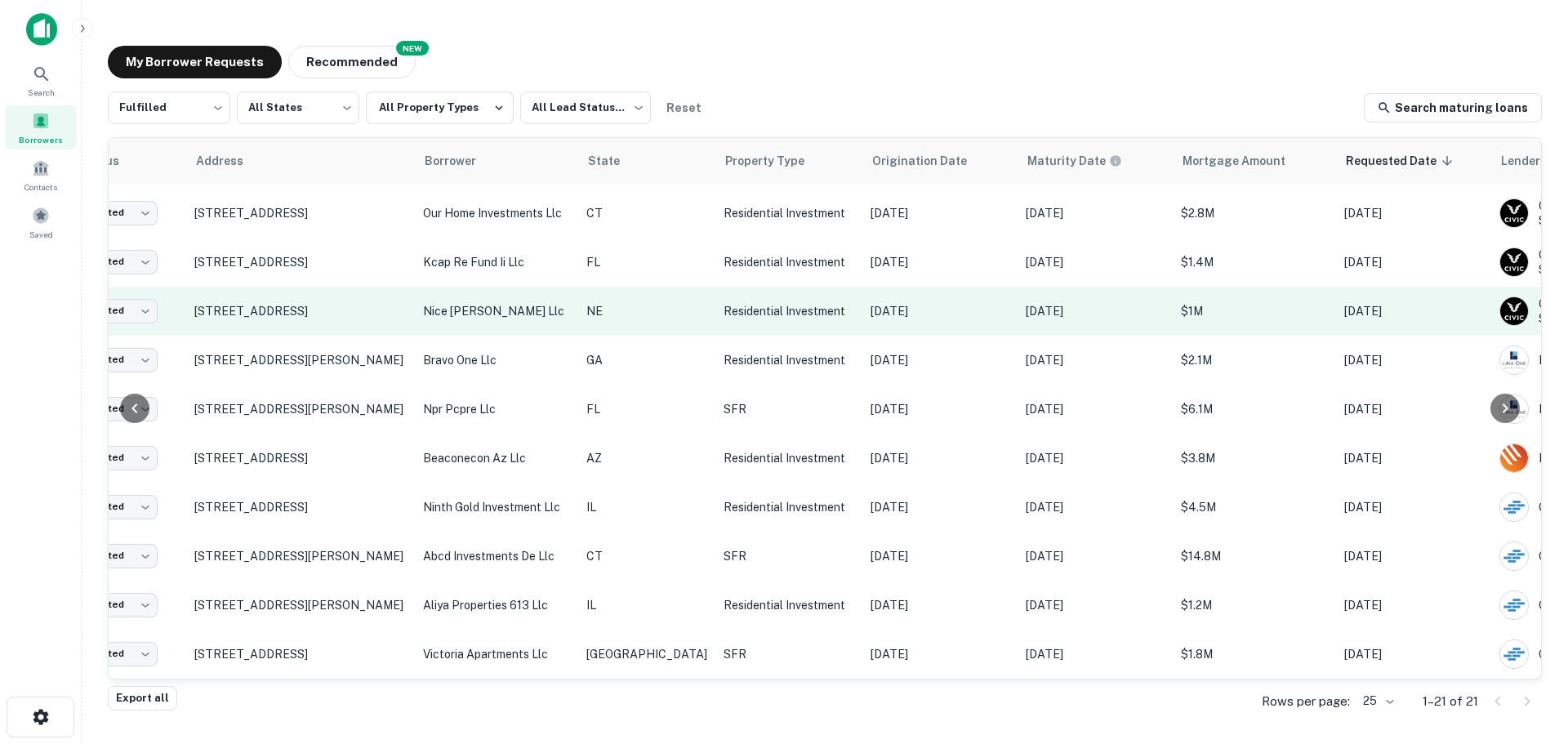
click at [488, 302] on p "nice casas llc" at bounding box center [496, 311] width 147 height 18
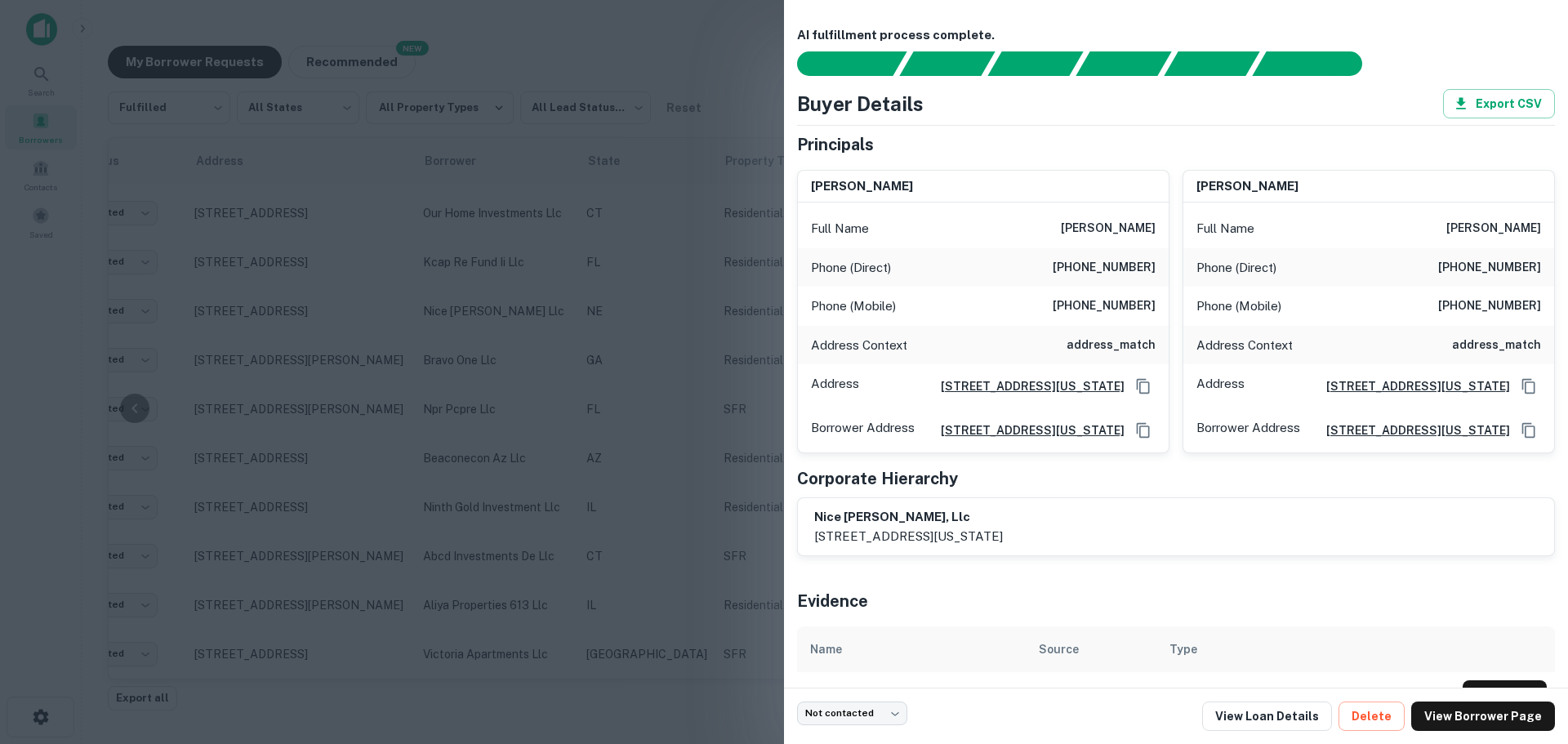
click at [476, 332] on div at bounding box center [784, 372] width 1568 height 744
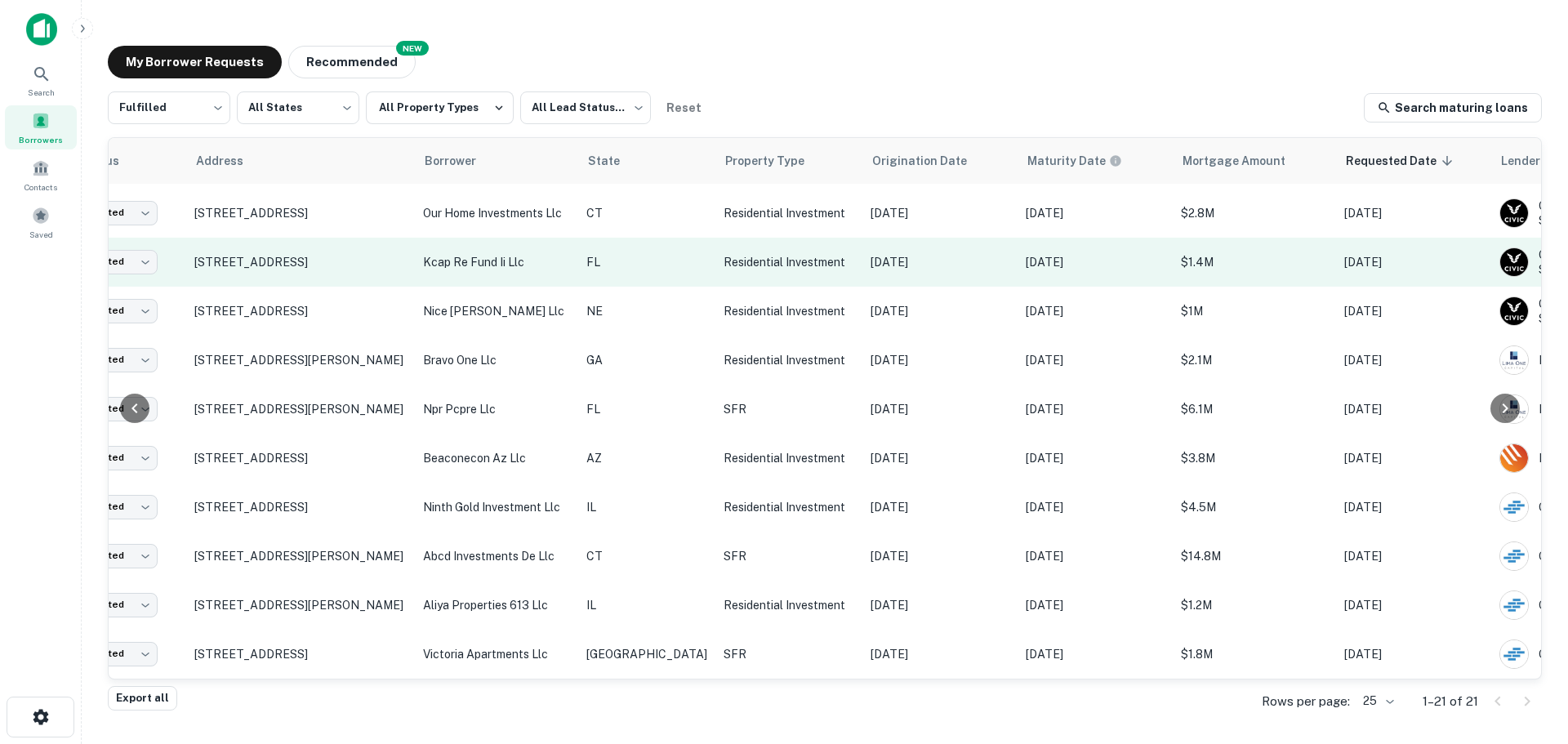
click at [452, 253] on p "kcap re fund ii llc" at bounding box center [496, 262] width 147 height 18
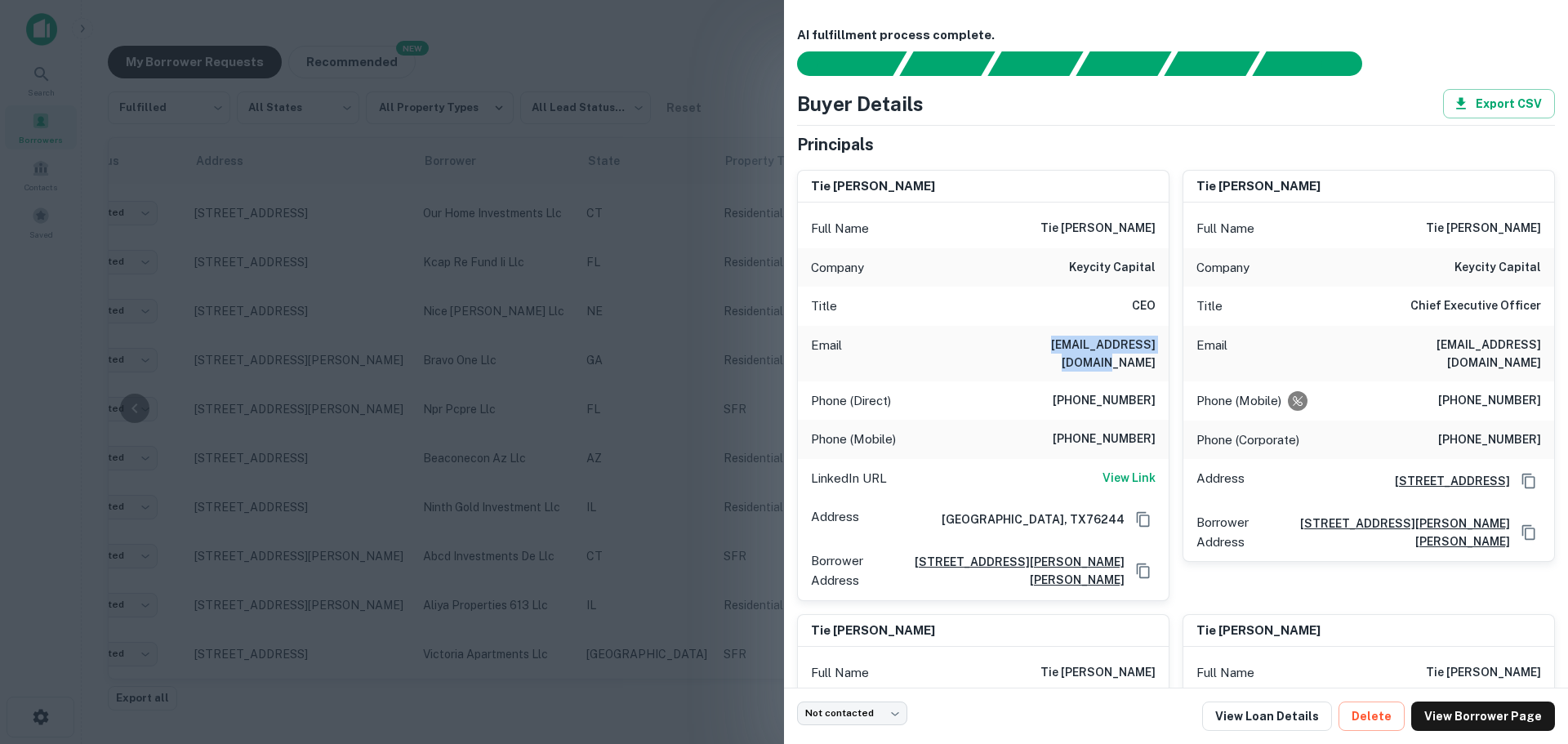
drag, startPoint x: 1021, startPoint y: 347, endPoint x: 1161, endPoint y: 349, distance: 140.0
click at [1161, 349] on div "Email tie@keycitycapital.com" at bounding box center [983, 353] width 371 height 56
copy h6 "tie@keycitycapital.com"
click at [587, 411] on div at bounding box center [784, 372] width 1568 height 744
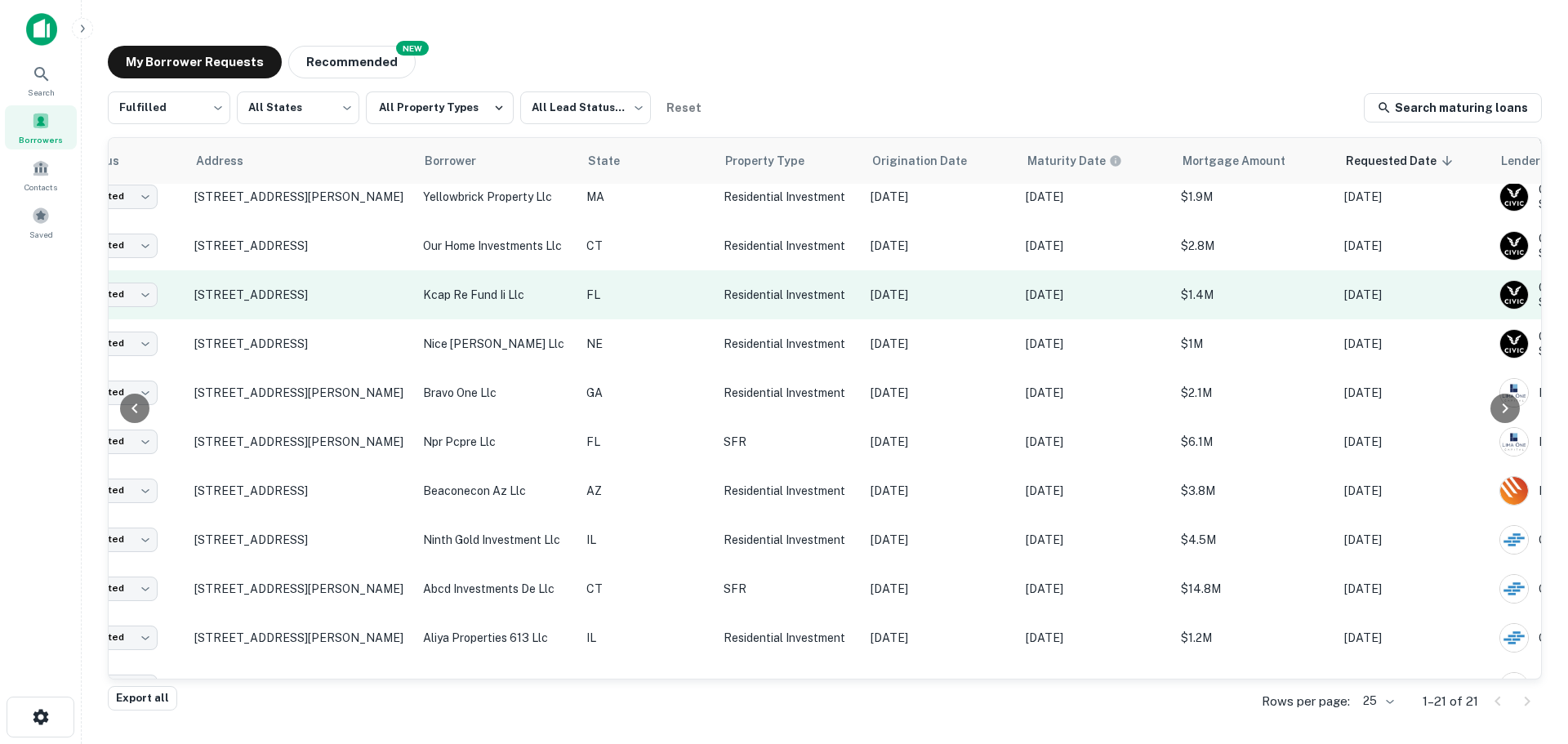
scroll to position [471, 116]
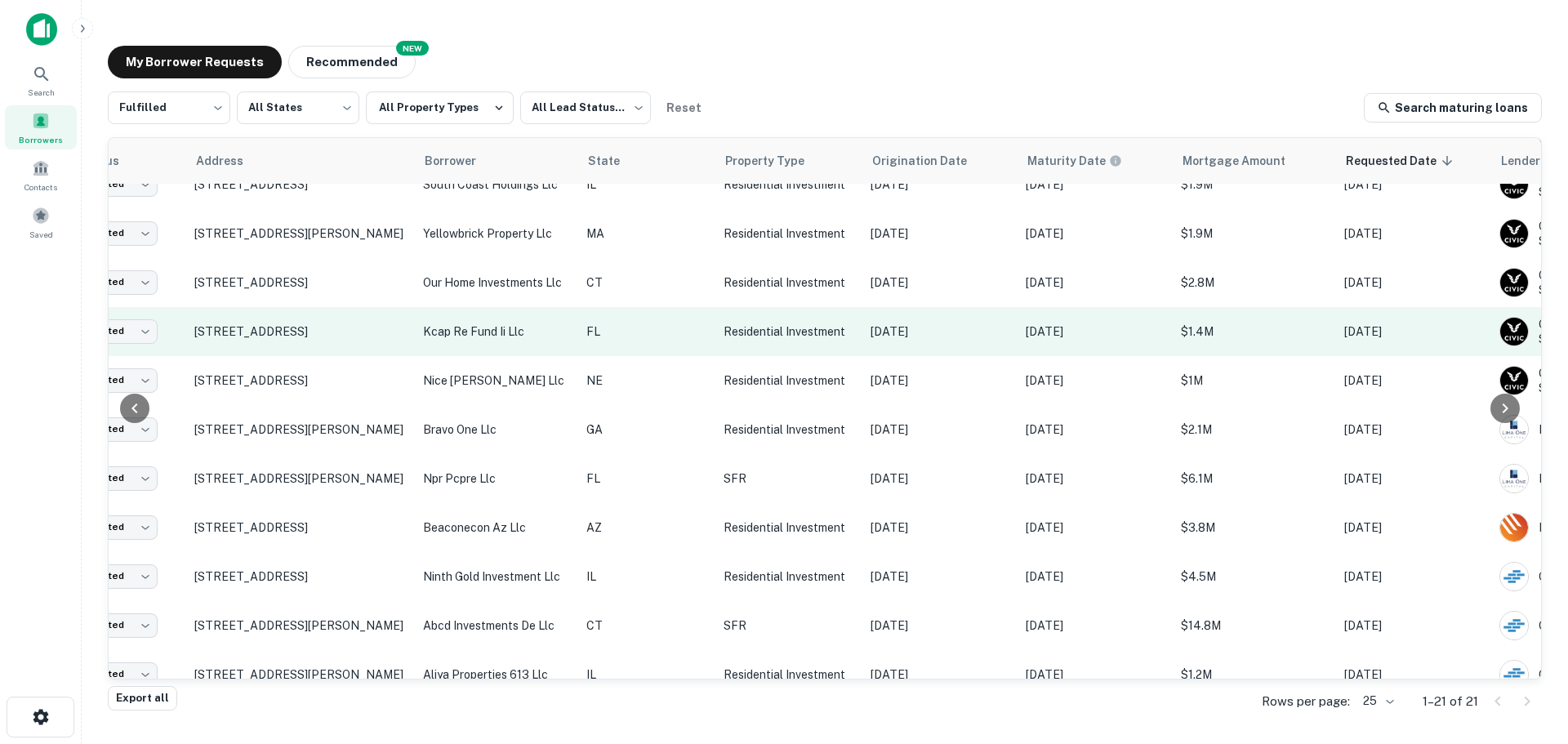
click at [521, 331] on p "kcap re fund ii llc" at bounding box center [496, 332] width 147 height 18
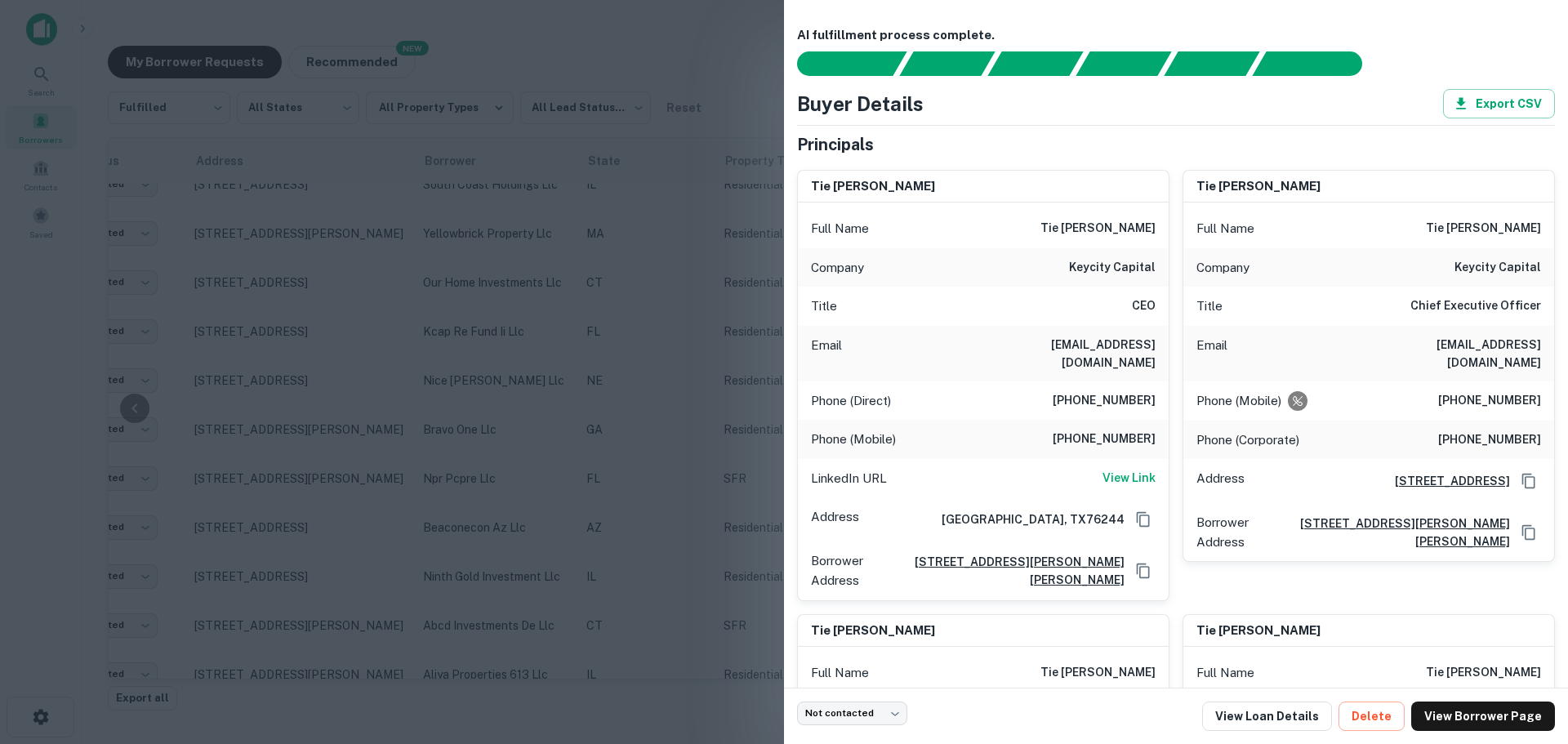
click at [493, 317] on div at bounding box center [784, 372] width 1568 height 744
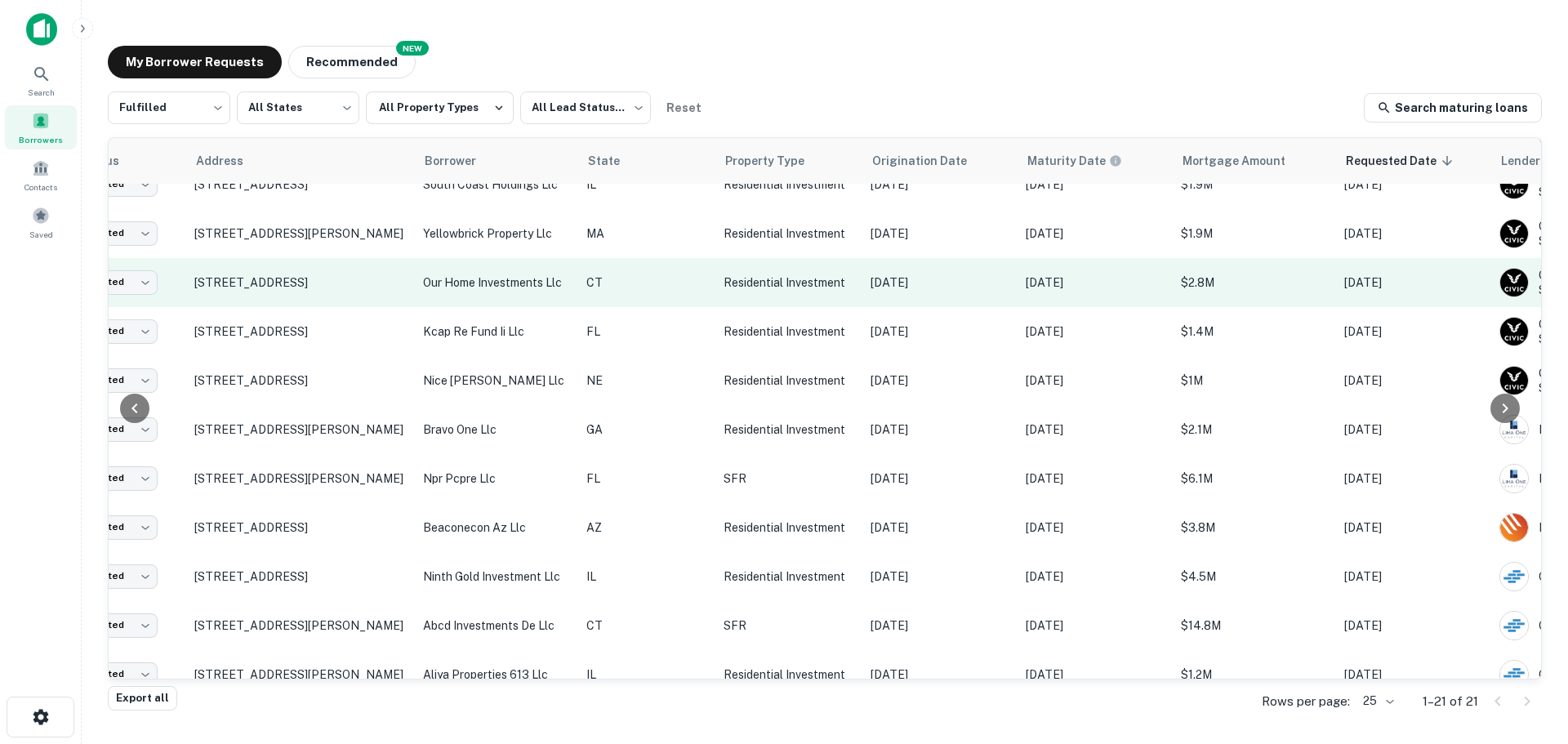
click at [499, 296] on td "our home investments llc" at bounding box center [496, 282] width 163 height 49
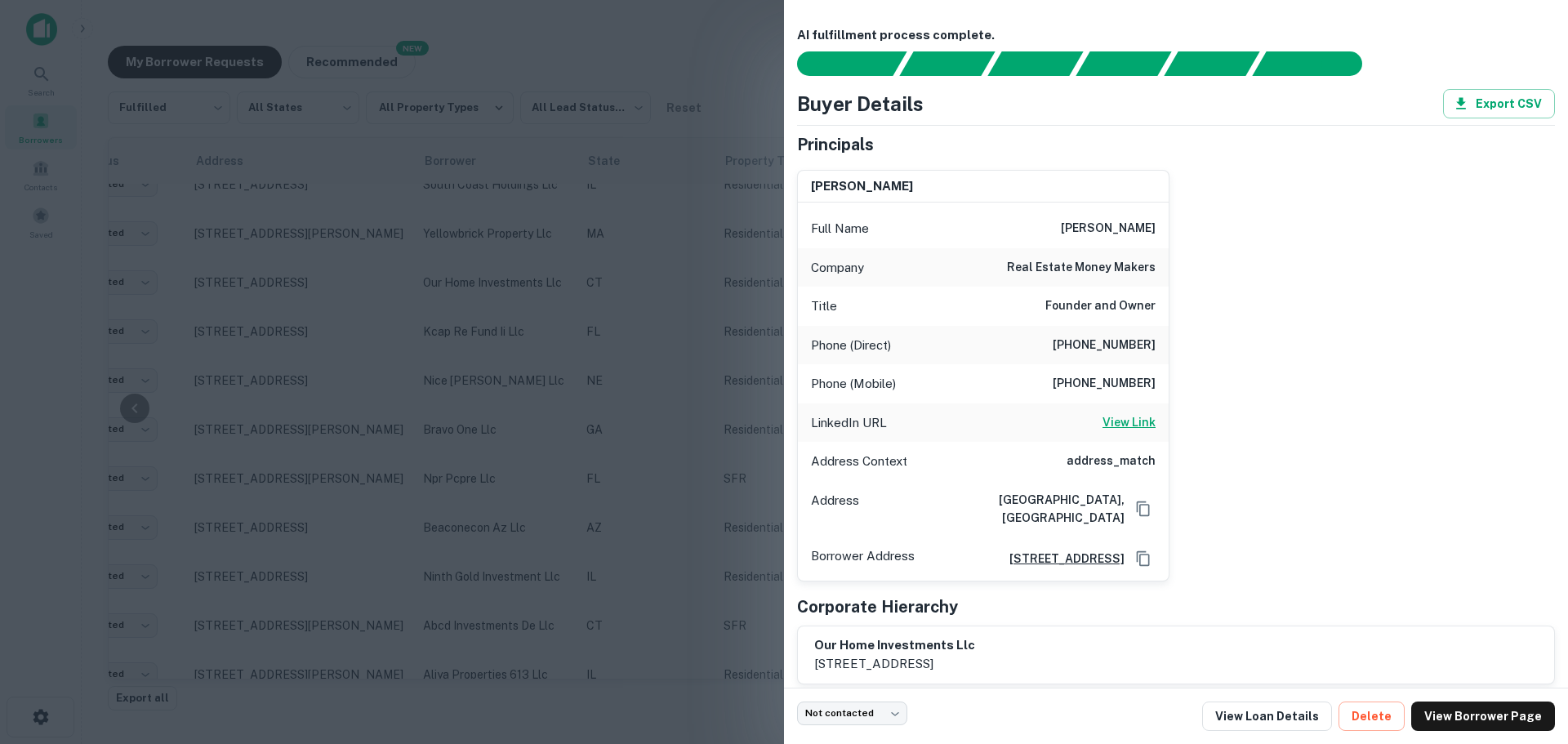
click at [1125, 425] on h6 "View Link" at bounding box center [1129, 422] width 53 height 18
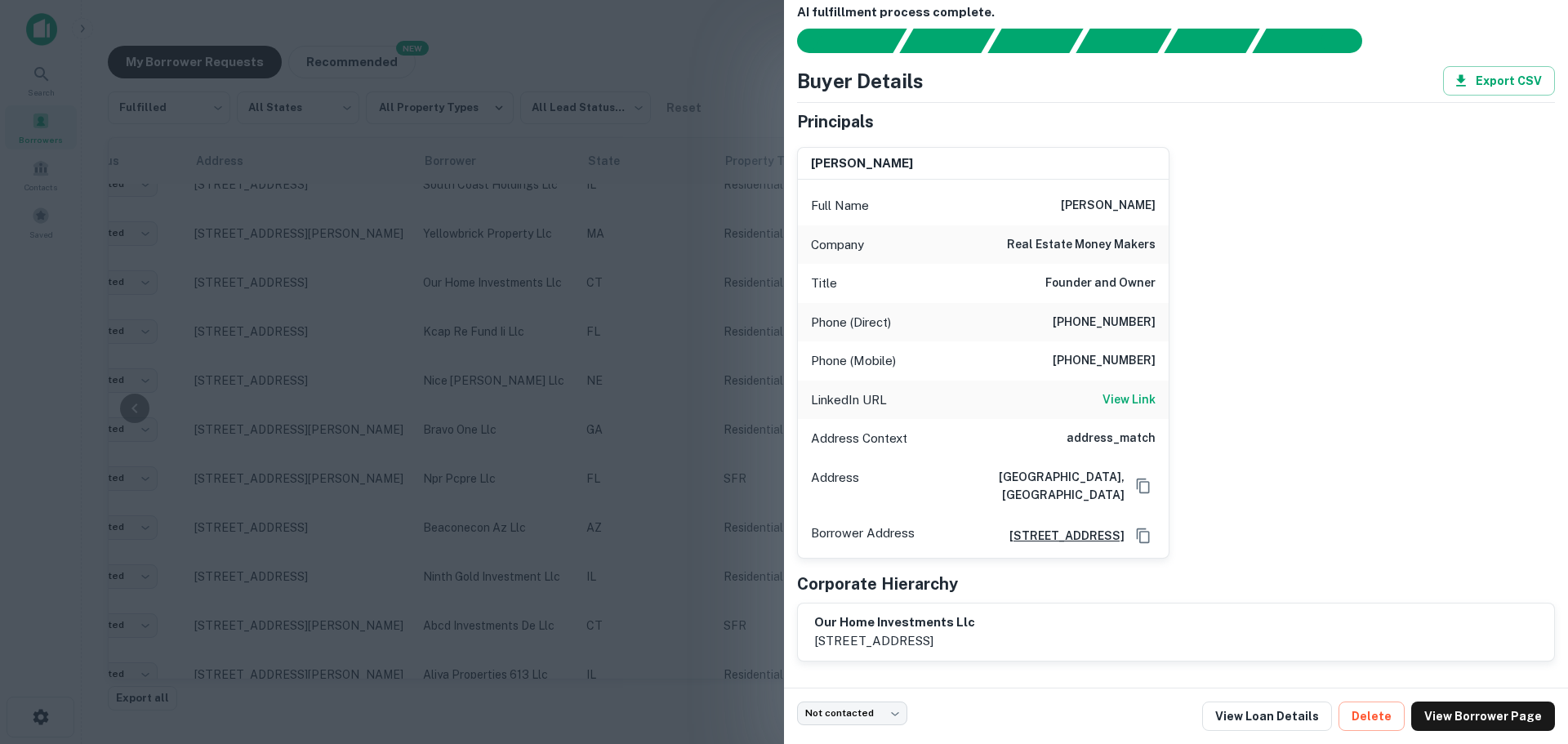
click at [316, 372] on div at bounding box center [784, 372] width 1568 height 744
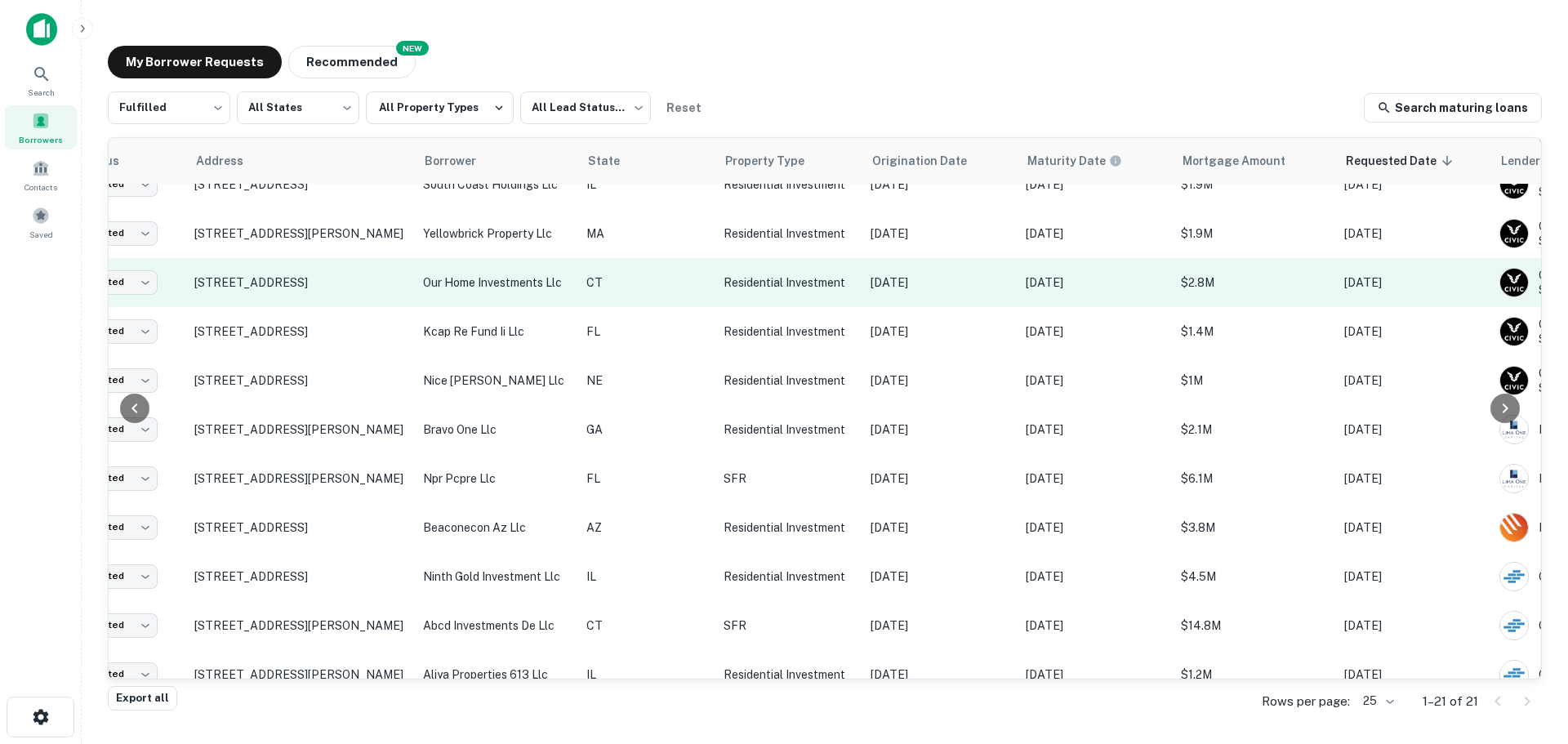
click at [446, 285] on p "our home investments llc" at bounding box center [496, 282] width 147 height 18
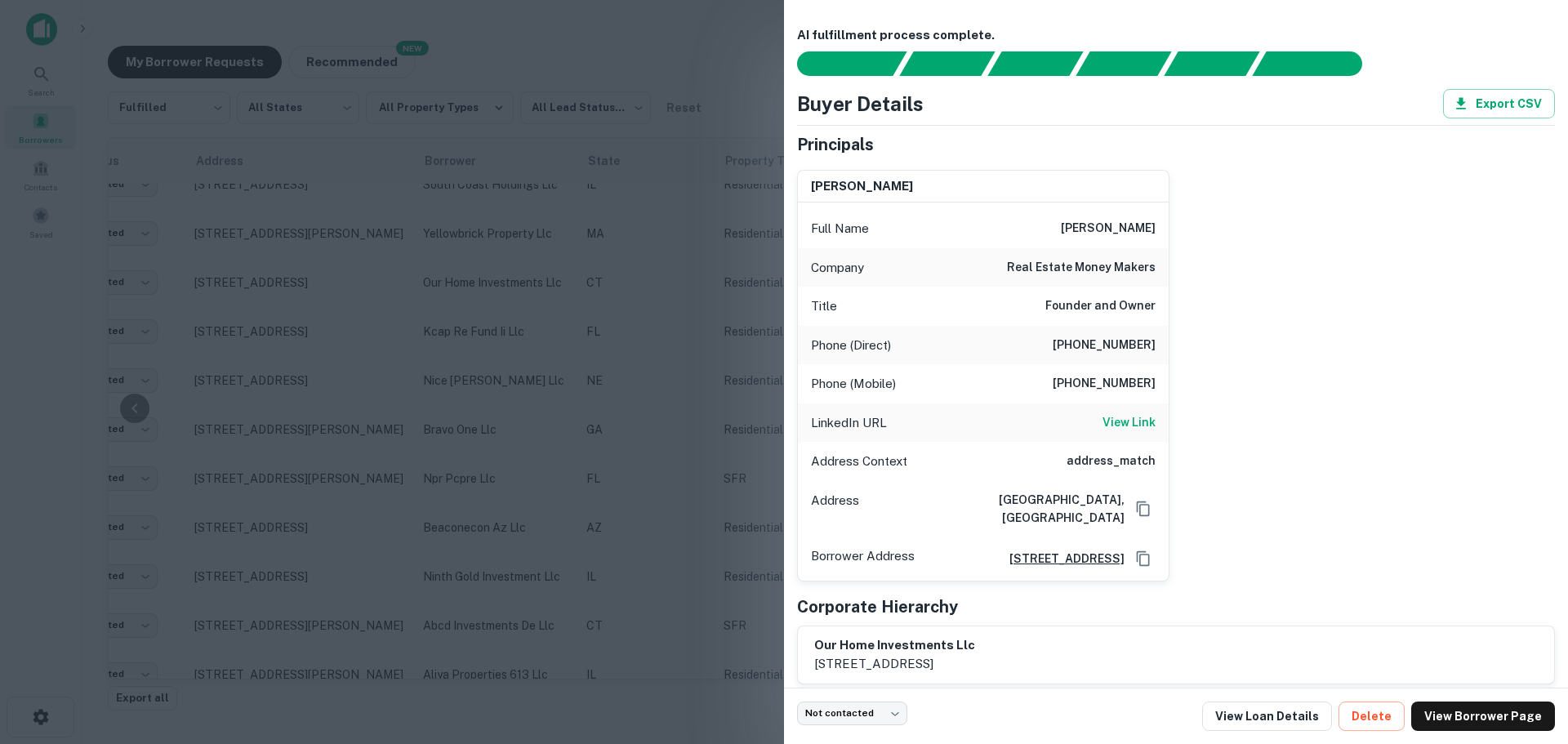
click at [411, 390] on div at bounding box center [784, 372] width 1568 height 744
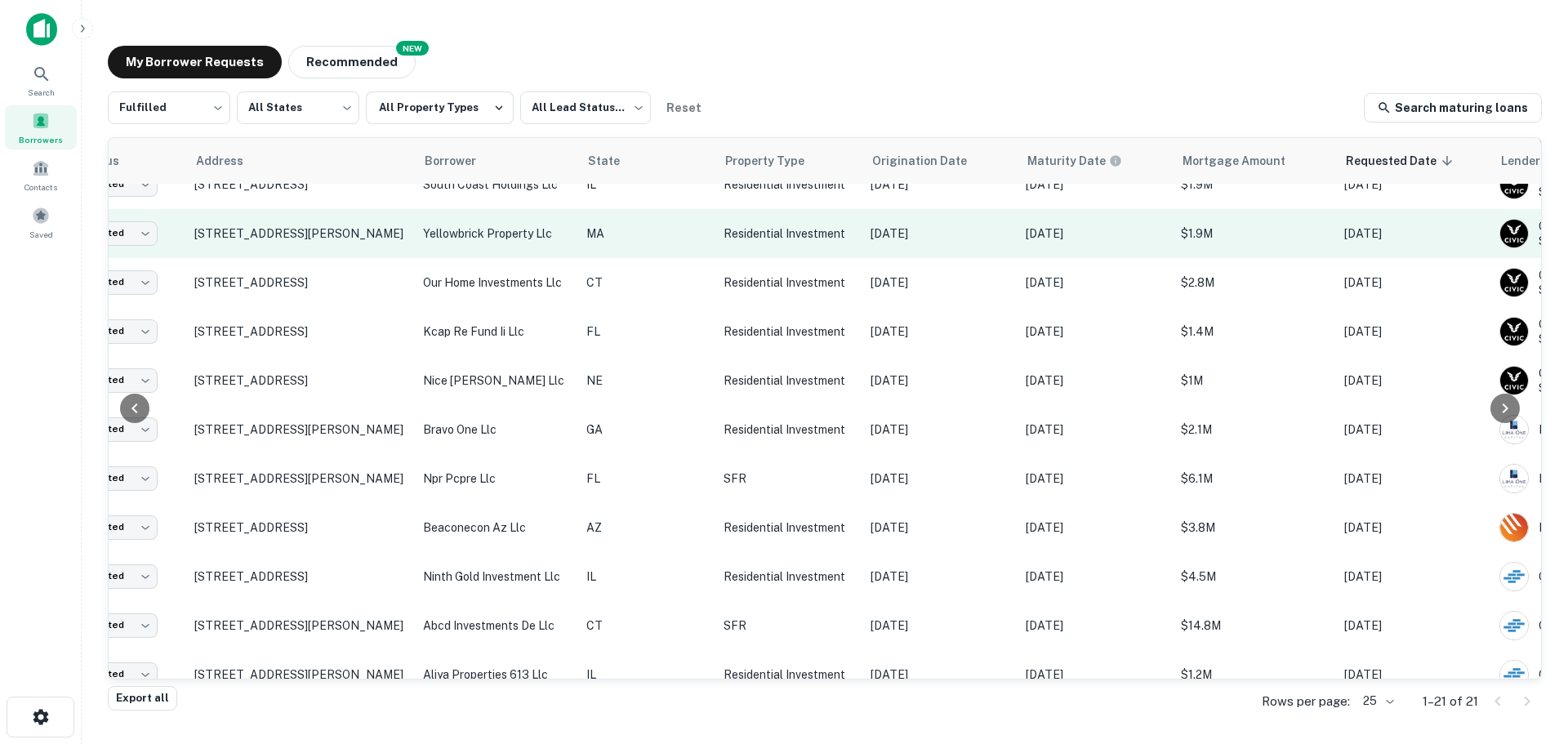
click at [484, 230] on p "yellowbrick property llc" at bounding box center [496, 234] width 147 height 18
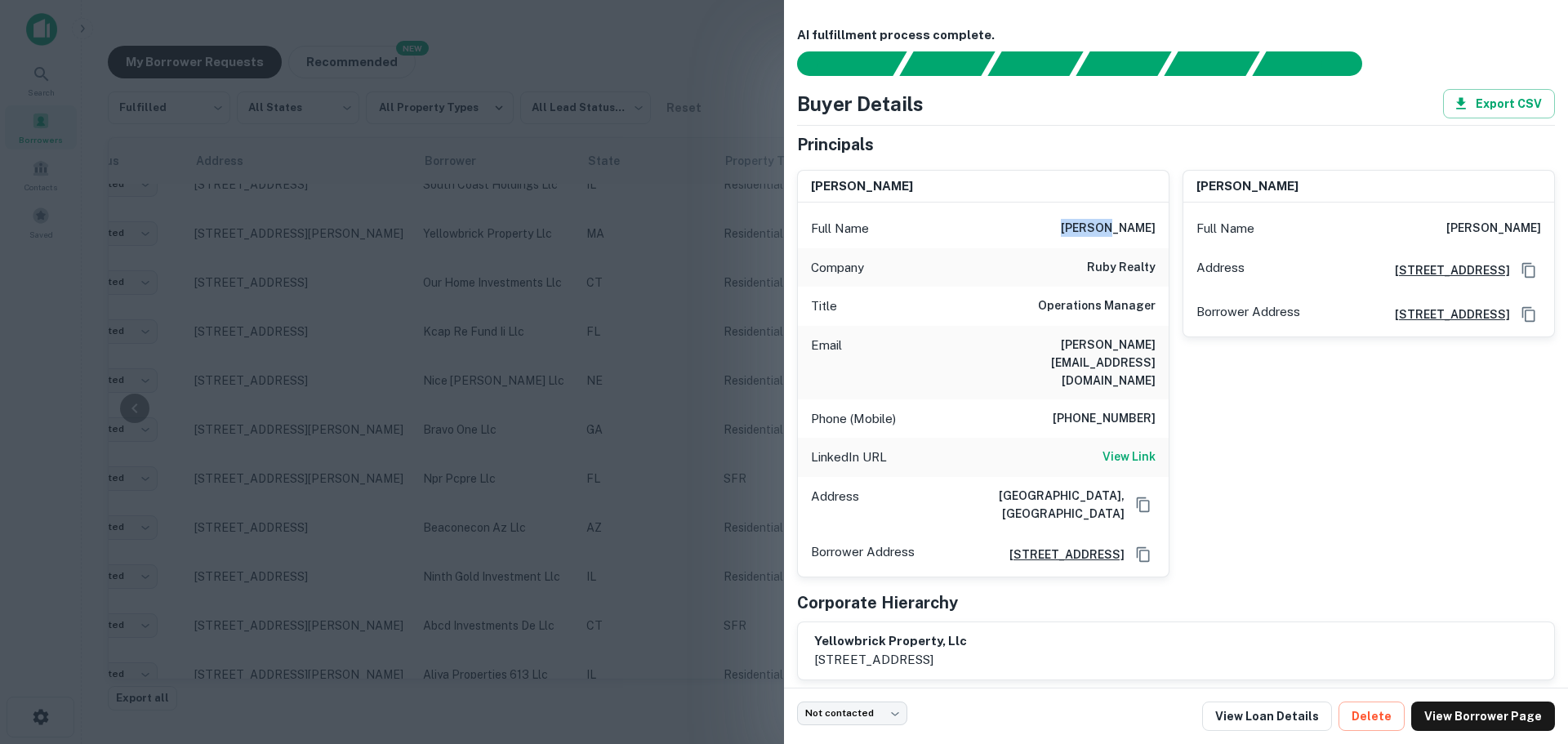
drag, startPoint x: 1049, startPoint y: 225, endPoint x: 1095, endPoint y: 222, distance: 46.1
click at [1095, 222] on div "Full Name matthew tortoriello" at bounding box center [983, 229] width 371 height 39
copy h6 "matthew"
click at [1115, 225] on h6 "matthew tortoriello" at bounding box center [1107, 229] width 94 height 19
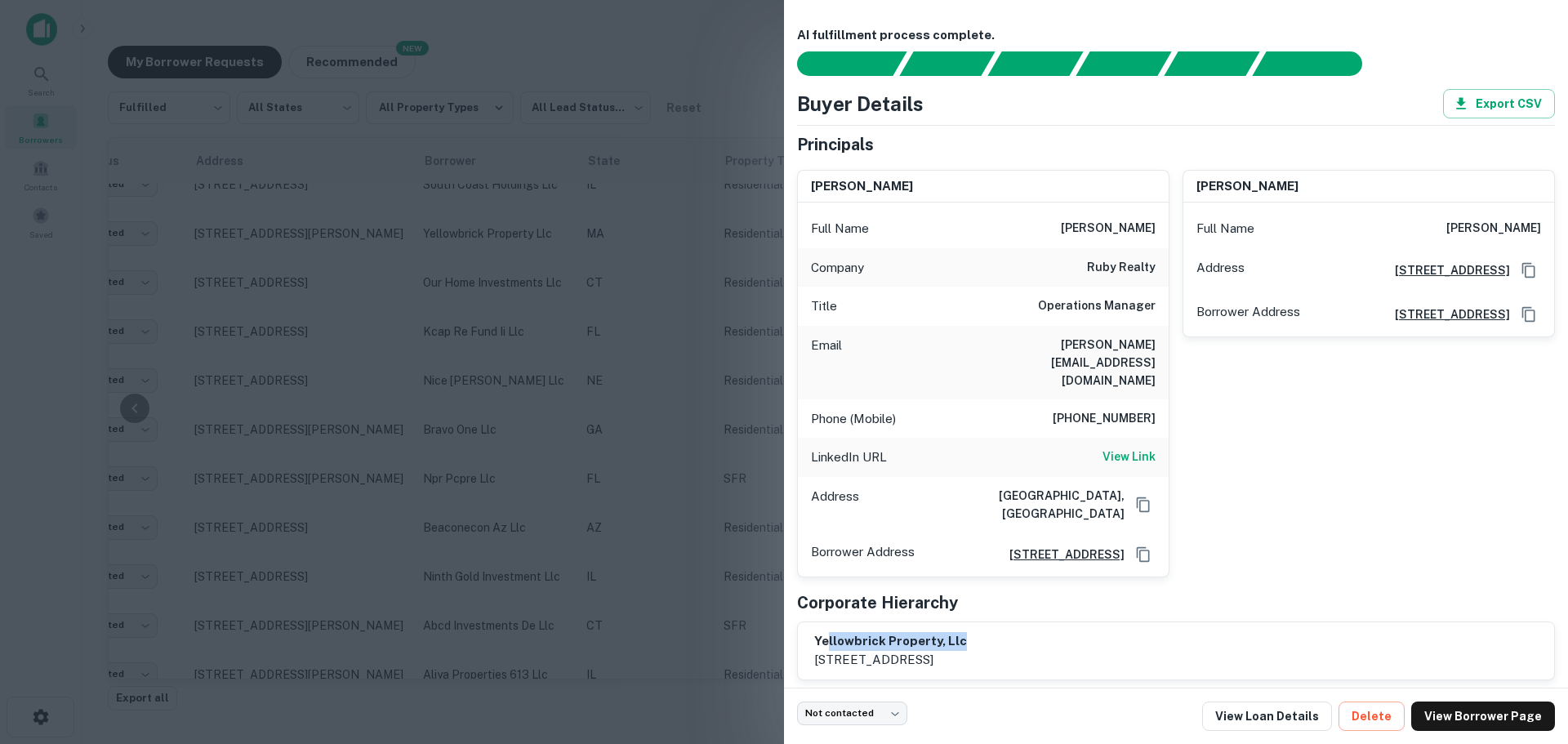
drag, startPoint x: 983, startPoint y: 610, endPoint x: 814, endPoint y: 608, distance: 169.0
click at [825, 632] on h6 "yellowbrick property, llc" at bounding box center [890, 641] width 153 height 19
click at [1281, 528] on div "kevin shippee Full Name kevin shippee Address 346 Race Street, Holyoke, MA01040…" at bounding box center [1362, 367] width 386 height 421
drag, startPoint x: 814, startPoint y: 607, endPoint x: 935, endPoint y: 606, distance: 121.0
click at [935, 632] on h6 "yellowbrick property, llc" at bounding box center [890, 641] width 153 height 19
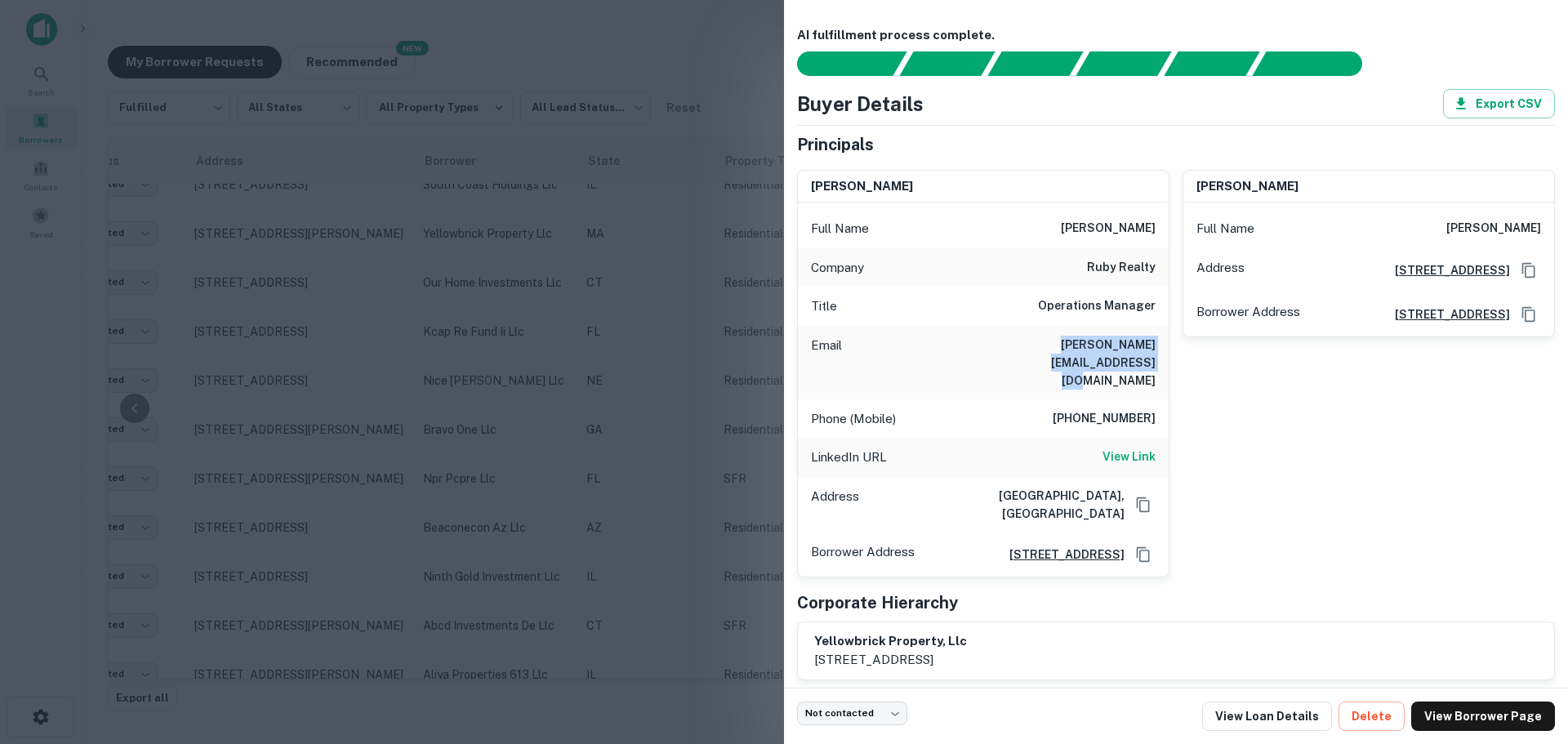
drag, startPoint x: 961, startPoint y: 343, endPoint x: 1167, endPoint y: 333, distance: 206.2
click at [1167, 333] on div "Email matthew@yellowbrickproperty.com" at bounding box center [983, 362] width 371 height 73
drag, startPoint x: 1034, startPoint y: 220, endPoint x: 1167, endPoint y: 221, distance: 133.0
click at [1167, 221] on div "Full Name matthew tortoriello" at bounding box center [983, 229] width 371 height 39
click at [444, 284] on div at bounding box center [784, 372] width 1568 height 744
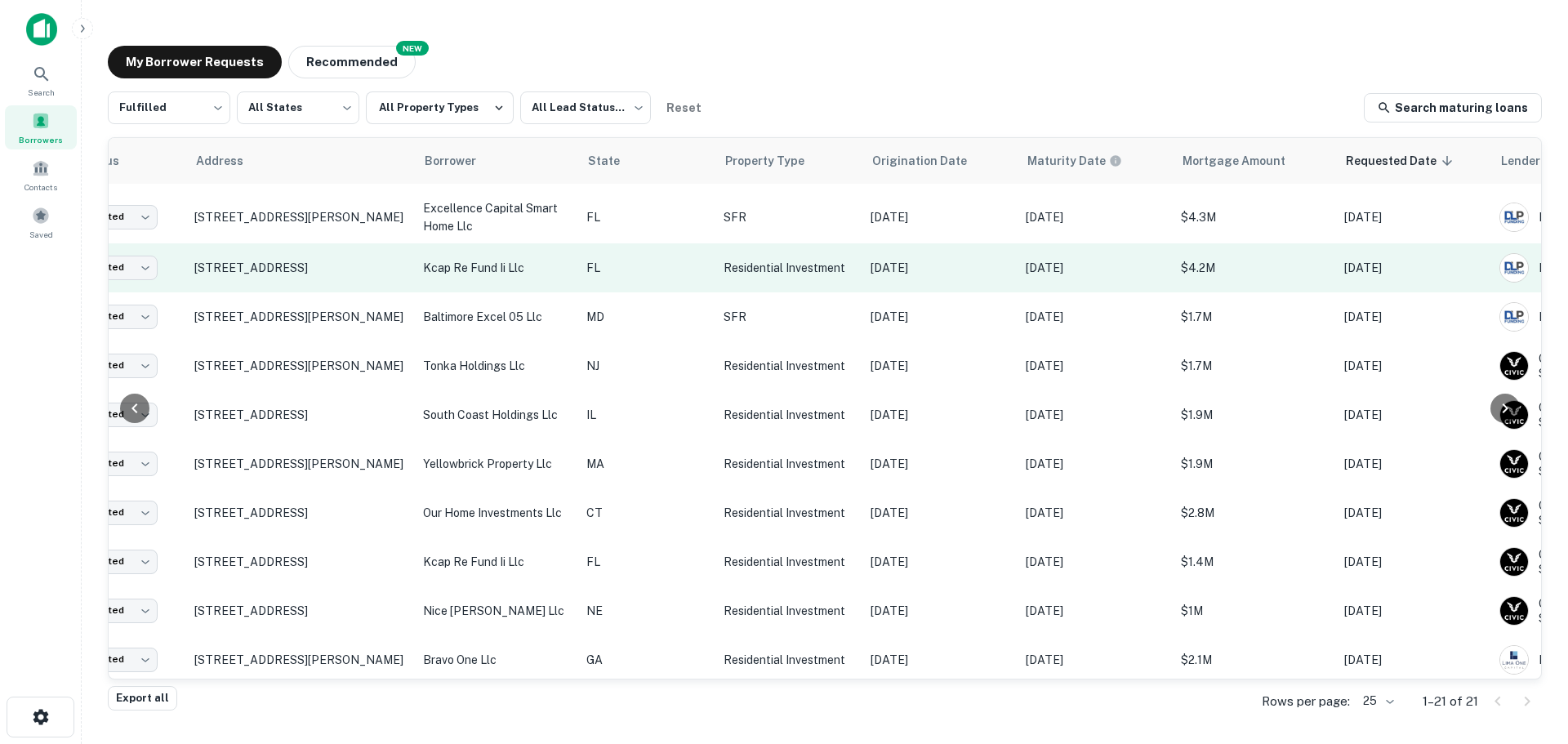
scroll to position [245, 116]
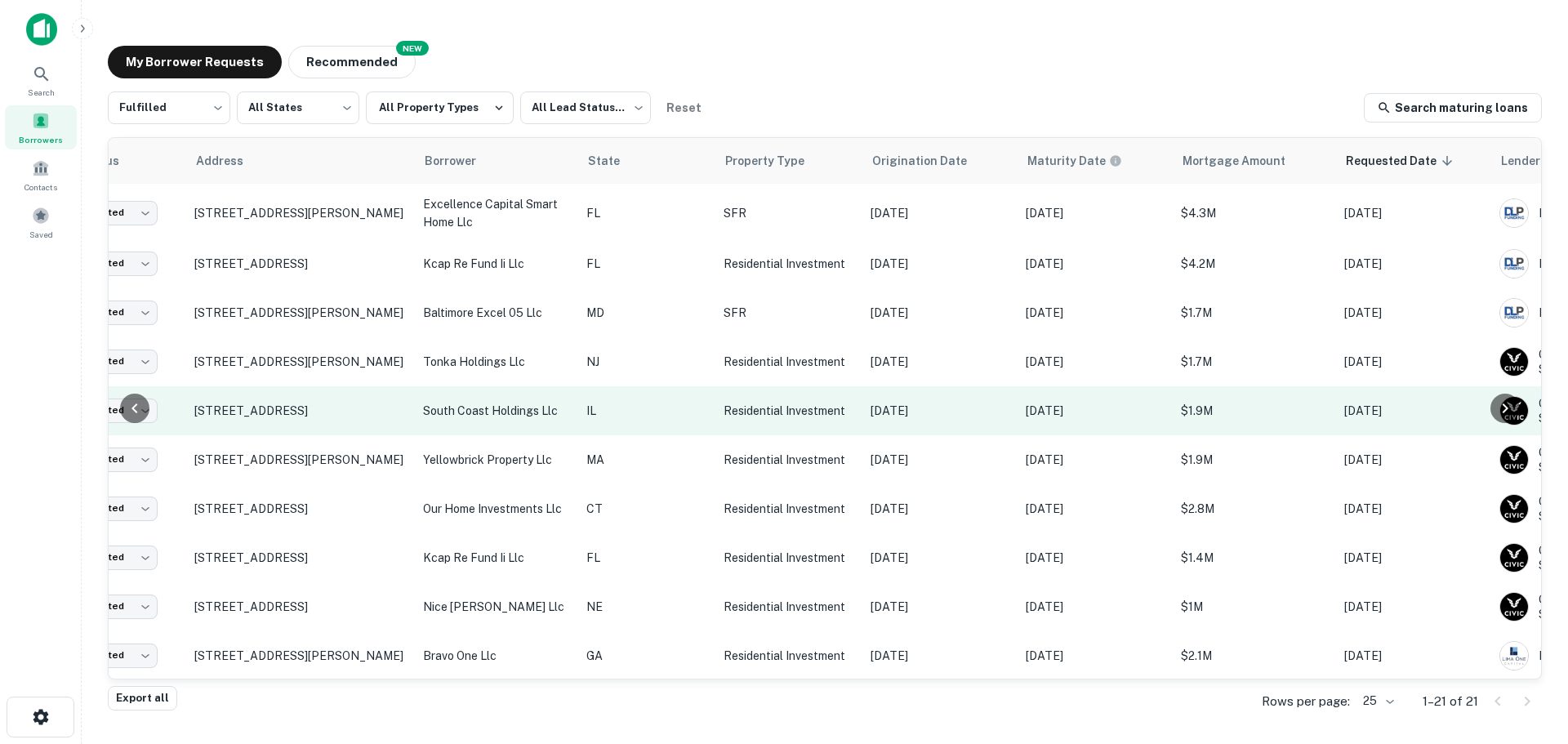
click at [476, 409] on p "south coast holdings llc" at bounding box center [496, 410] width 147 height 18
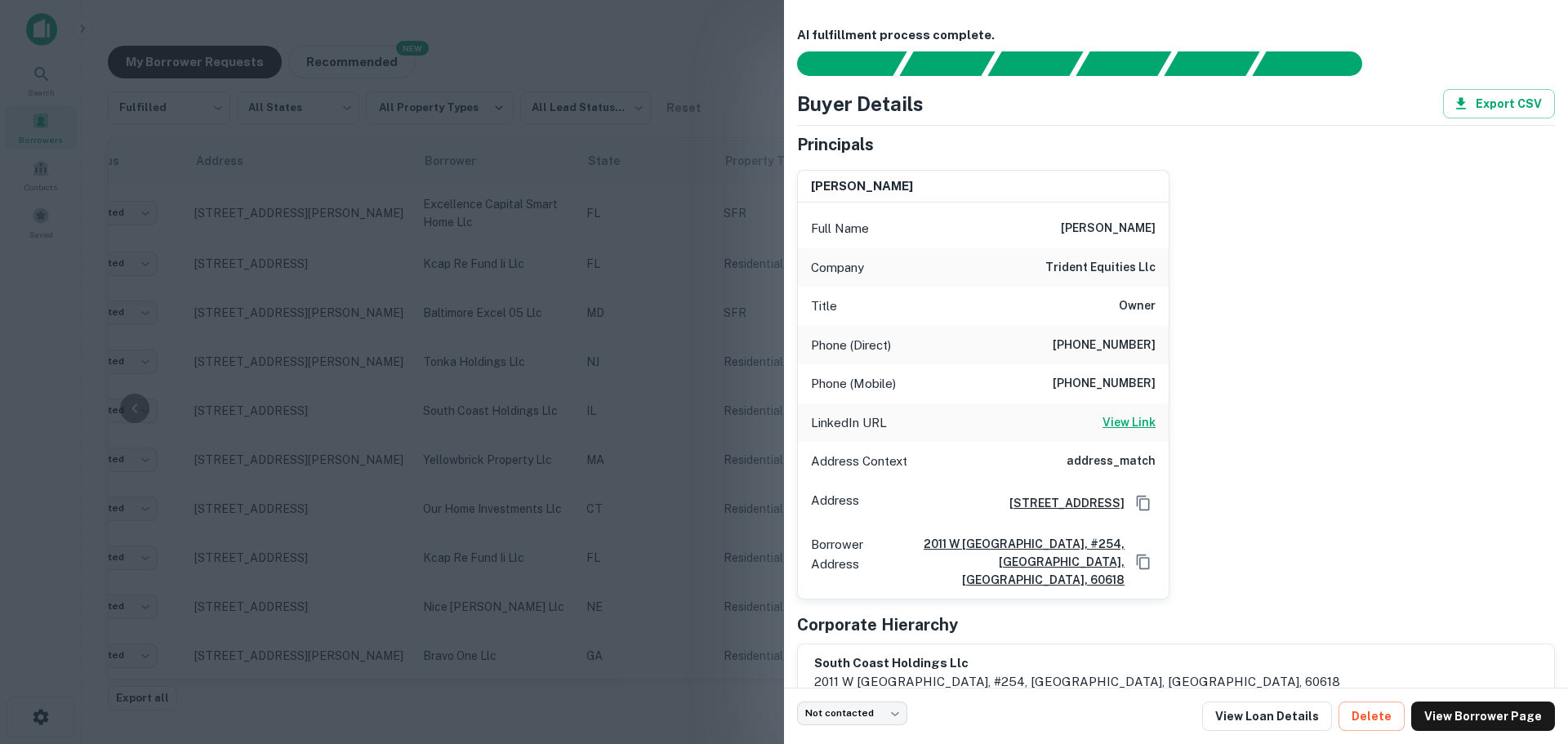
click at [1122, 425] on h6 "View Link" at bounding box center [1129, 422] width 53 height 18
click at [477, 410] on div at bounding box center [784, 372] width 1568 height 744
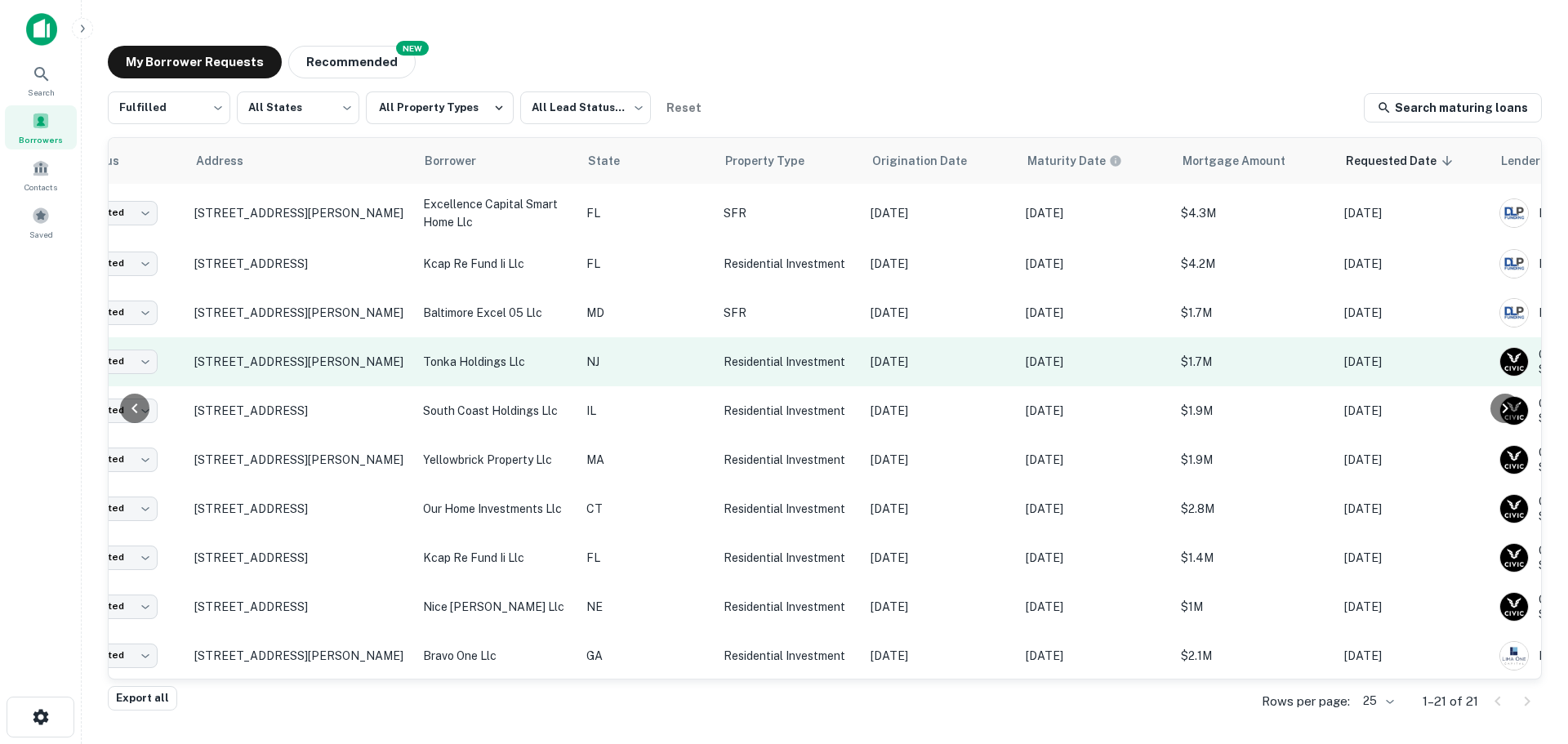
click at [476, 369] on p "tonka holdings llc" at bounding box center [496, 362] width 147 height 18
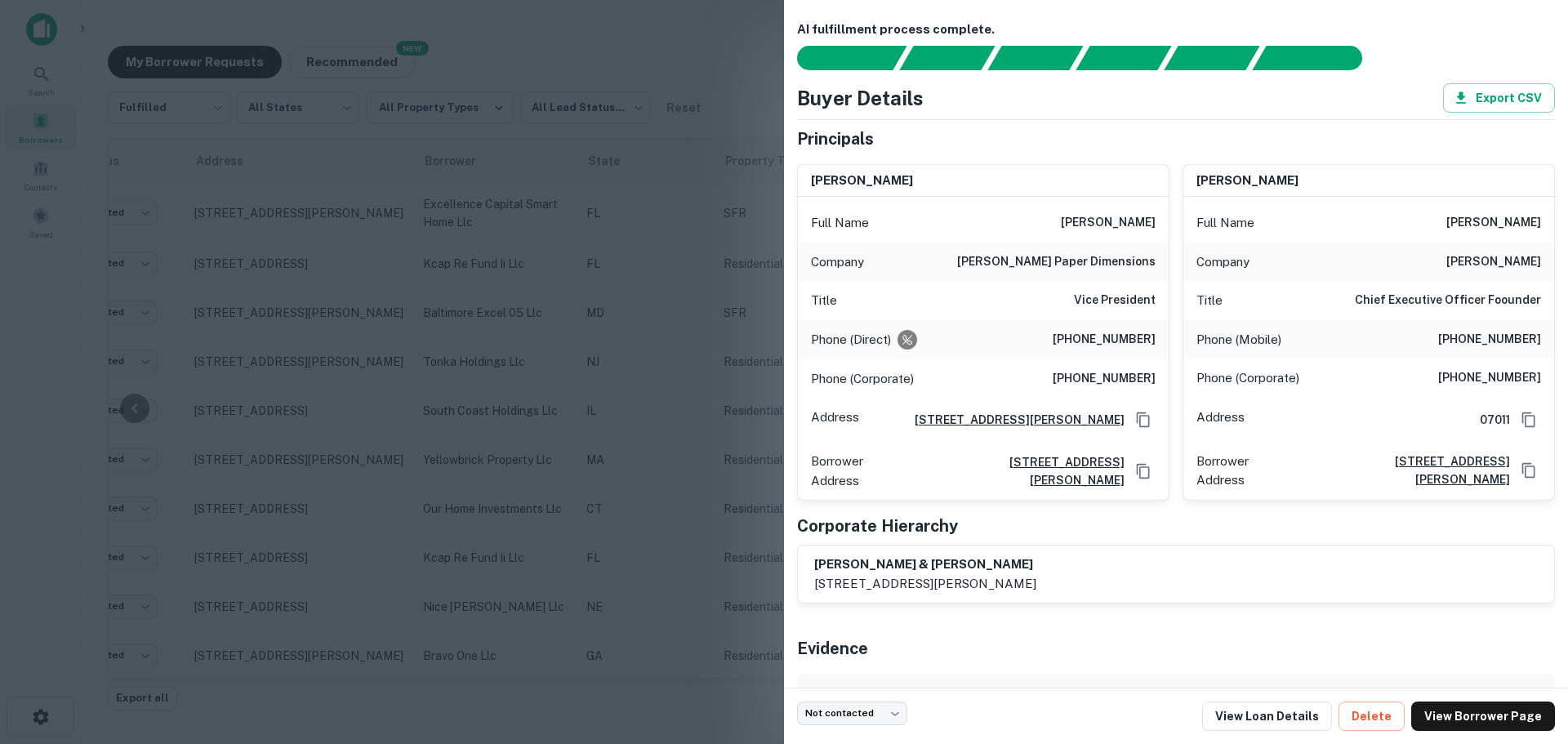
scroll to position [0, 0]
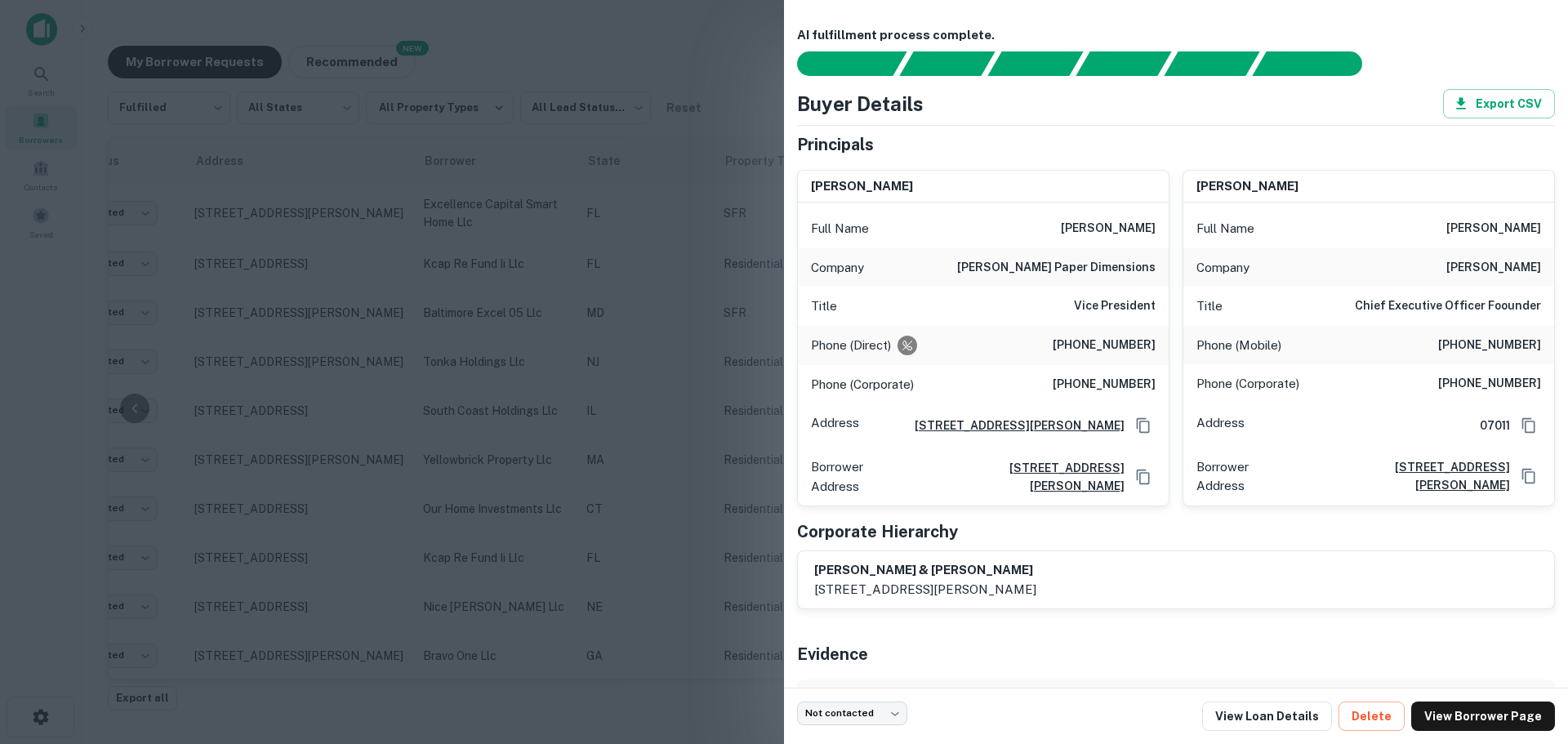
click at [534, 451] on div at bounding box center [784, 372] width 1568 height 744
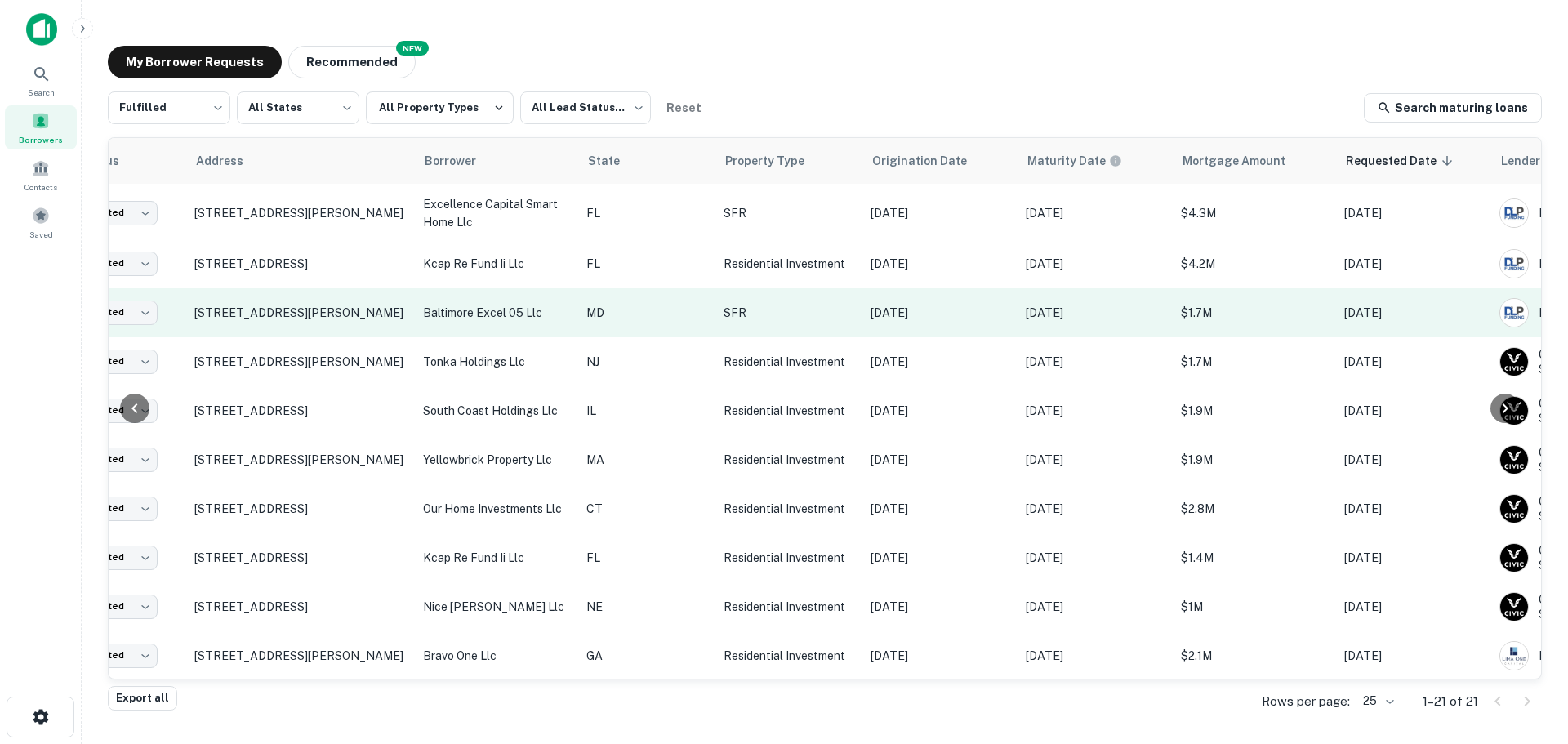
click at [480, 319] on p "baltimore excel 05 llc" at bounding box center [496, 312] width 147 height 18
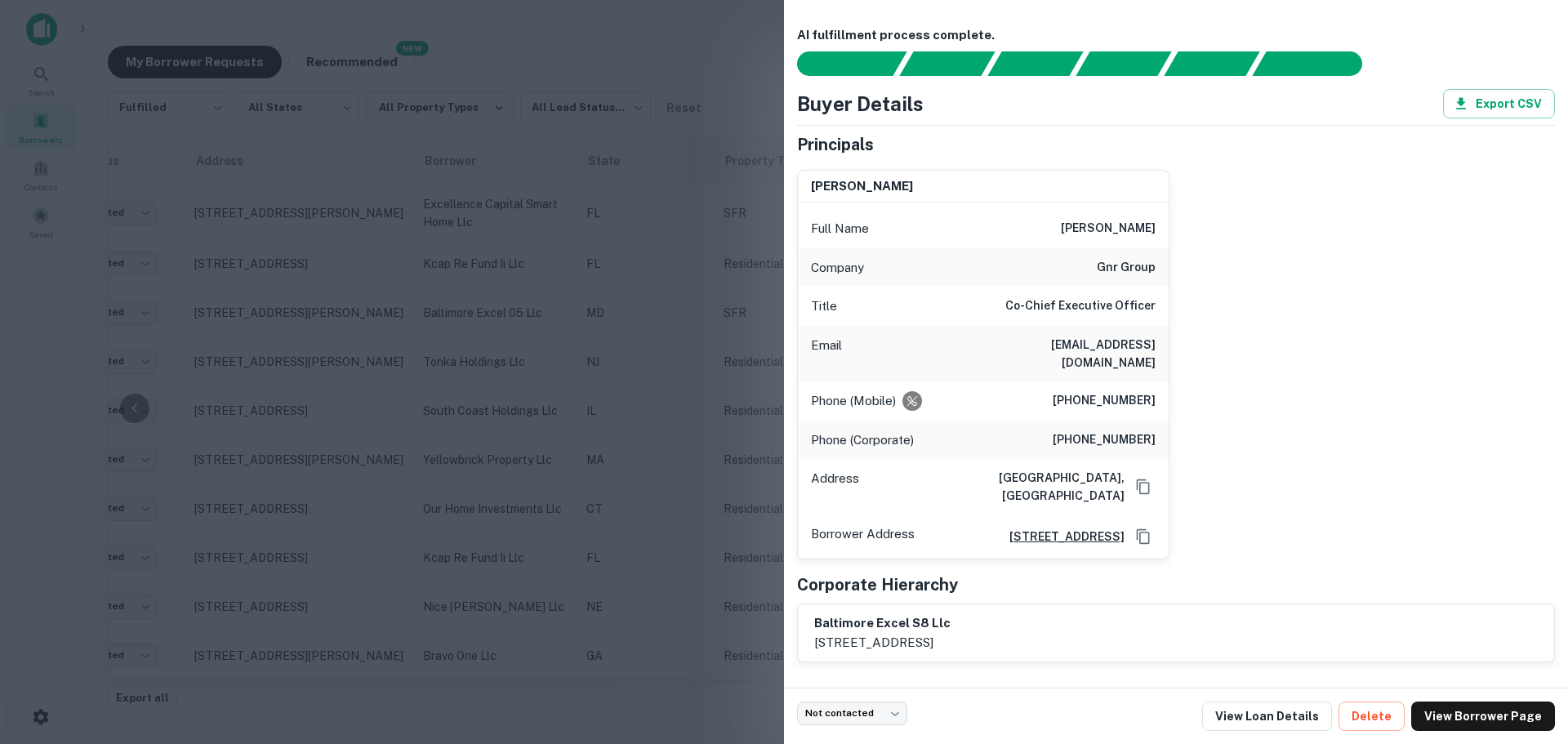
click at [257, 380] on div at bounding box center [784, 372] width 1568 height 744
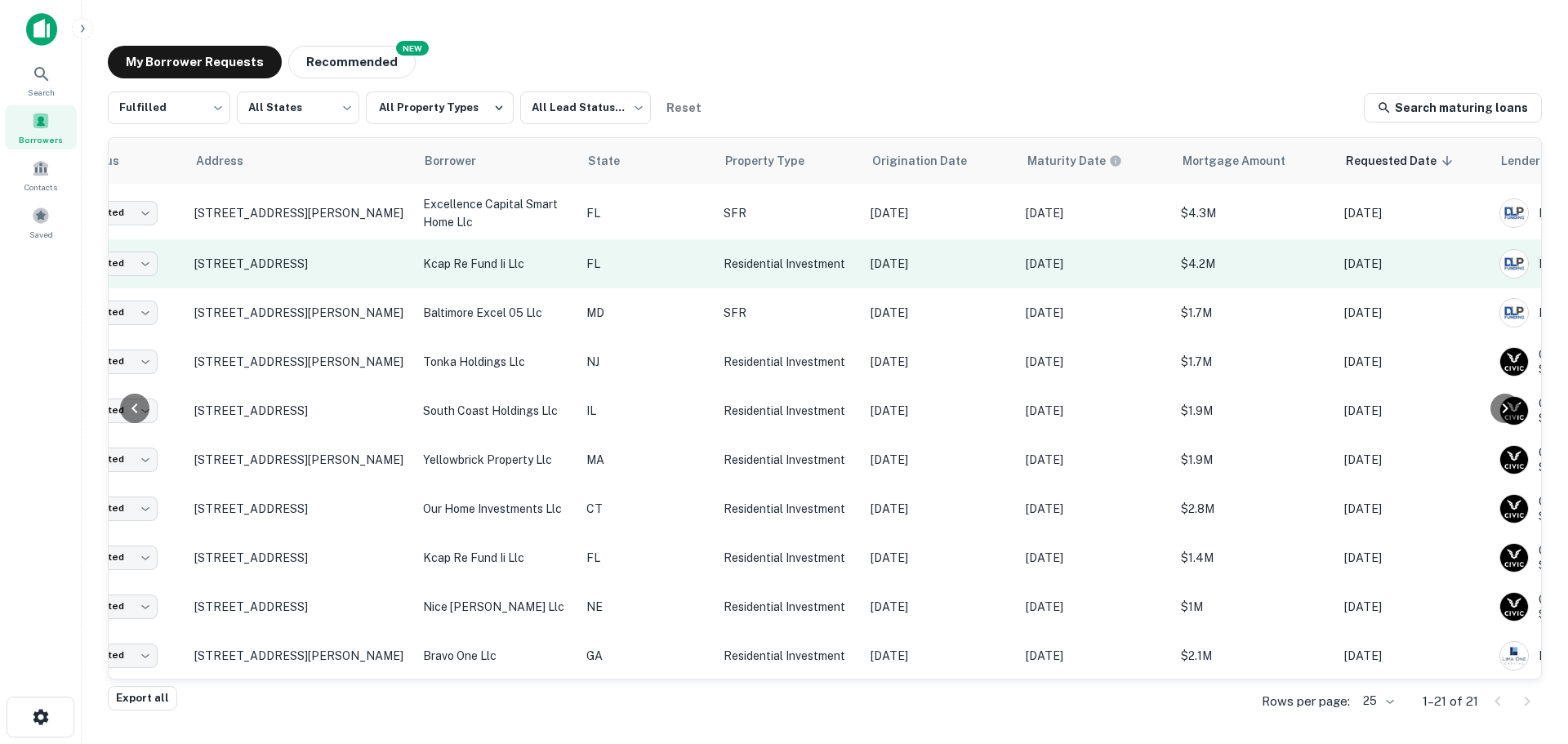
click at [439, 261] on p "kcap re fund ii llc" at bounding box center [496, 264] width 147 height 18
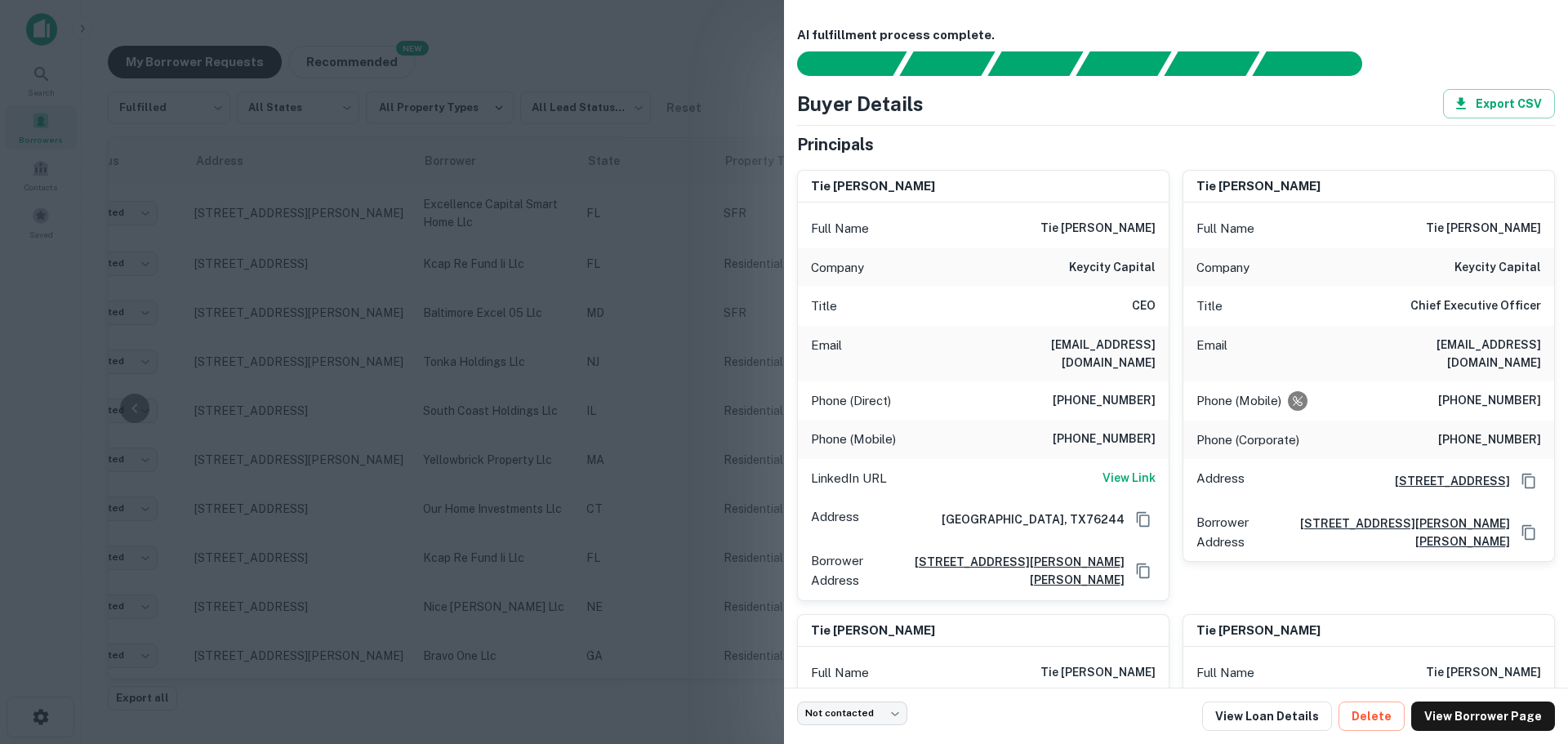
click at [489, 357] on div at bounding box center [784, 372] width 1568 height 744
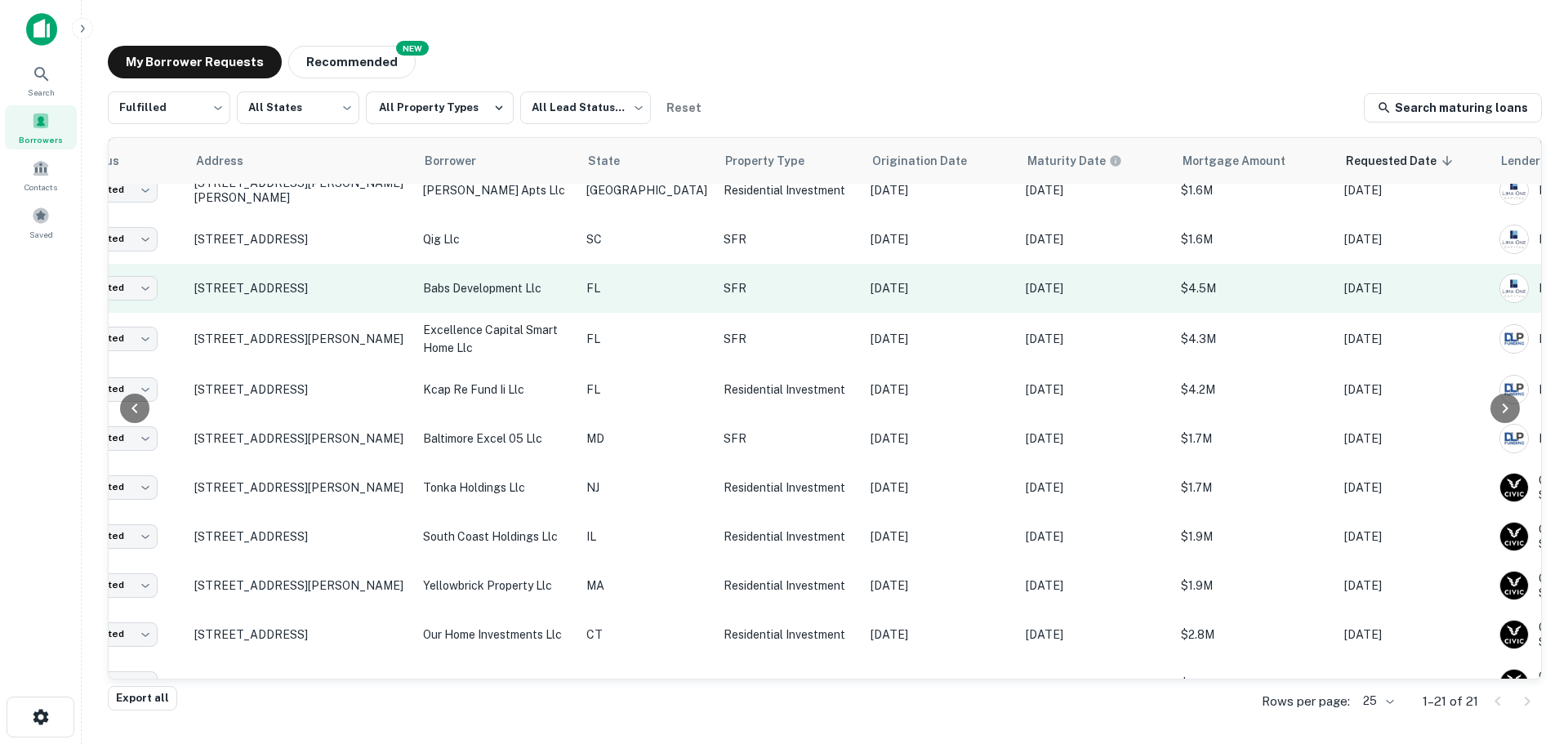
scroll to position [82, 116]
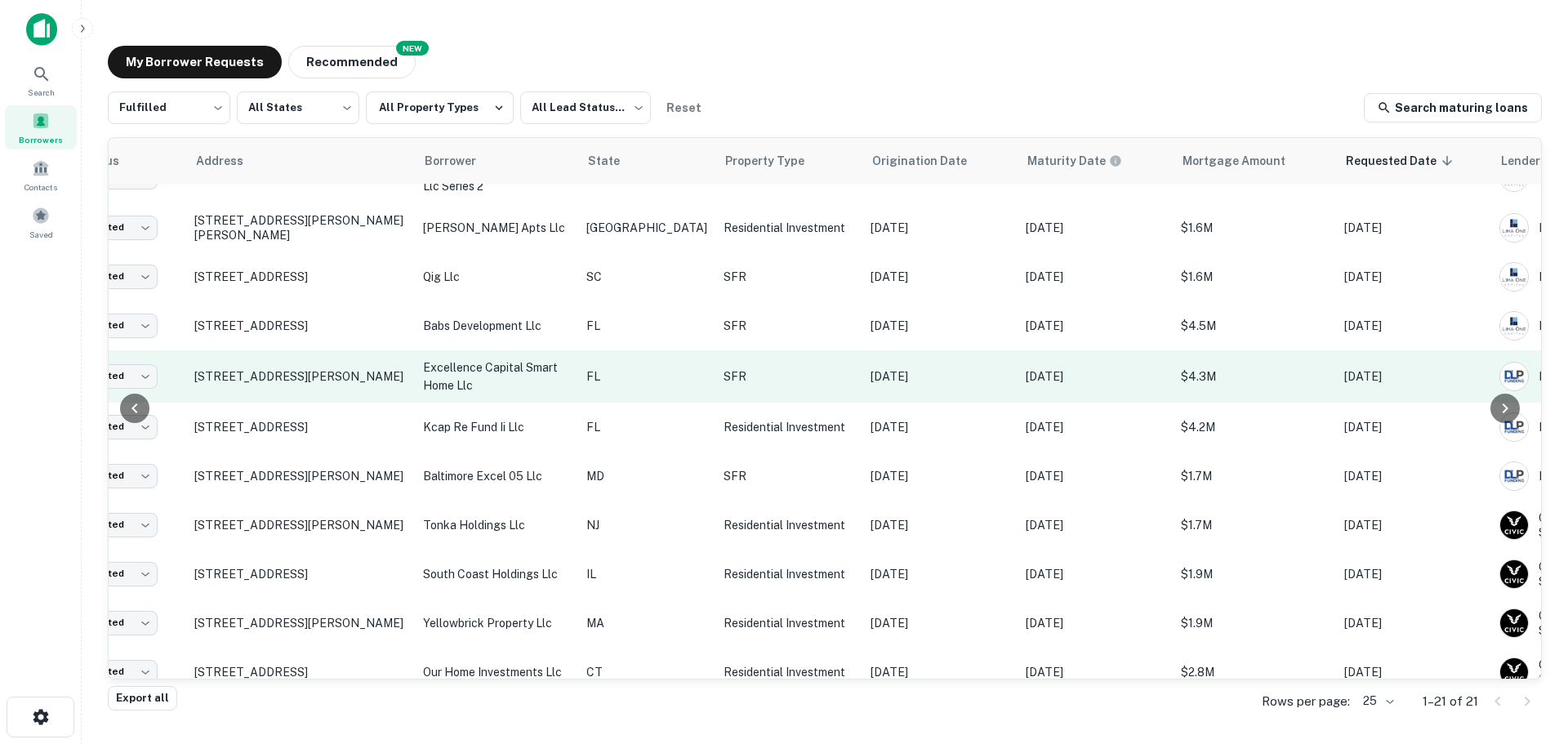
click at [478, 367] on p "excellence capital smart home llc" at bounding box center [496, 376] width 147 height 36
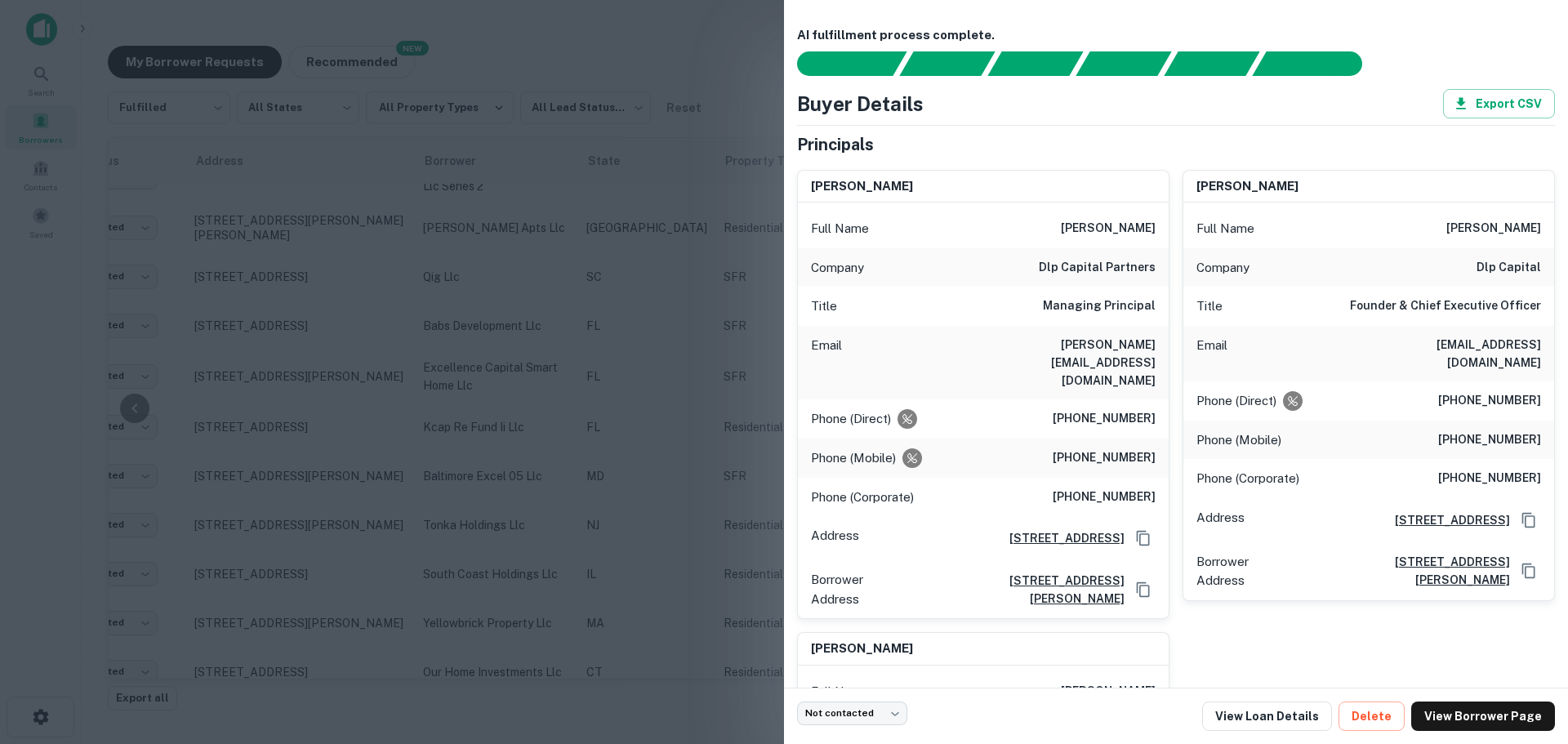
click at [394, 324] on div at bounding box center [784, 372] width 1568 height 744
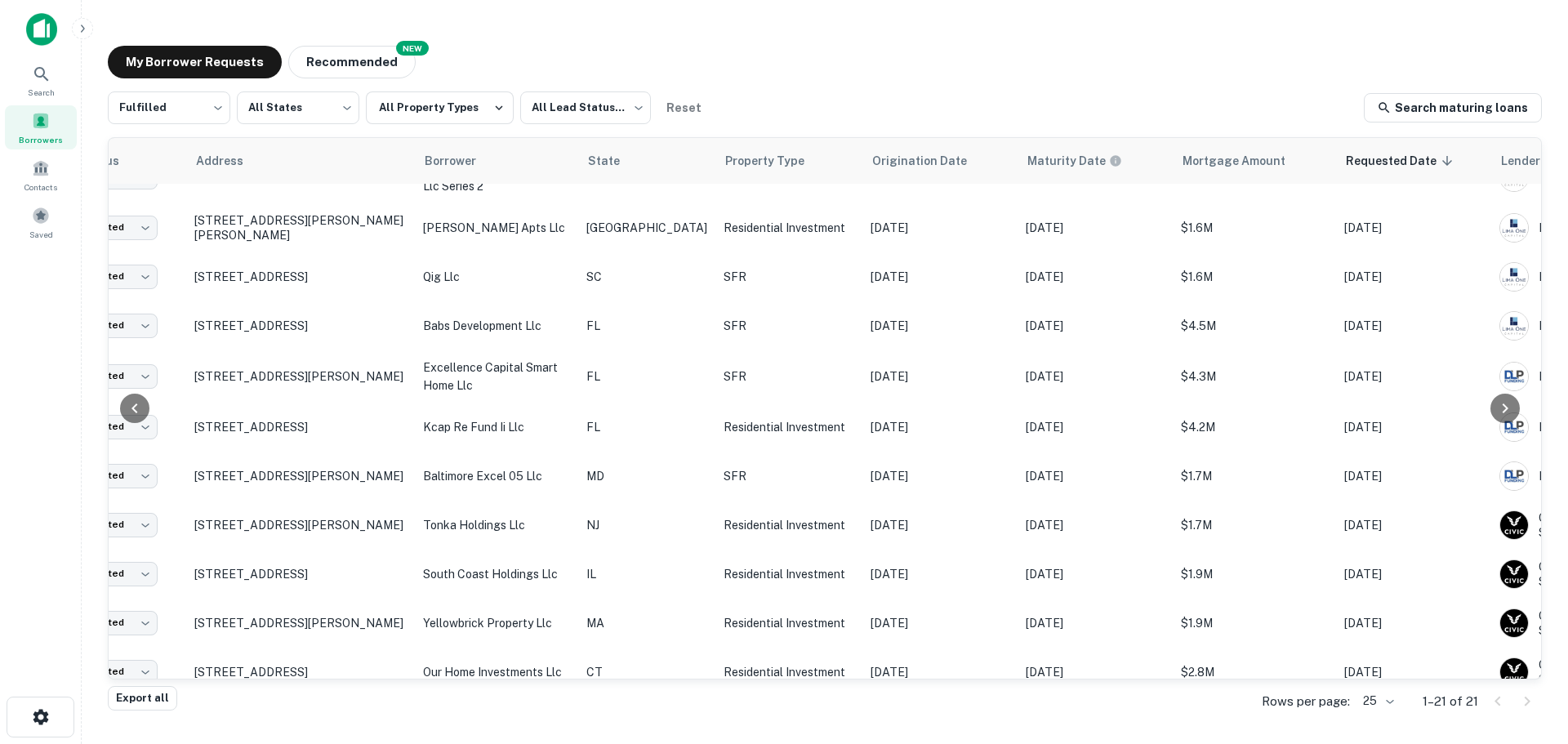
click at [394, 324] on p "5420 Se 30th Pl Ocala, FL34480" at bounding box center [300, 326] width 213 height 15
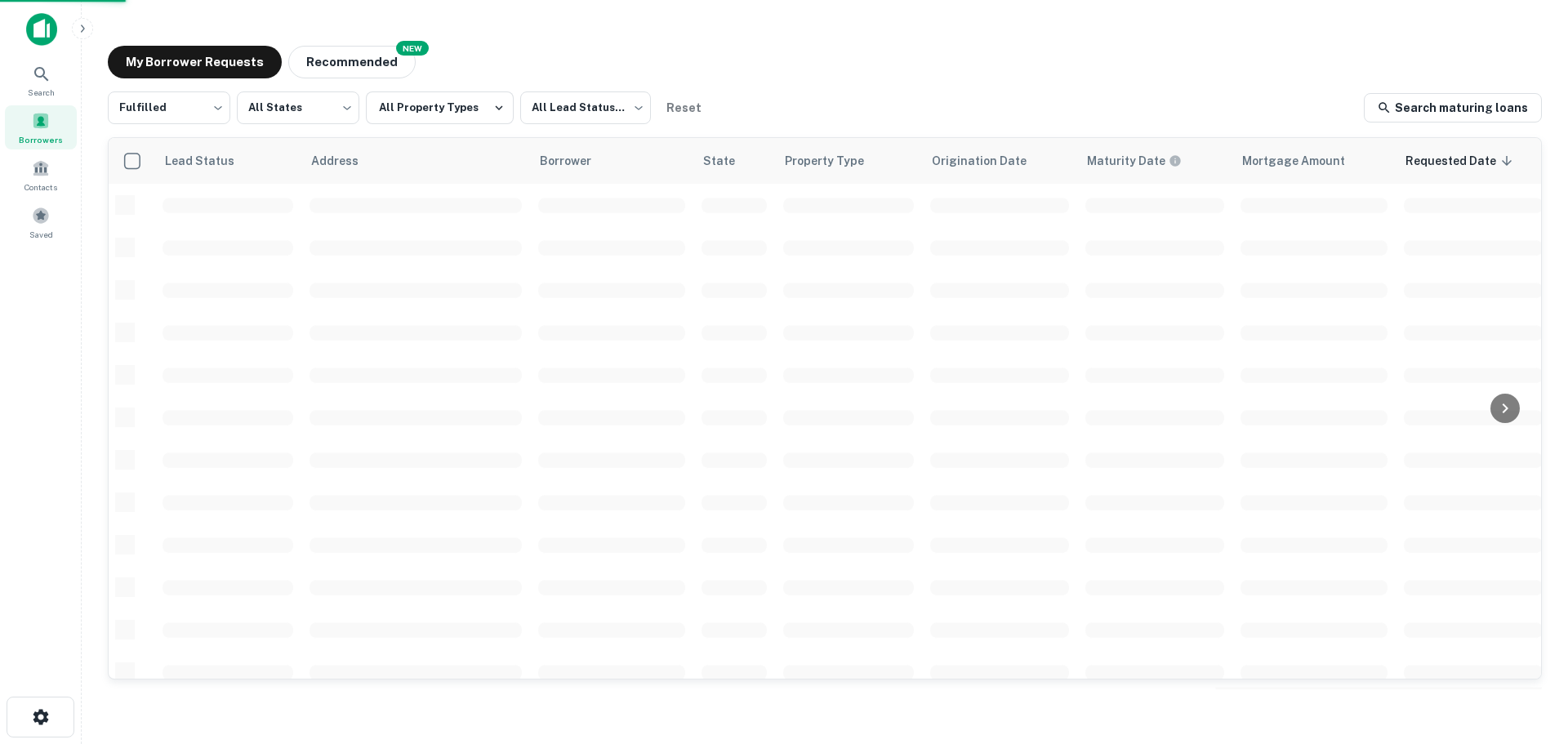
scroll to position [82, 0]
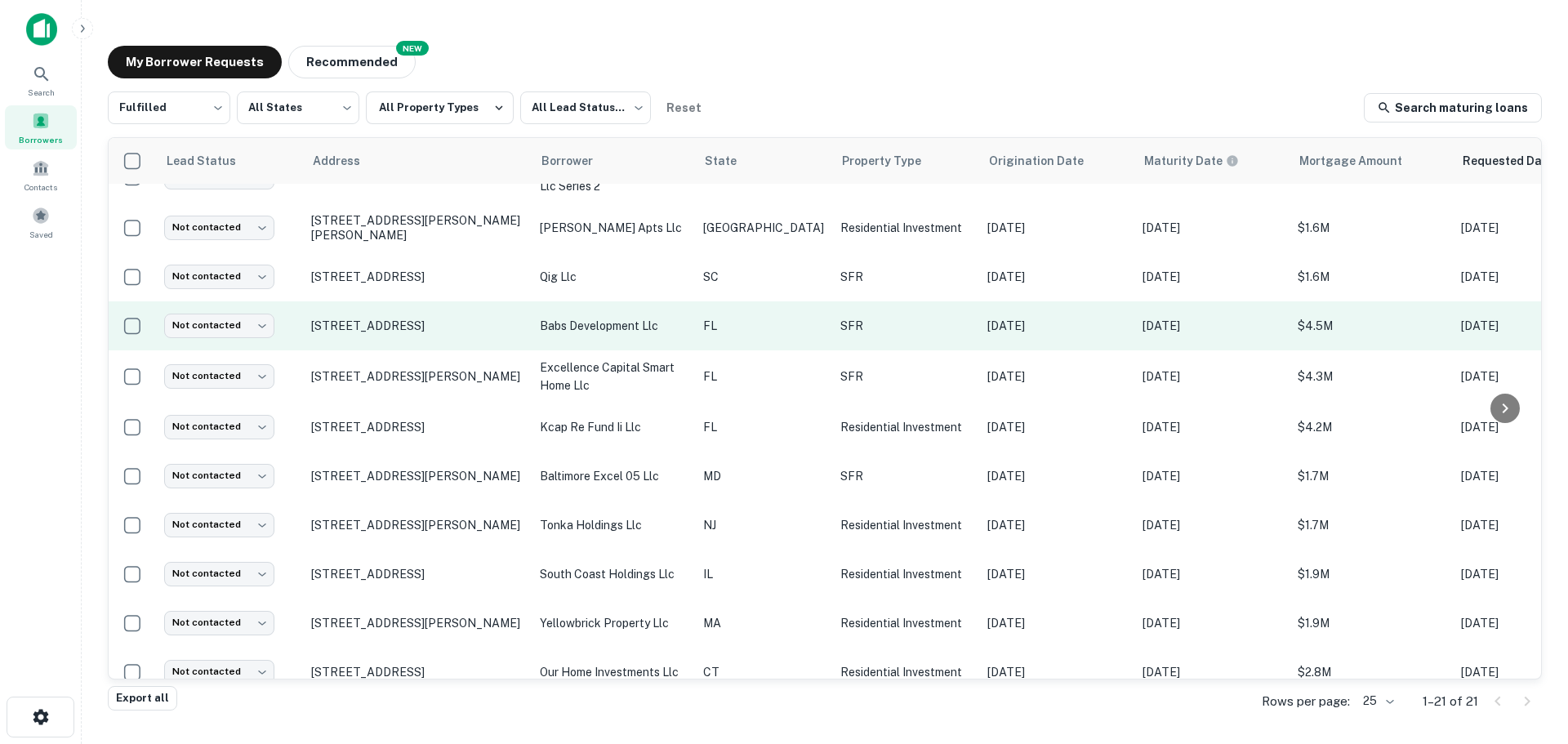
click at [601, 319] on p "babs development llc" at bounding box center [613, 326] width 147 height 18
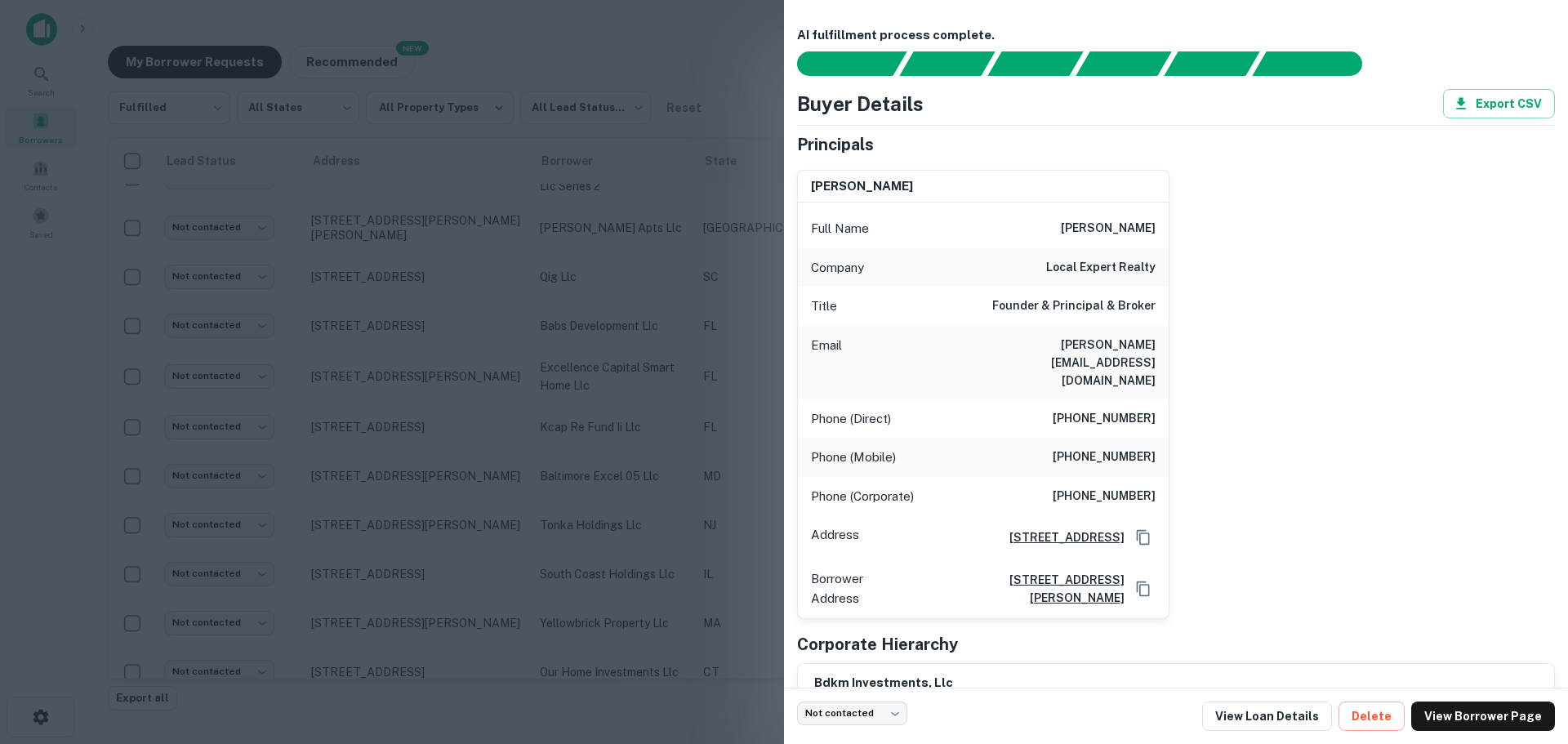
click at [527, 335] on div at bounding box center [784, 372] width 1568 height 744
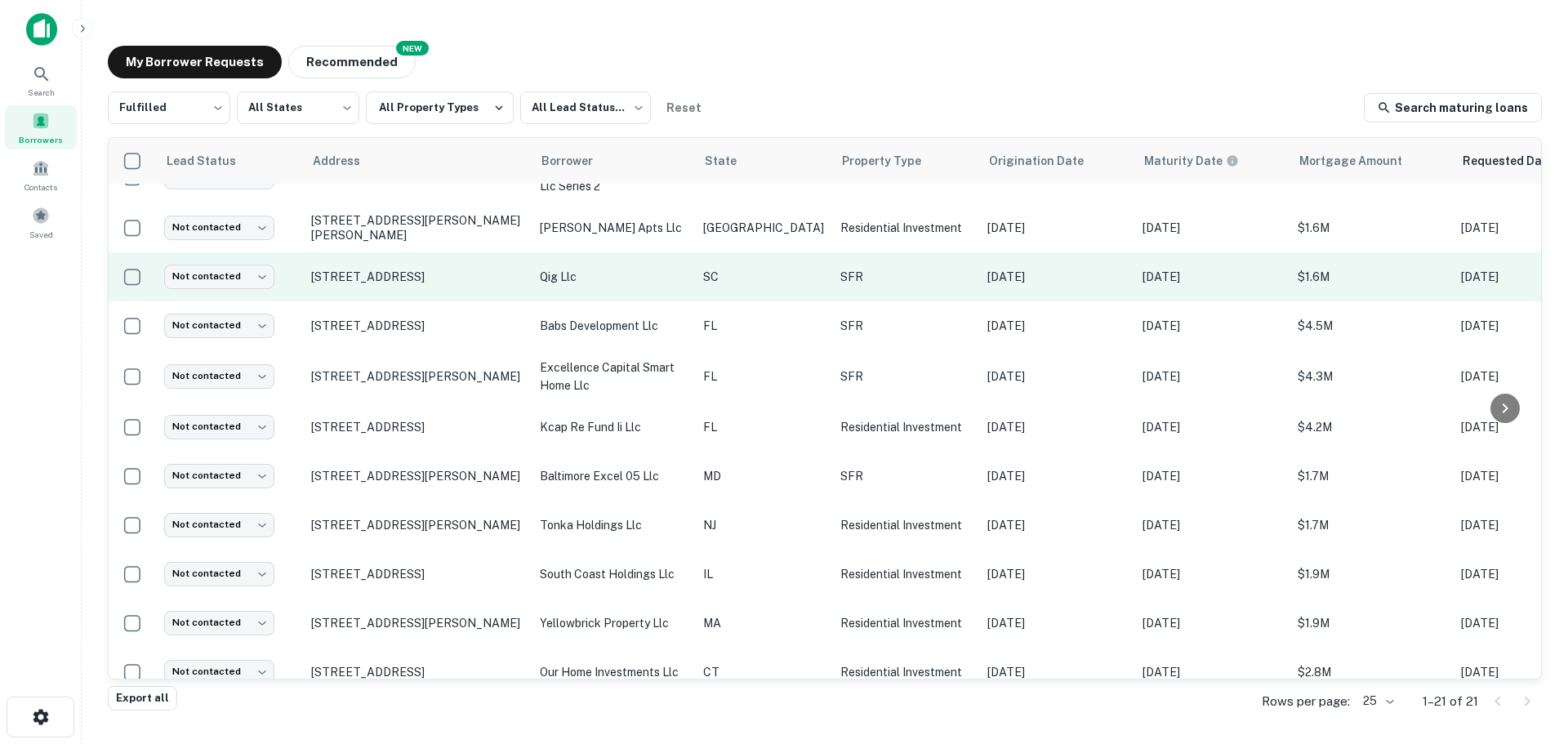
click at [586, 287] on td "qig llc" at bounding box center [613, 277] width 163 height 49
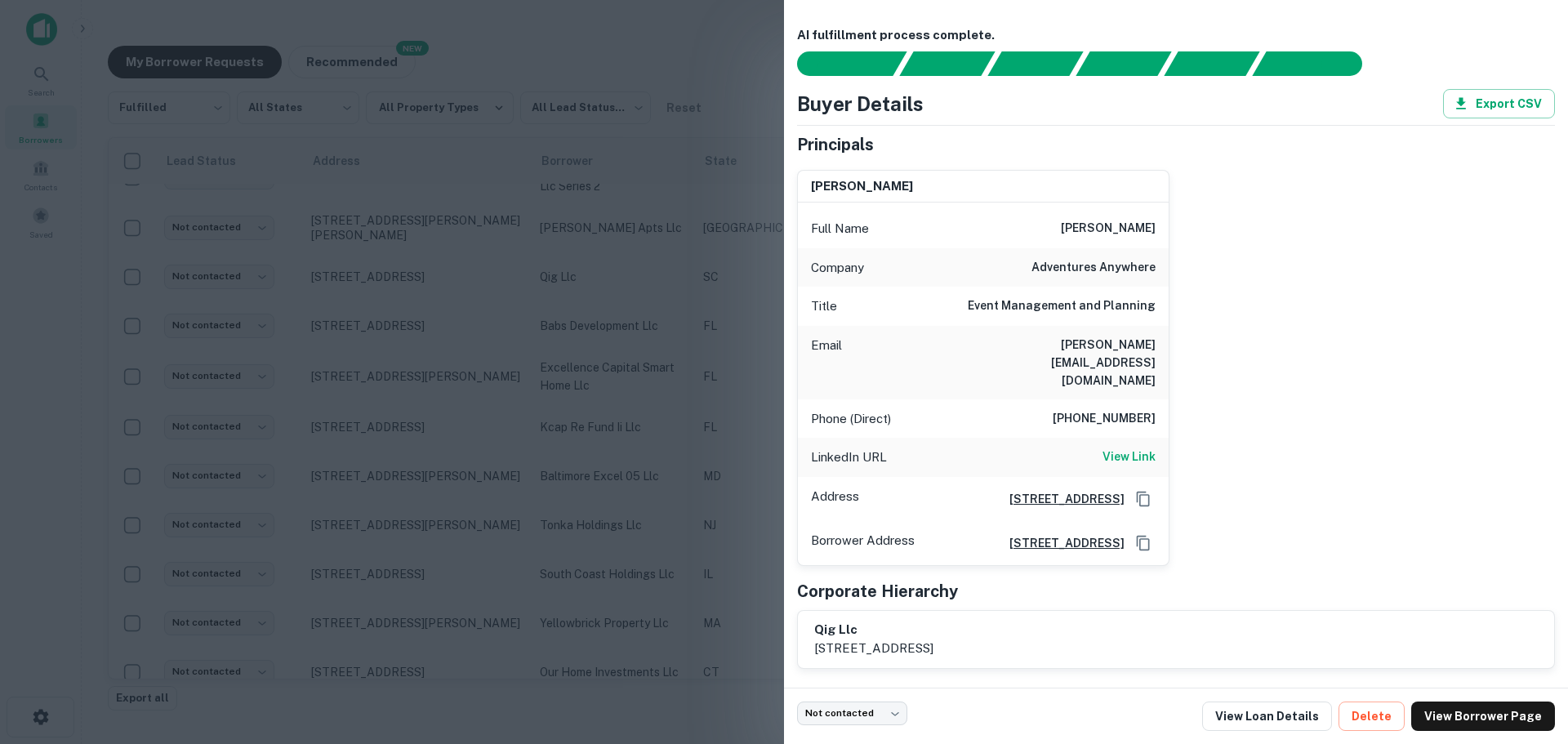
click at [547, 344] on div at bounding box center [784, 372] width 1568 height 744
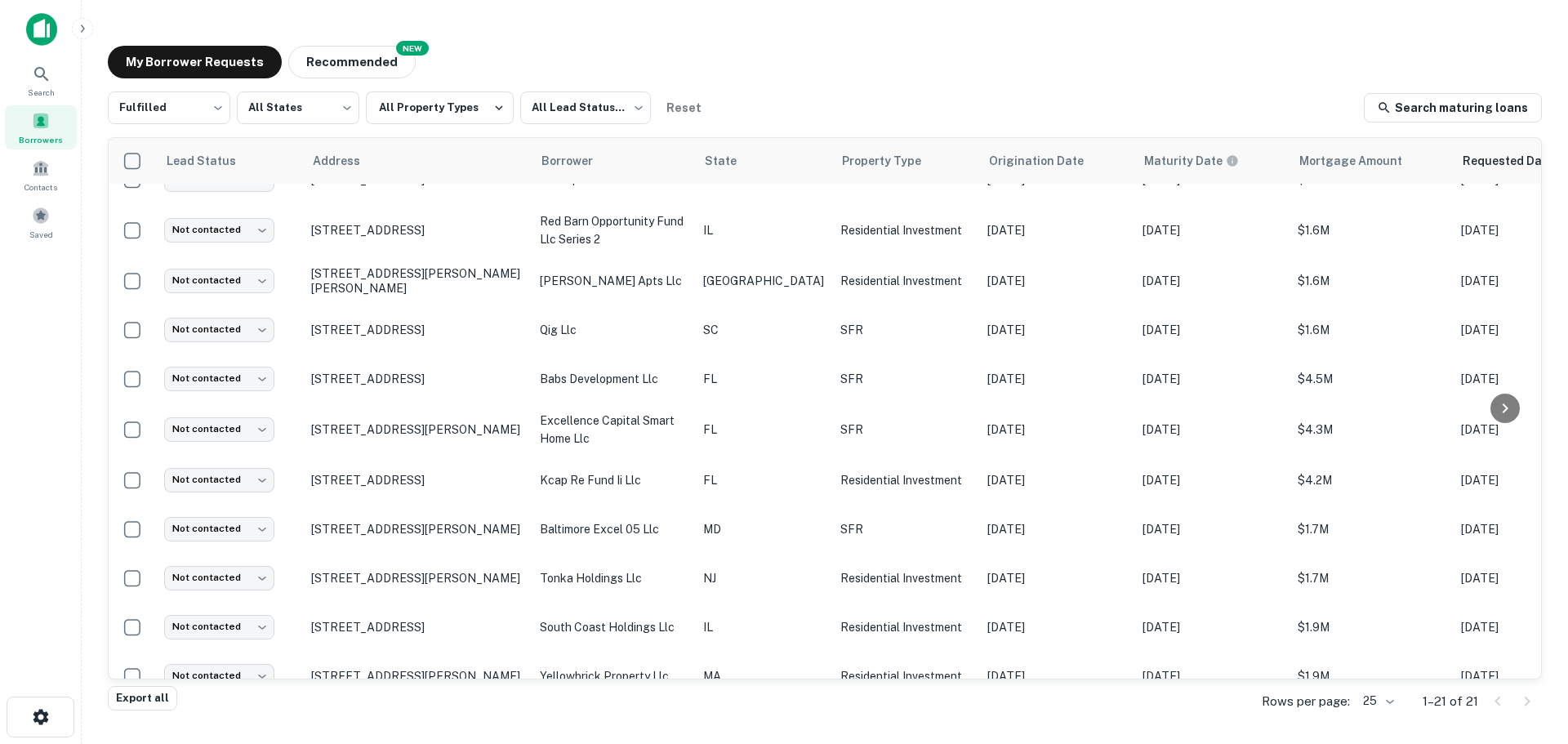
scroll to position [0, 0]
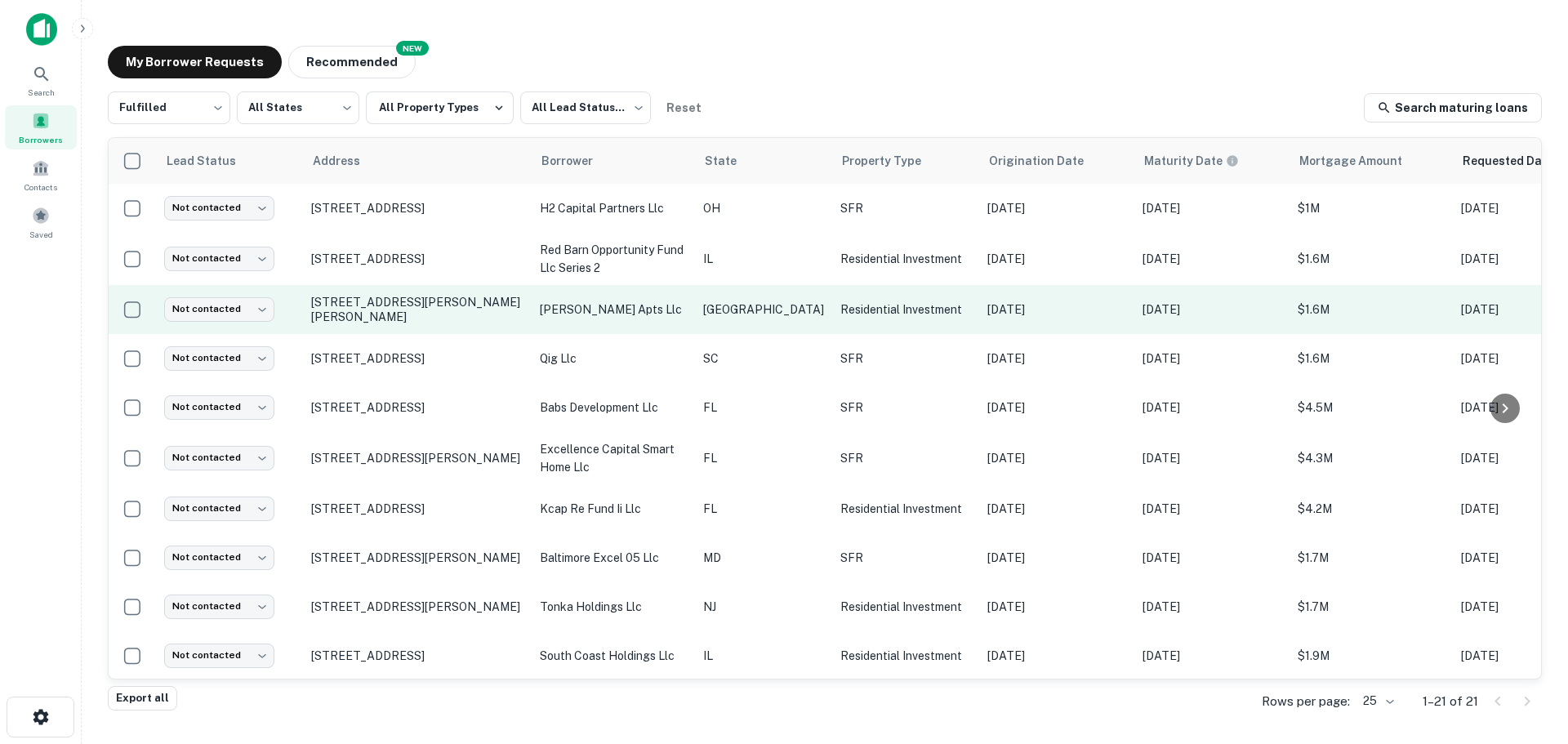
click at [646, 306] on p "witham apts llc" at bounding box center [613, 310] width 147 height 18
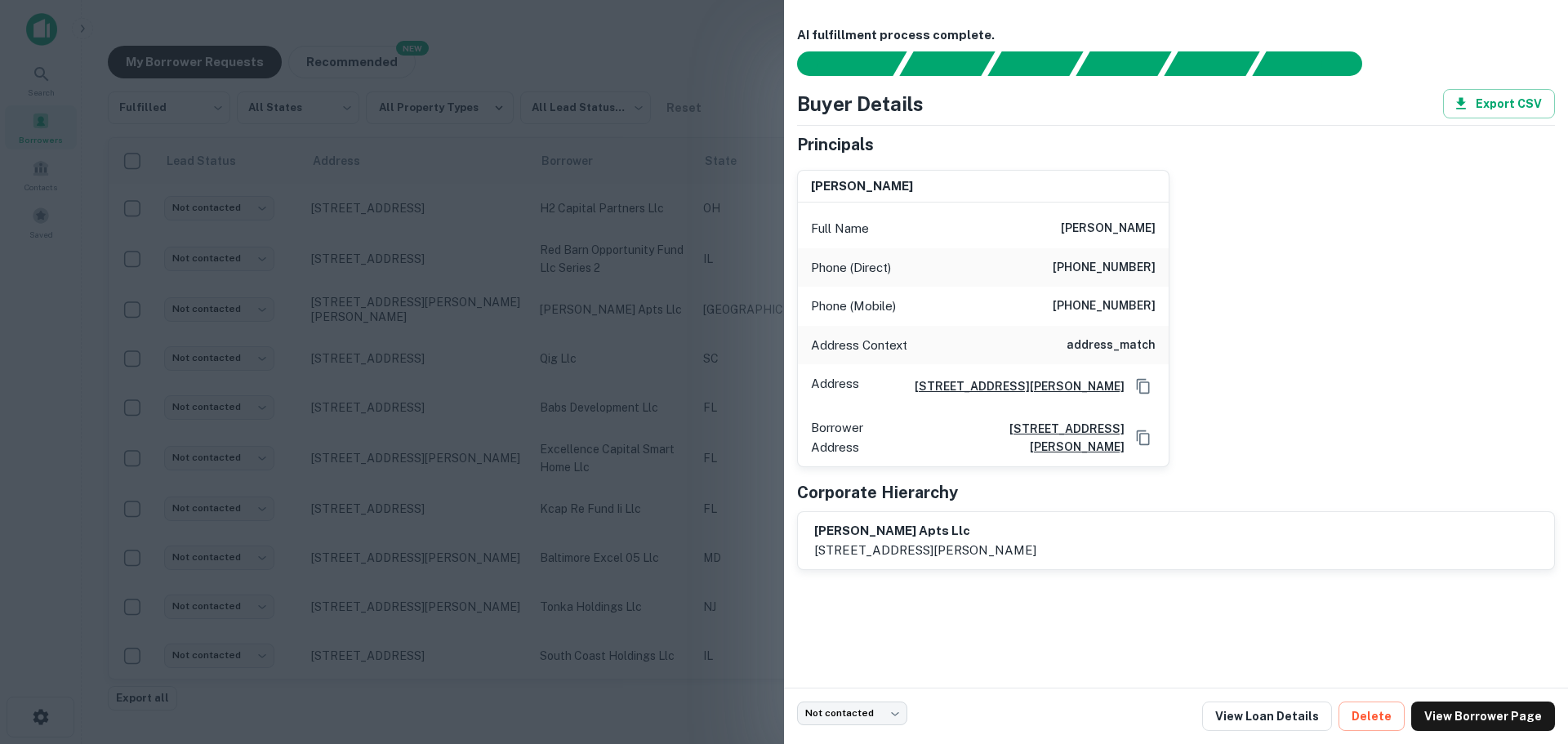
click at [648, 295] on div at bounding box center [784, 372] width 1568 height 744
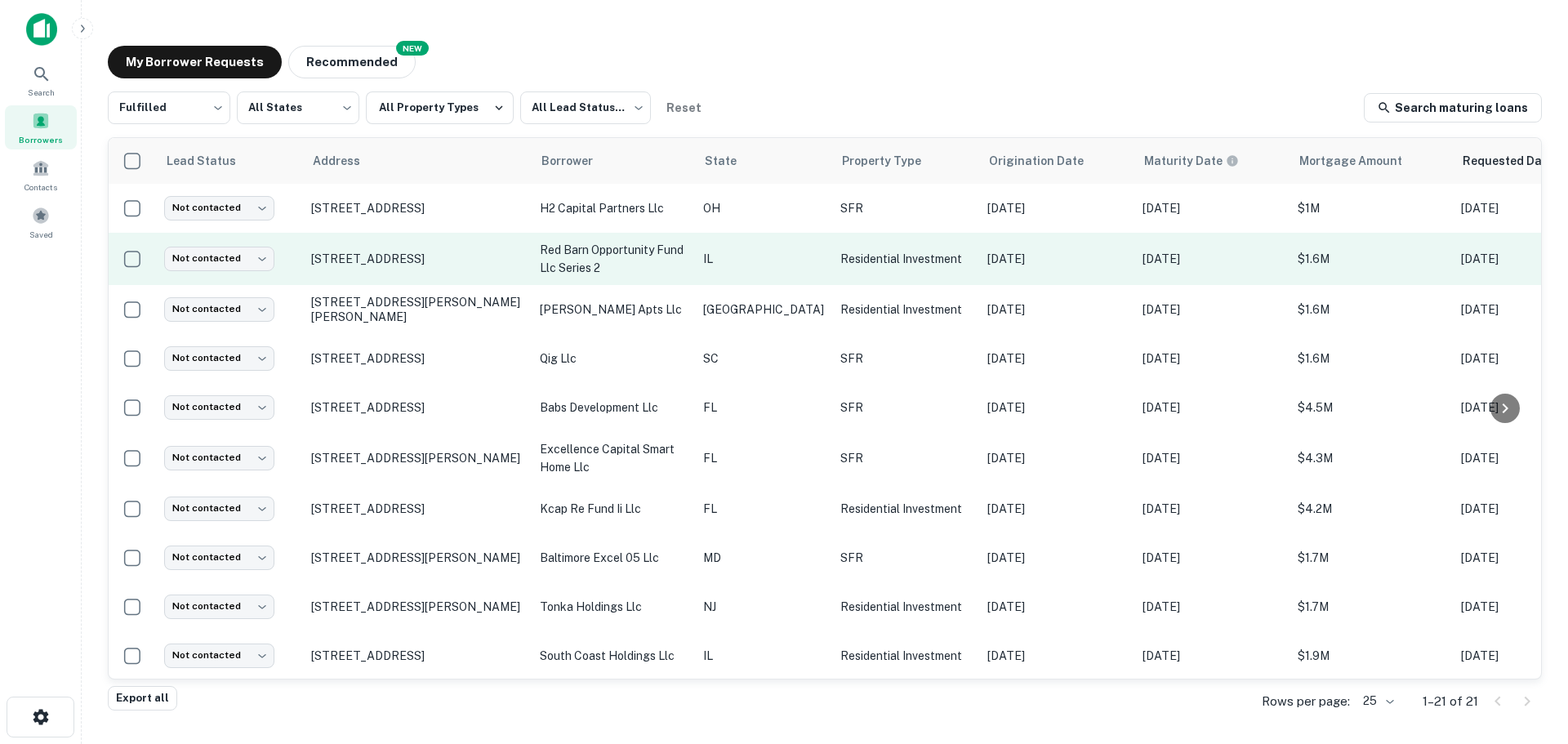
click at [649, 277] on td "red barn opportunity fund llc series 2" at bounding box center [613, 259] width 163 height 52
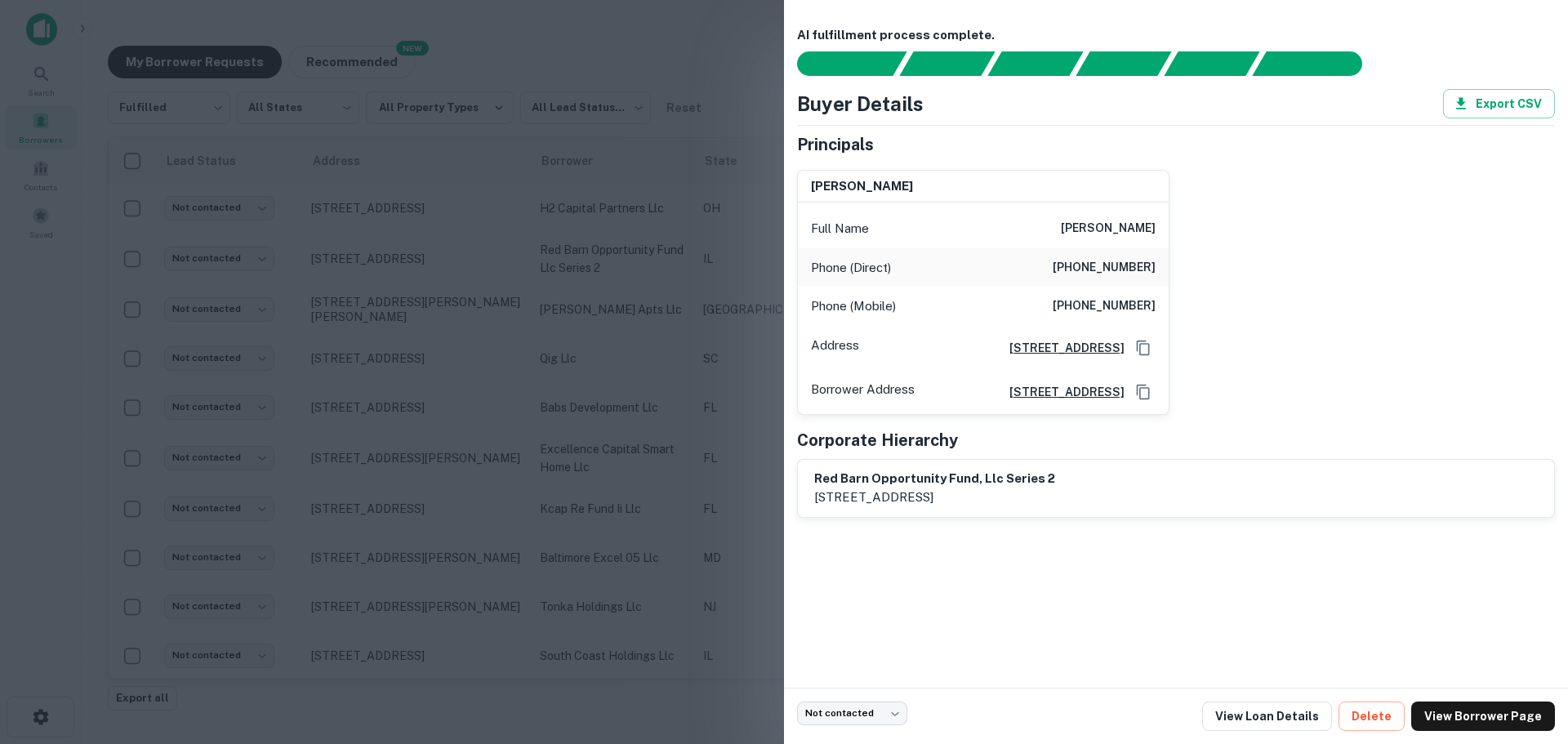
click at [647, 277] on div at bounding box center [784, 372] width 1568 height 744
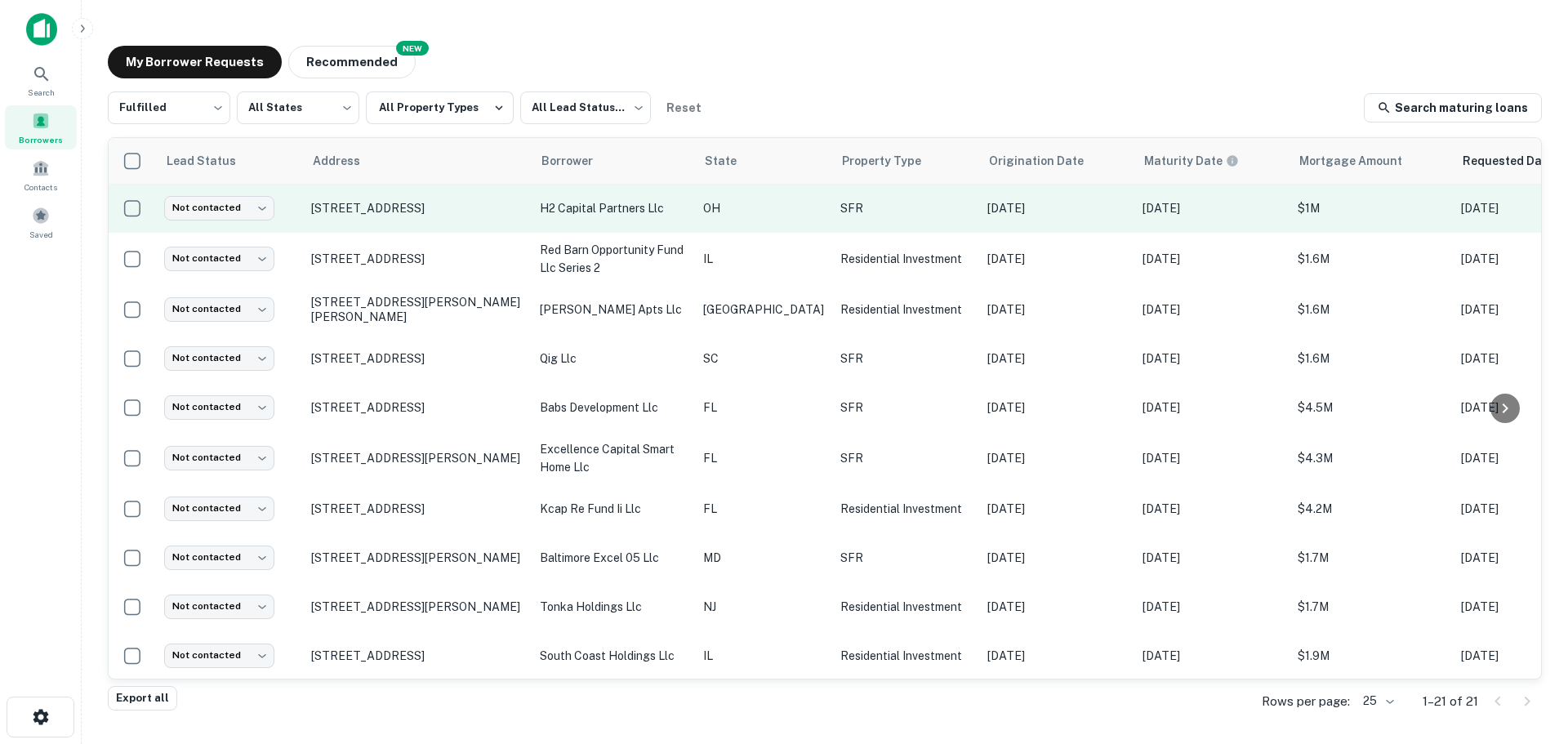
click at [653, 213] on p "h2 capital partners llc" at bounding box center [613, 208] width 147 height 18
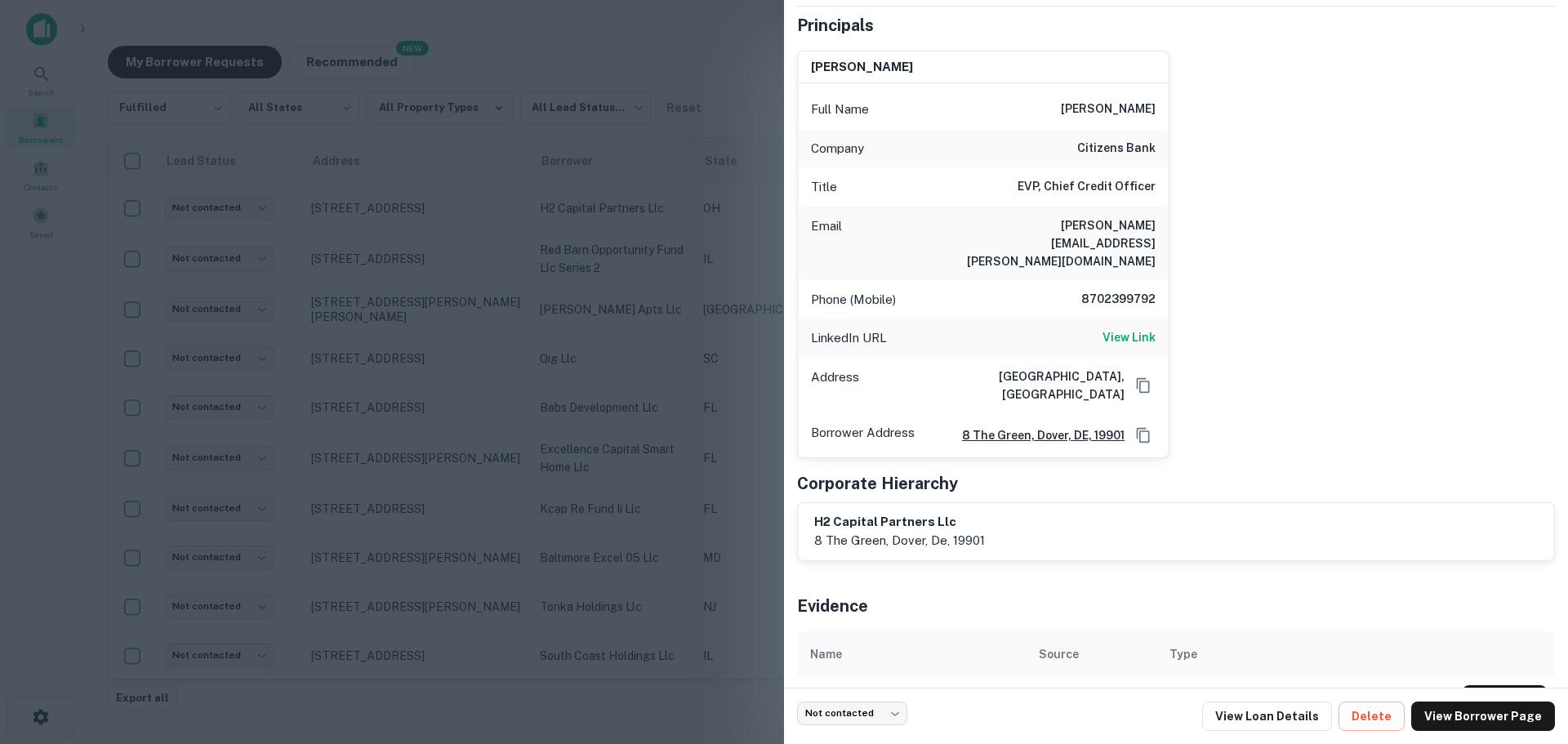
scroll to position [121, 0]
click at [1480, 684] on button "Download" at bounding box center [1504, 698] width 84 height 29
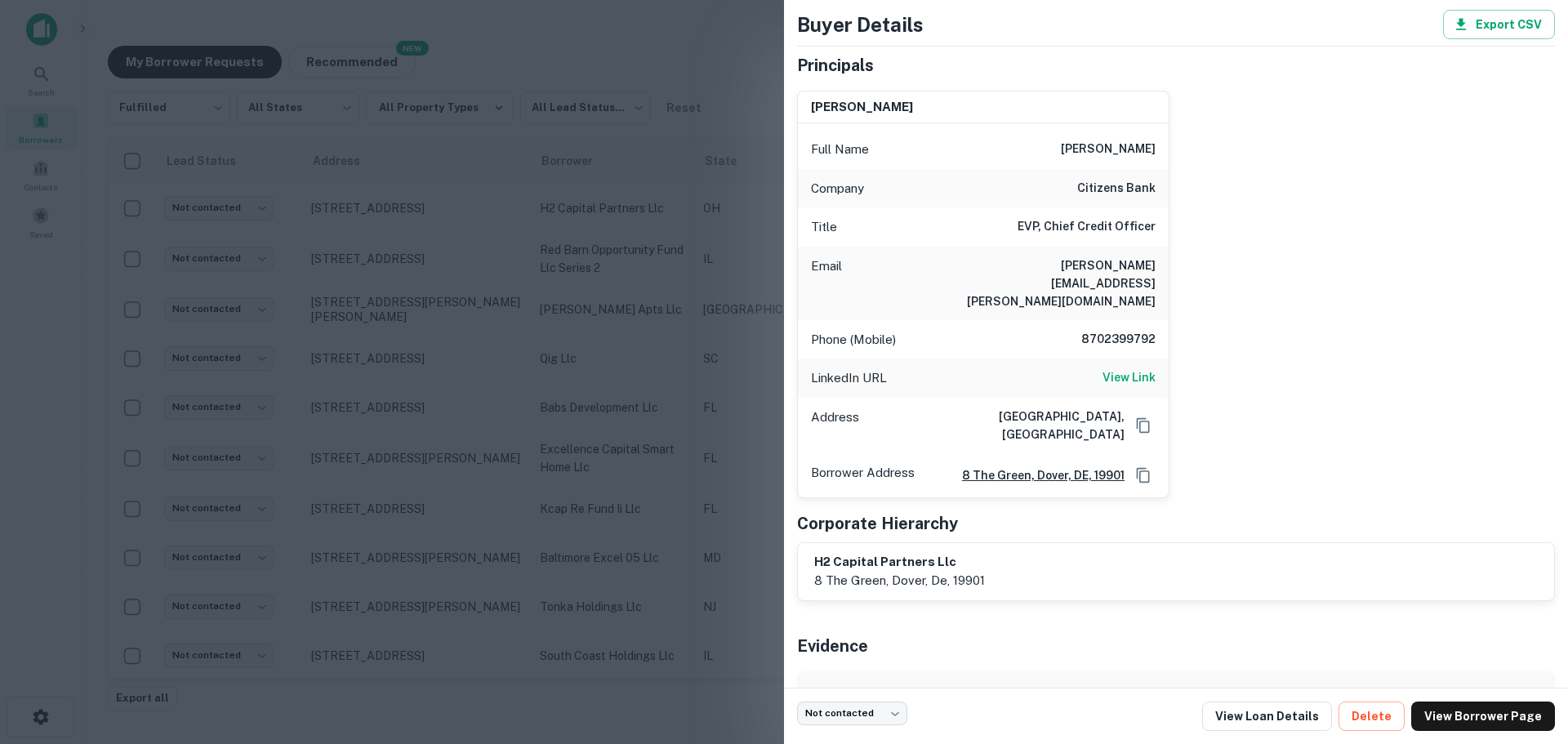
scroll to position [0, 0]
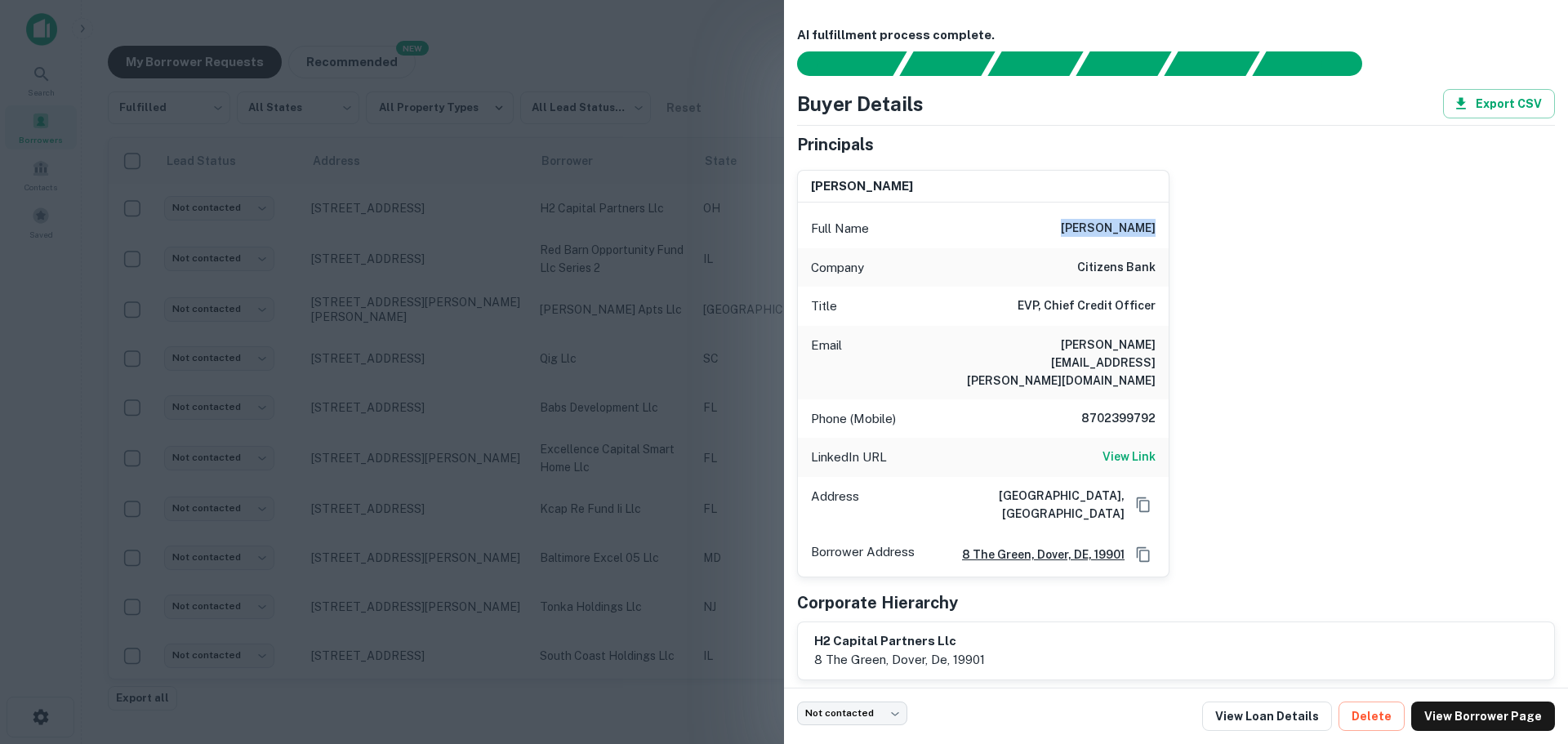
drag, startPoint x: 1077, startPoint y: 227, endPoint x: 1157, endPoint y: 226, distance: 80.0
click at [1157, 226] on div "Full Name nathan harris" at bounding box center [983, 229] width 371 height 39
drag, startPoint x: 1062, startPoint y: 269, endPoint x: 1165, endPoint y: 269, distance: 103.0
click at [1165, 269] on div "nathan harris Full Name nathan harris Company citizens bank Title EVP, Chief Cr…" at bounding box center [1170, 367] width 771 height 421
drag, startPoint x: 958, startPoint y: 344, endPoint x: 1164, endPoint y: 341, distance: 206.0
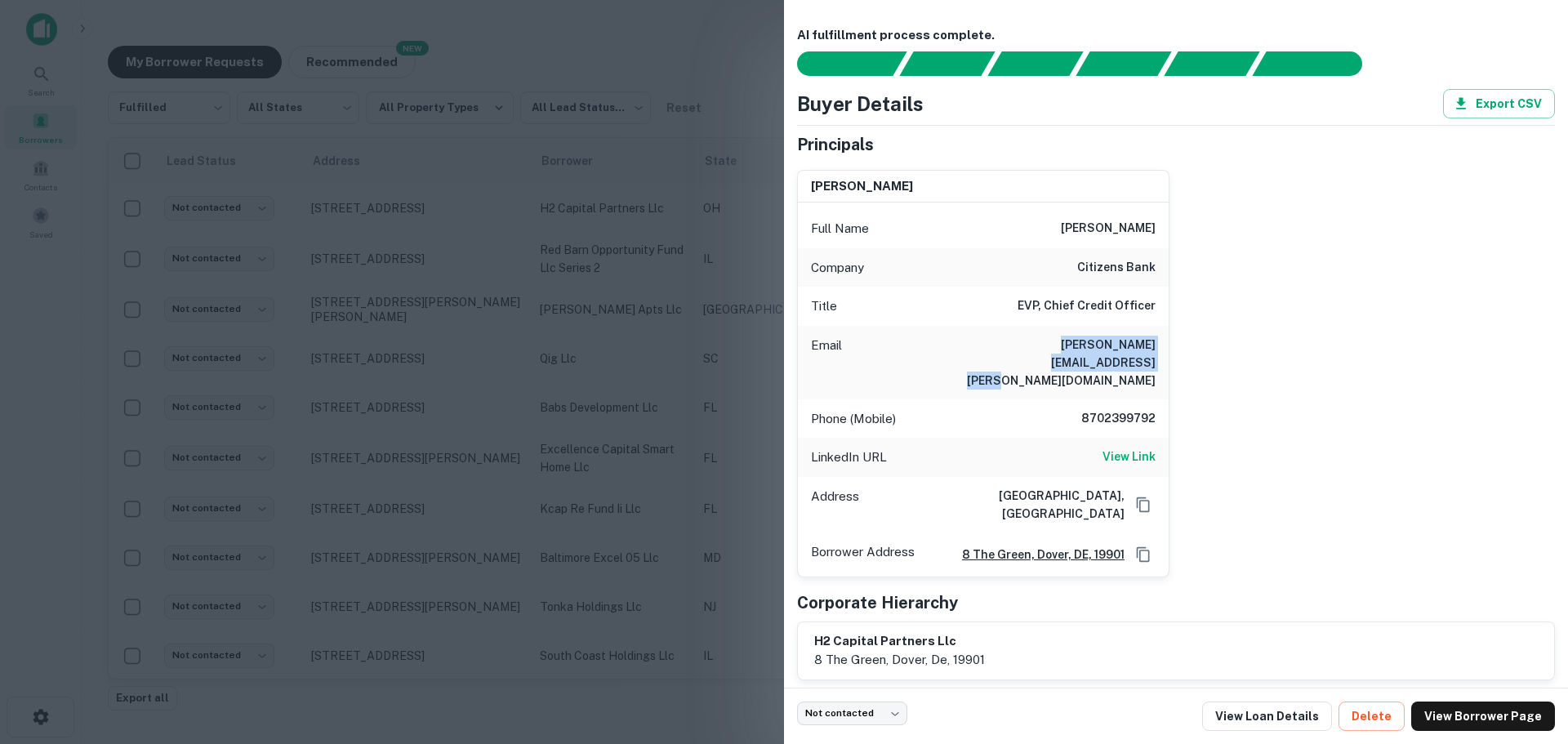
click at [1164, 341] on div "nathan harris Full Name nathan harris Company citizens bank Title EVP, Chief Cr…" at bounding box center [1170, 367] width 771 height 421
click at [535, 361] on div at bounding box center [784, 372] width 1568 height 744
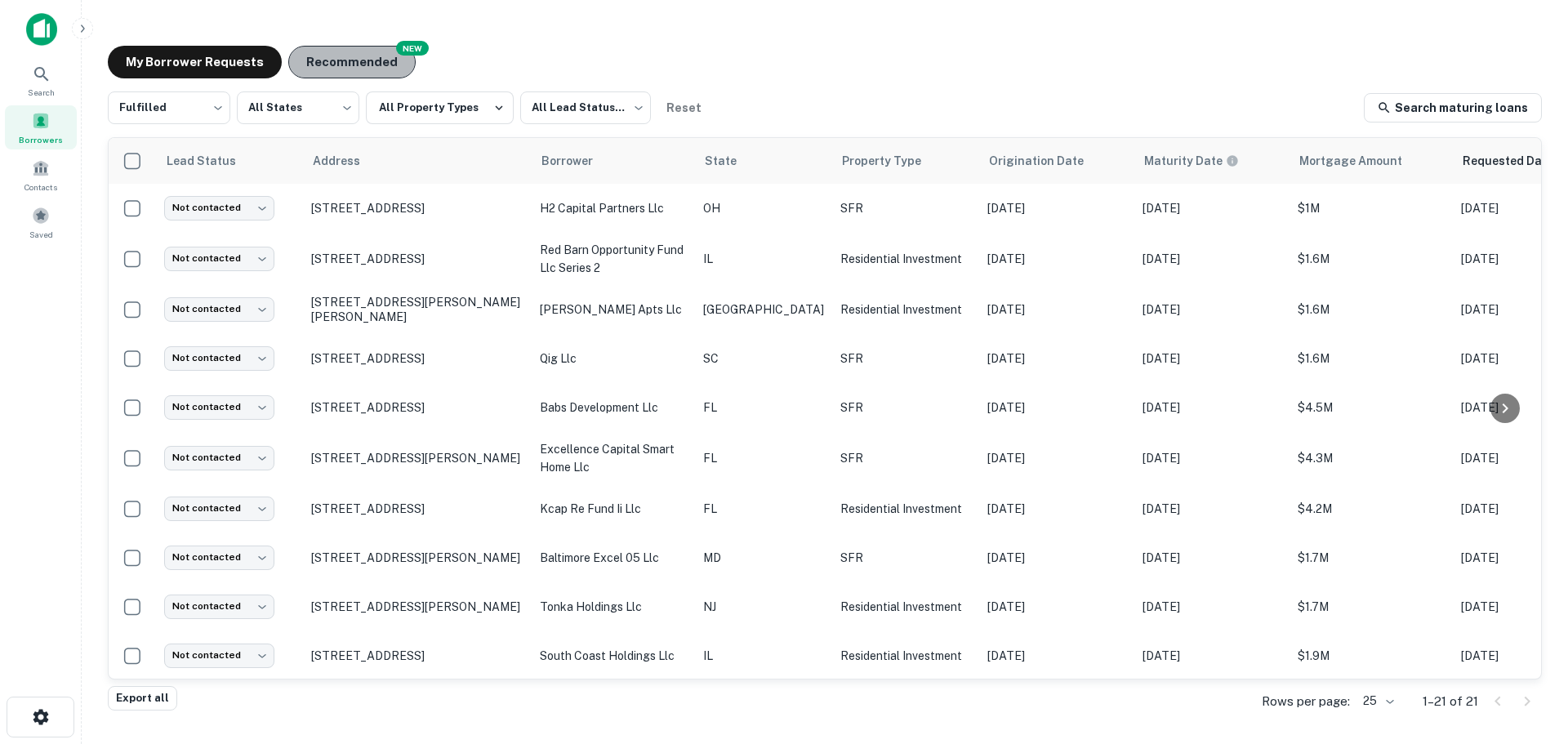
click at [382, 57] on button "Recommended" at bounding box center [352, 62] width 127 height 33
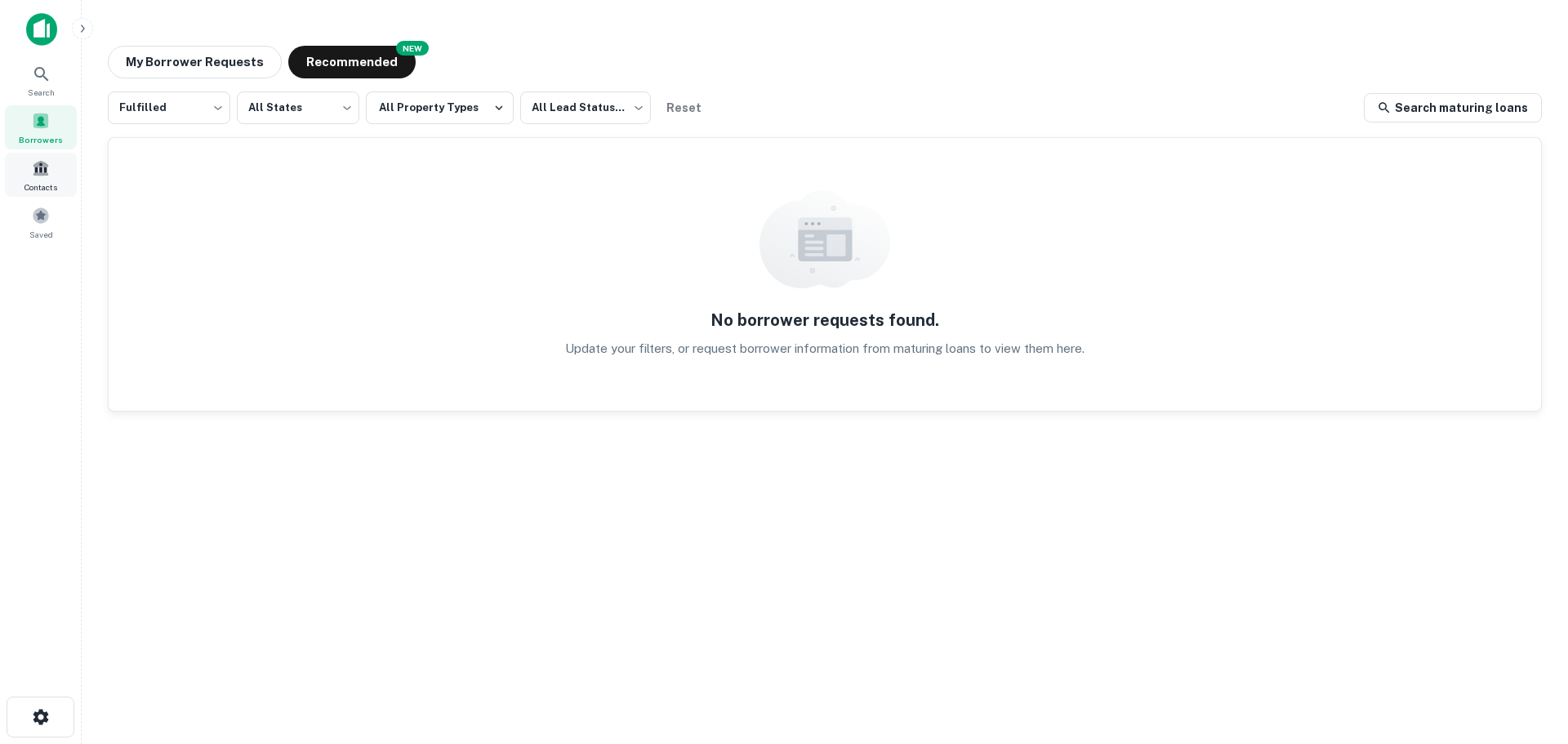
click at [56, 176] on div "Contacts" at bounding box center [41, 175] width 71 height 44
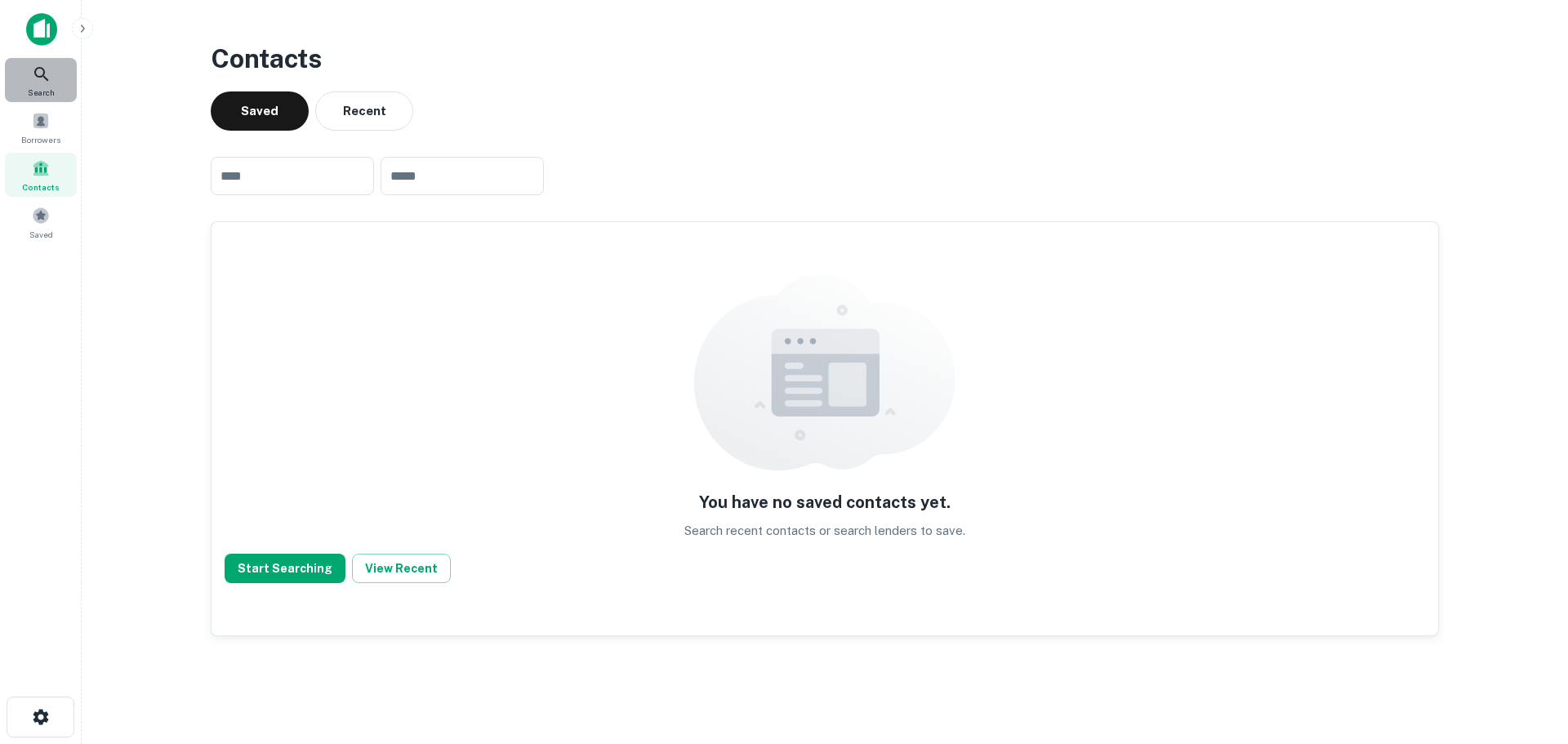
click at [52, 94] on span "Search" at bounding box center [41, 92] width 27 height 13
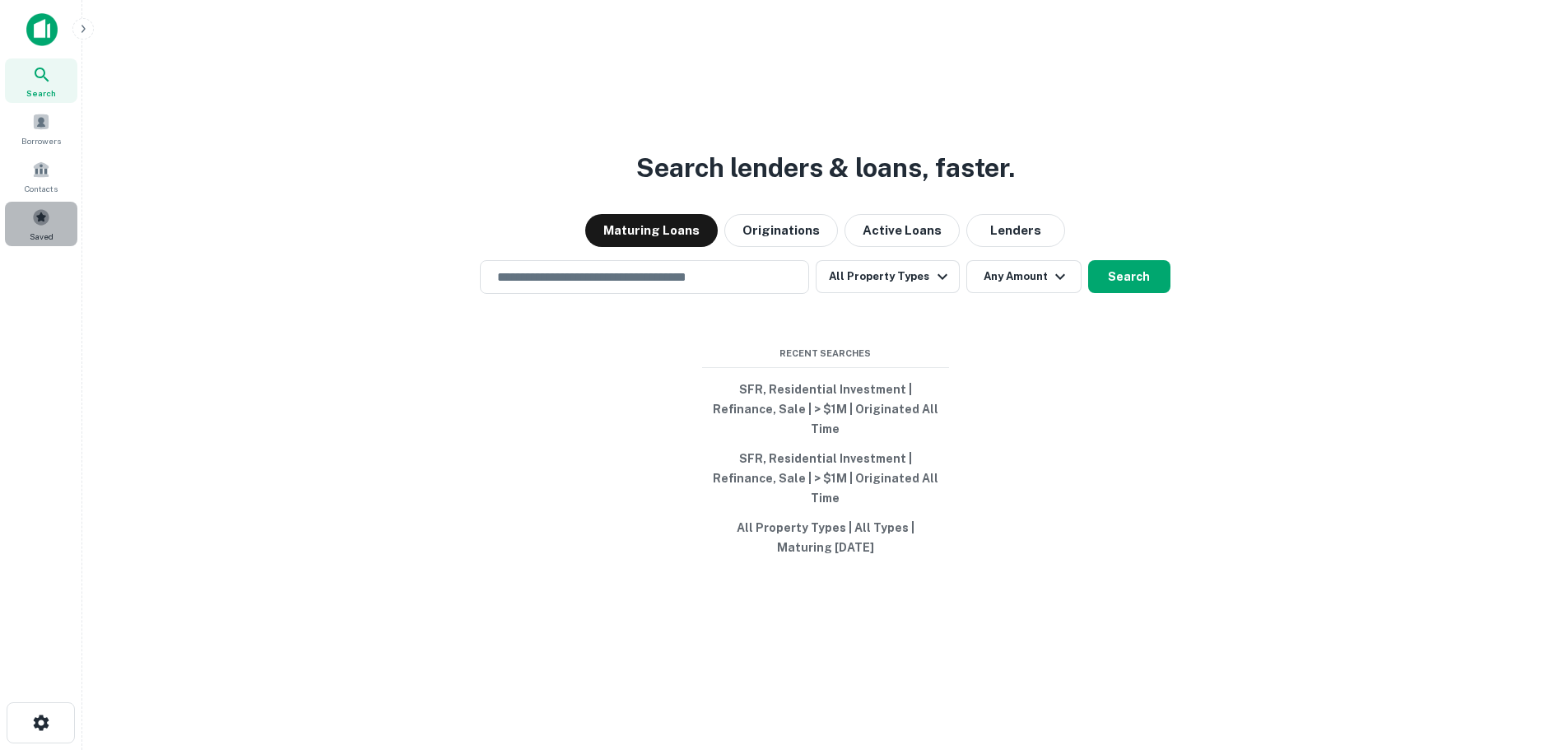
click at [48, 243] on div "Saved" at bounding box center [41, 224] width 72 height 44
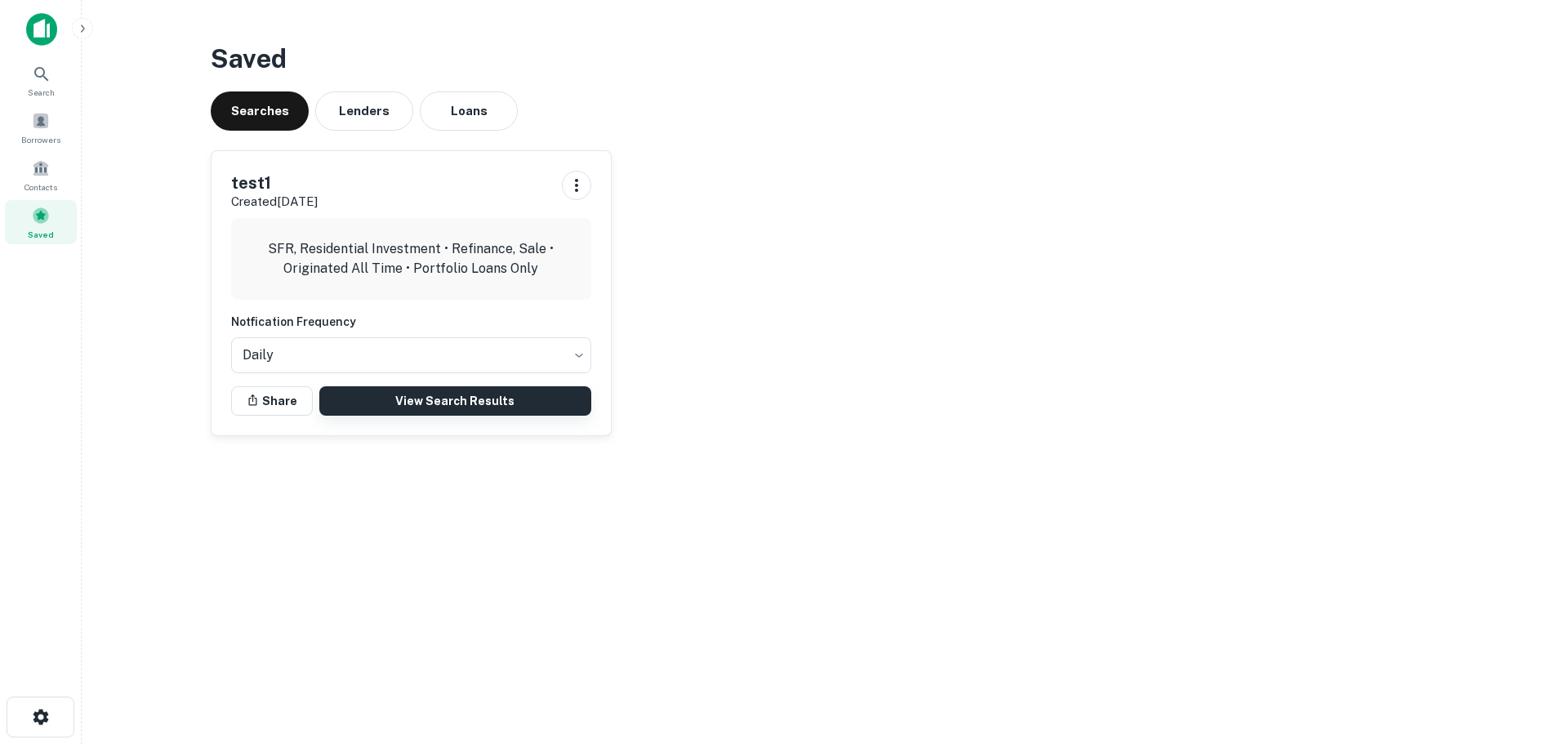
click at [408, 408] on link "View Search Results" at bounding box center [455, 401] width 272 height 29
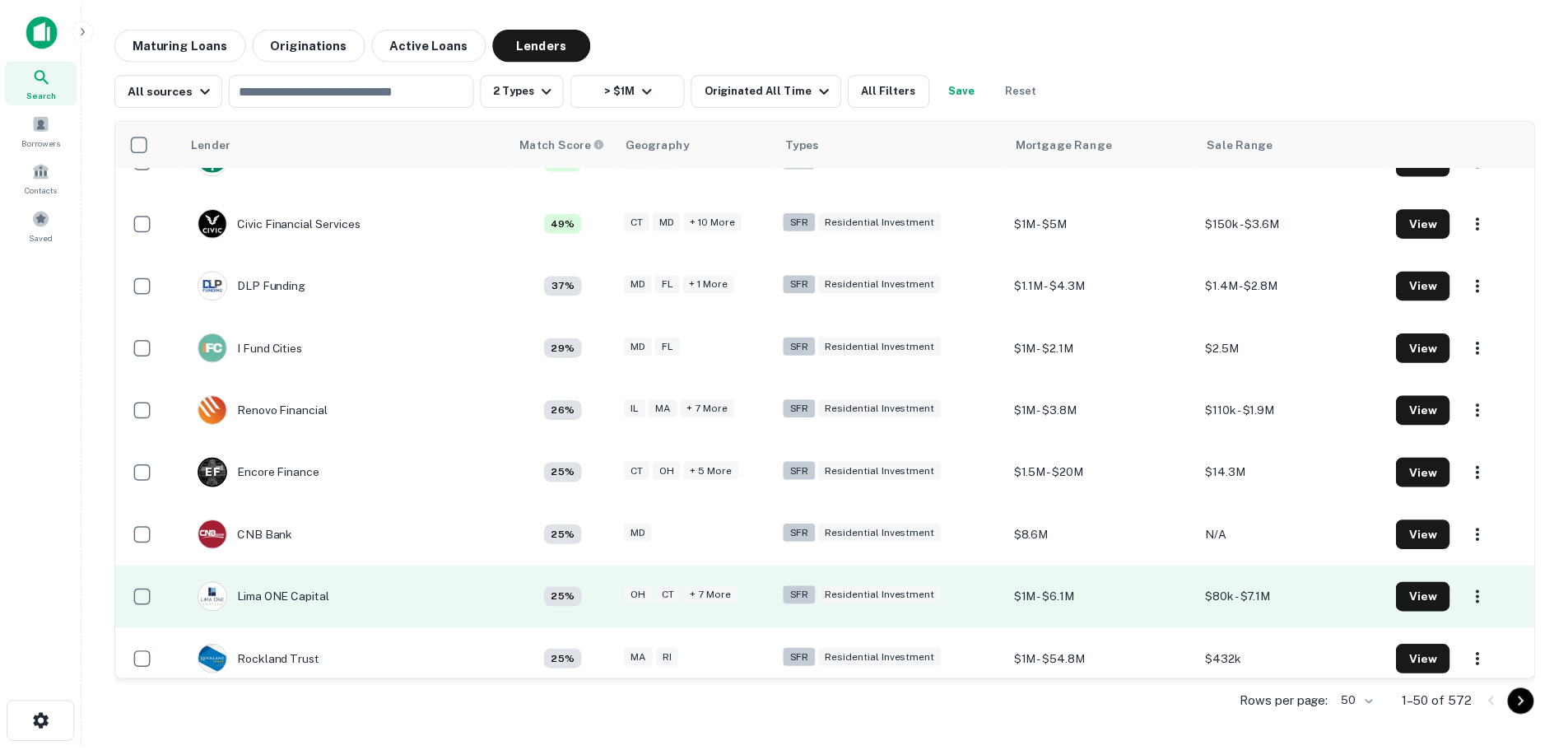
scroll to position [111, 0]
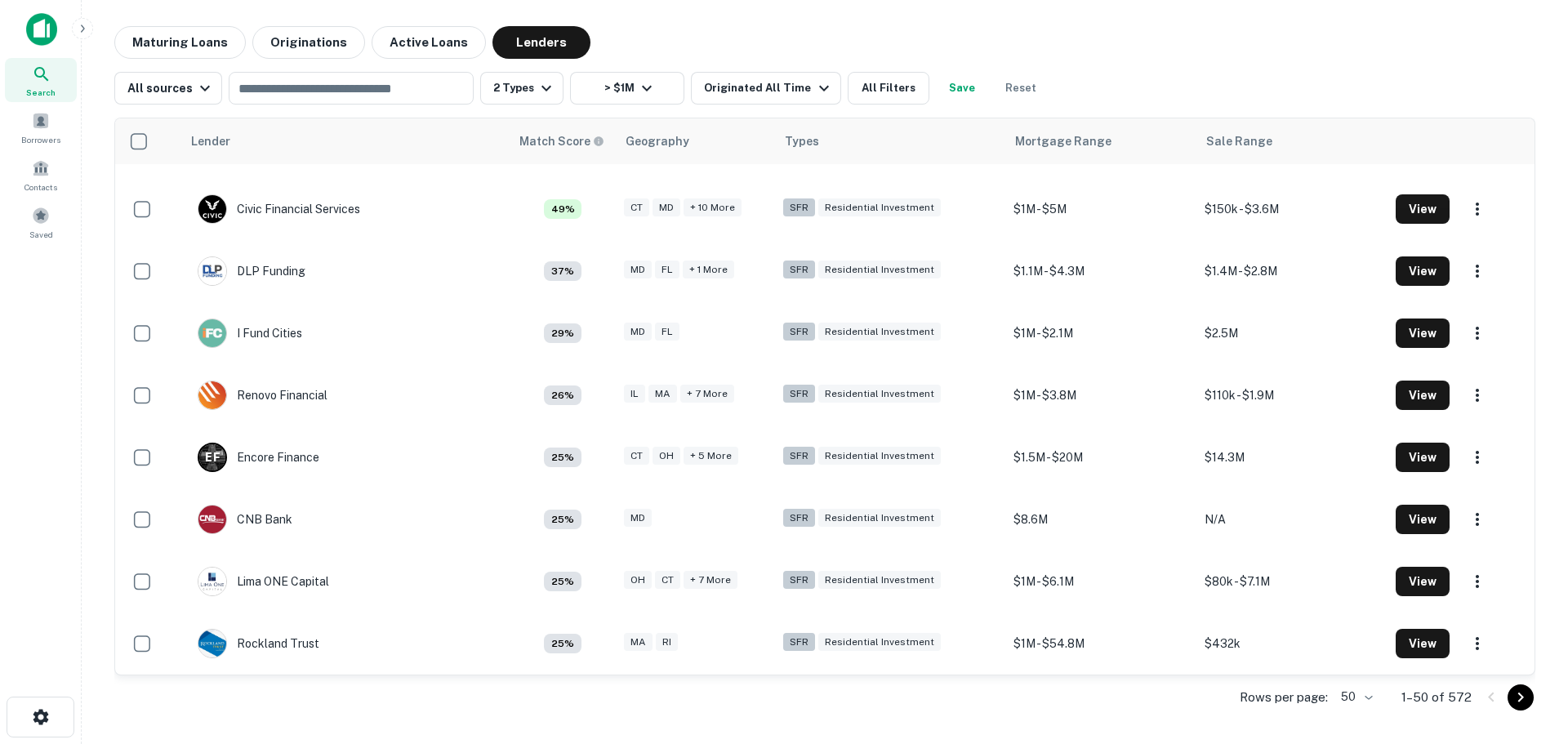
click at [1514, 703] on icon "Go to next page" at bounding box center [1520, 697] width 19 height 19
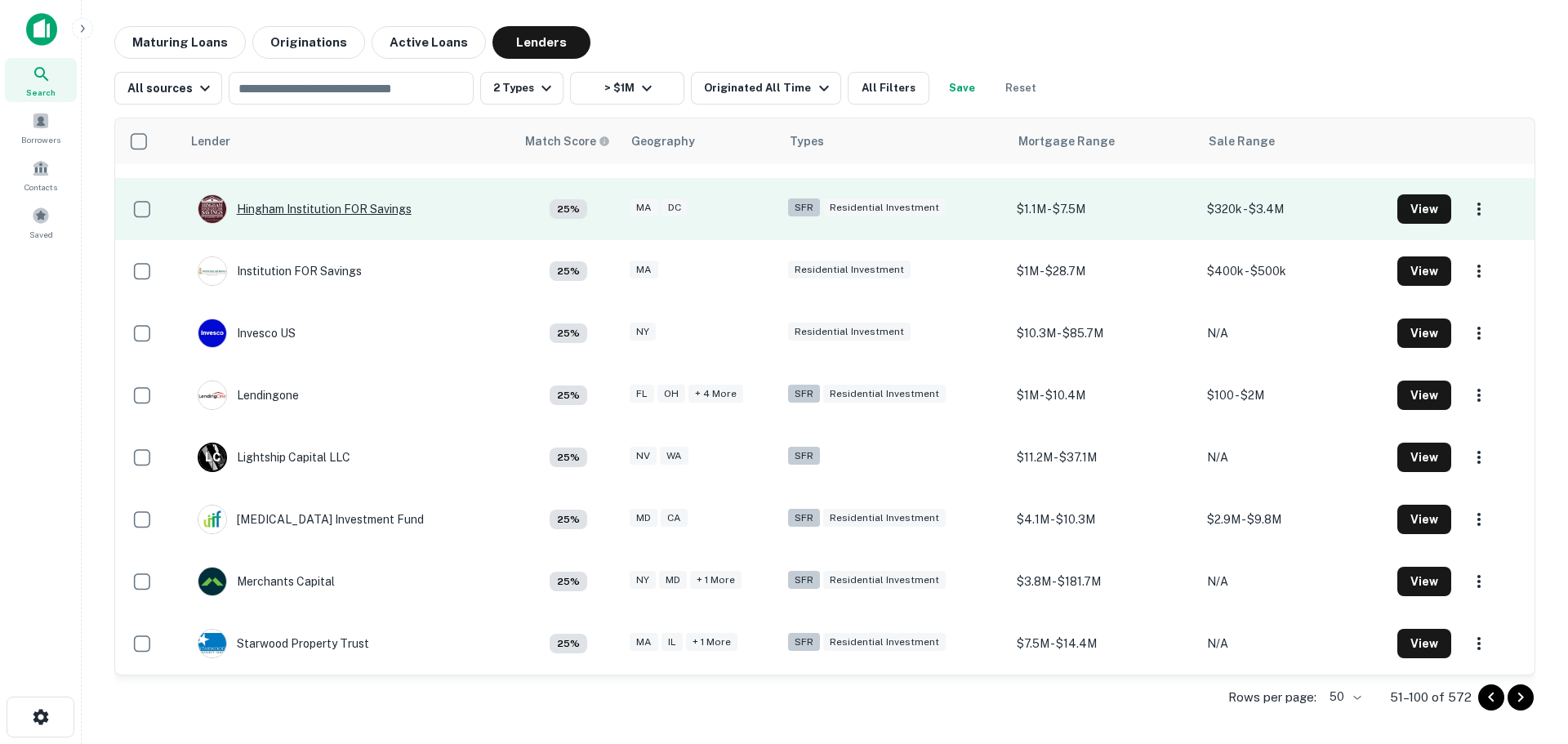
click at [282, 208] on div "Hingham Institution FOR Savings" at bounding box center [304, 208] width 214 height 29
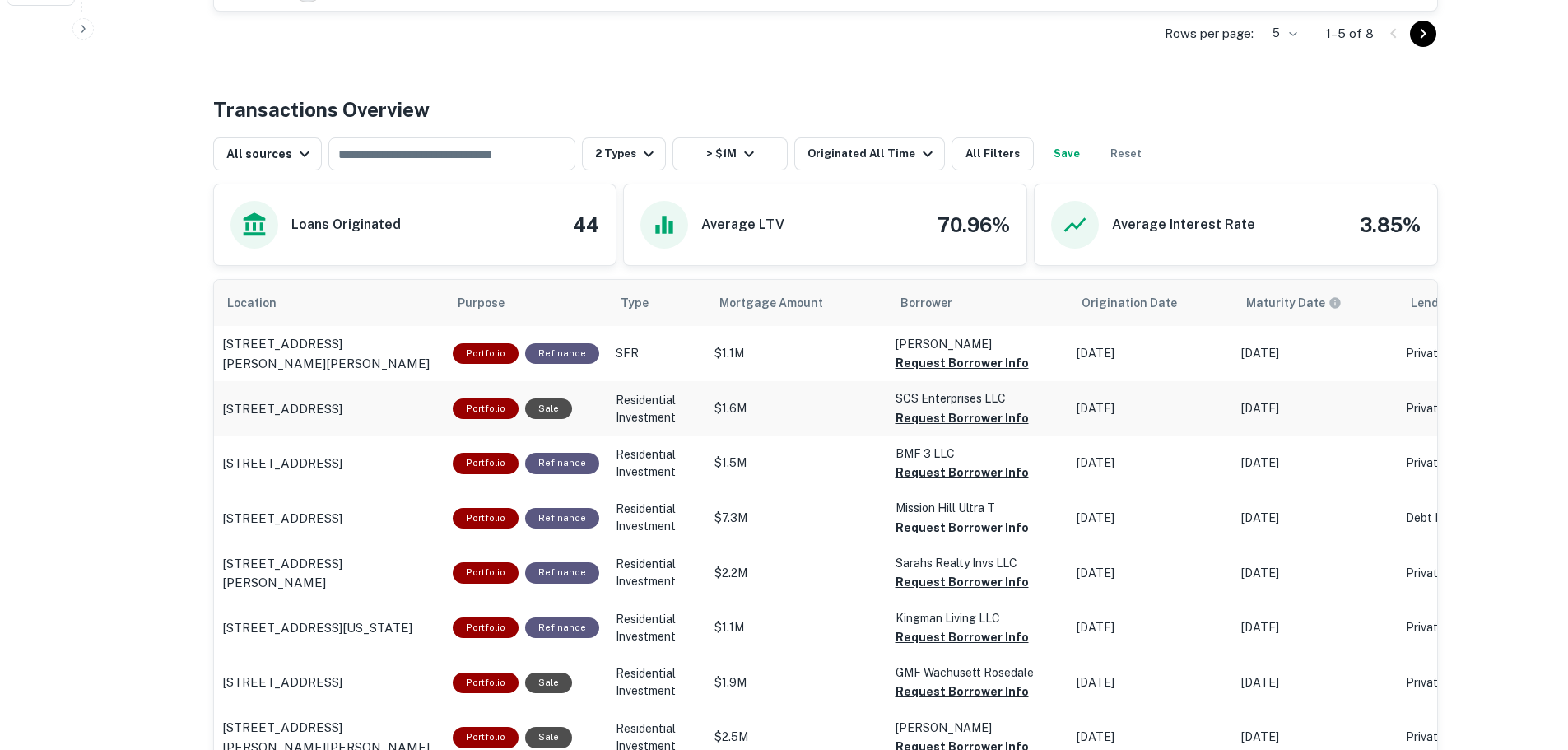
scroll to position [741, 0]
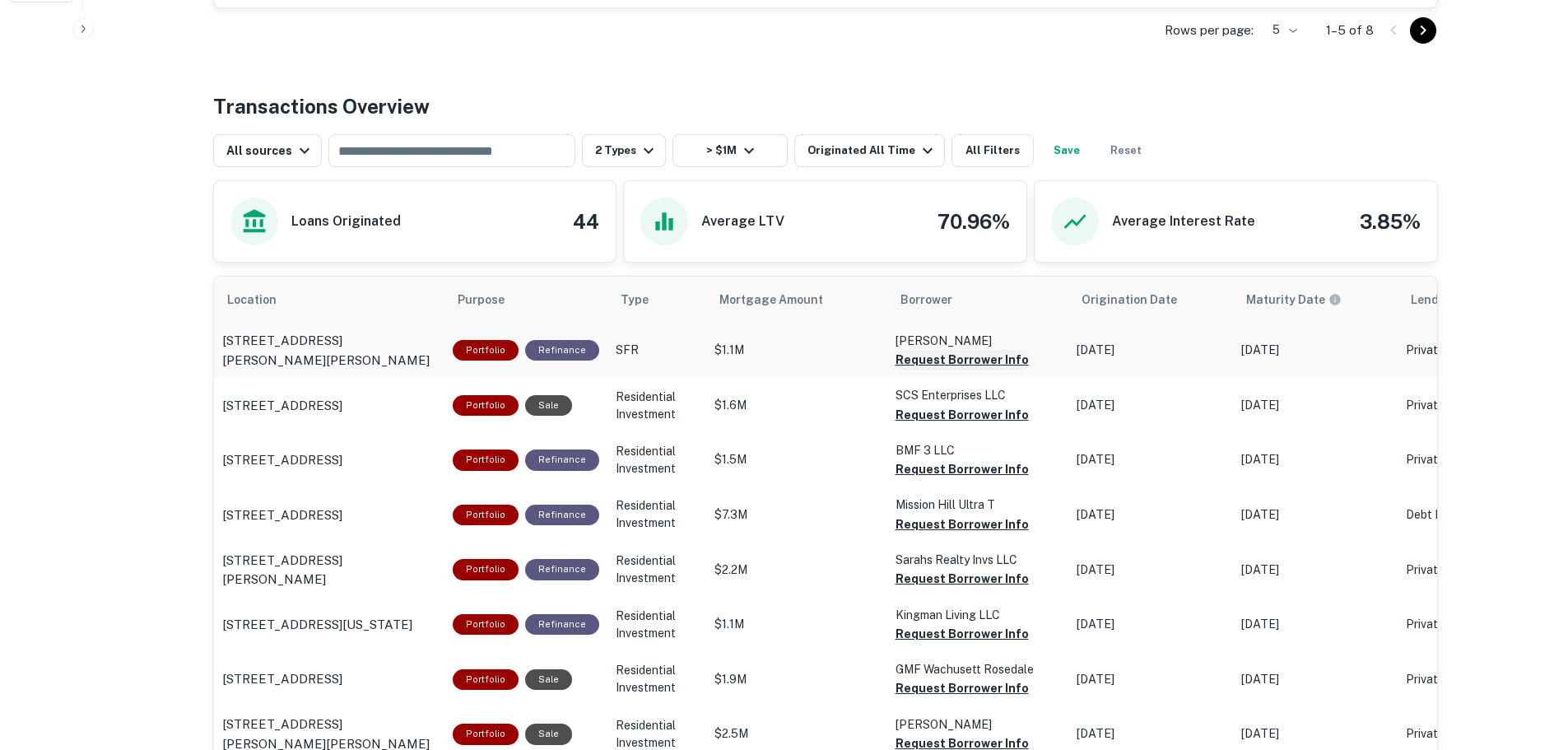
click at [946, 360] on button "Request Borrower Info" at bounding box center [962, 359] width 133 height 20
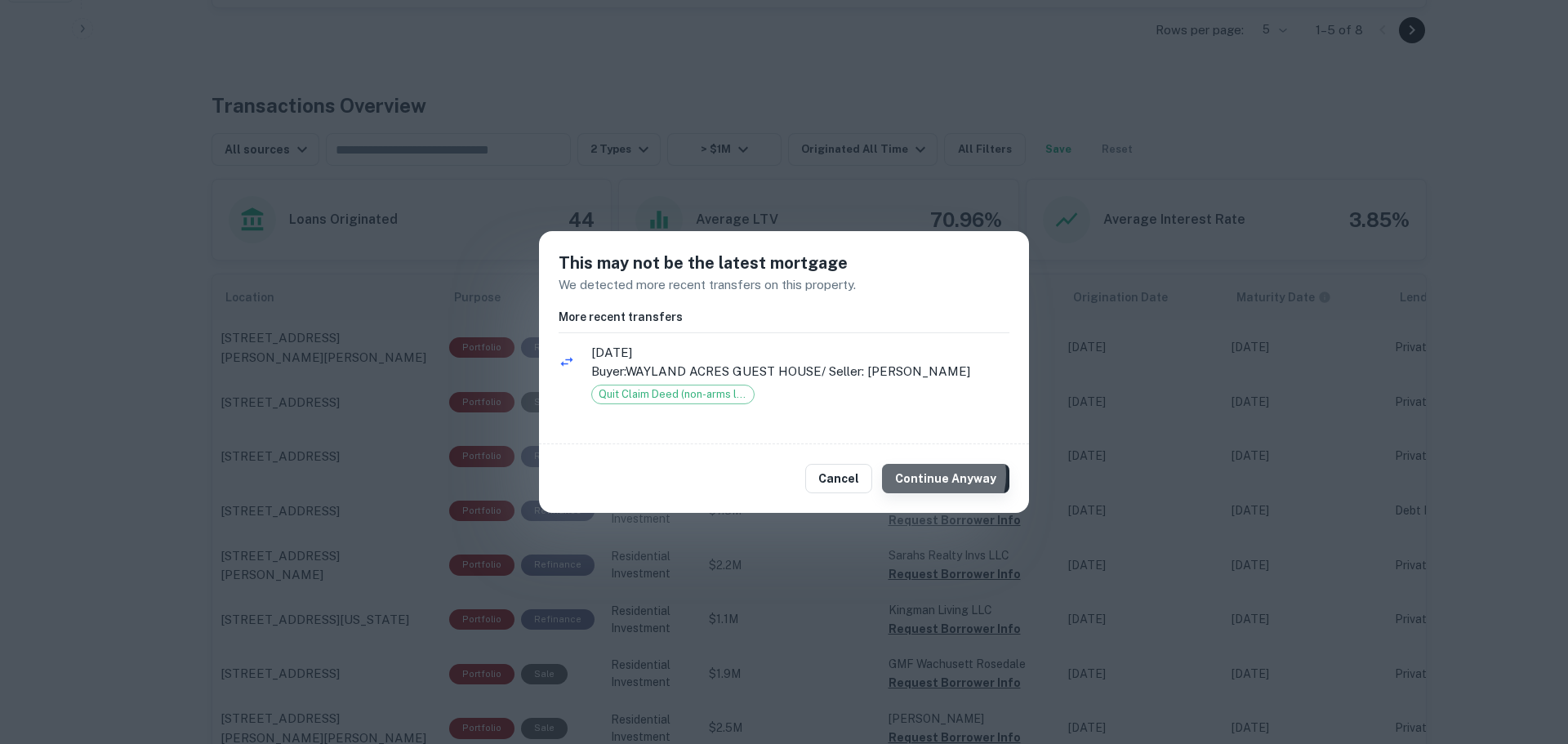
click at [934, 475] on button "Continue Anyway" at bounding box center [946, 478] width 127 height 29
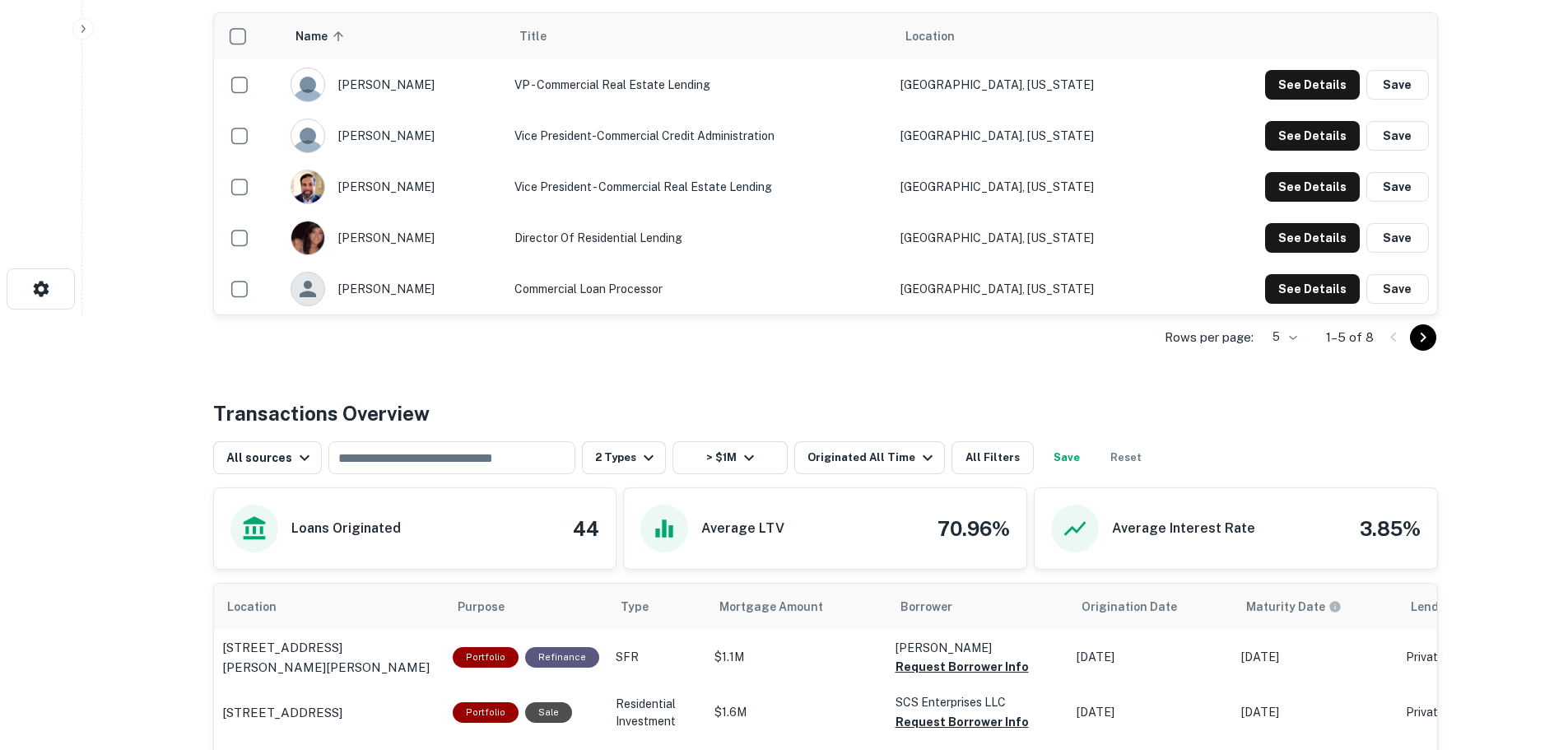
scroll to position [412, 0]
